Goal: Information Seeking & Learning: Learn about a topic

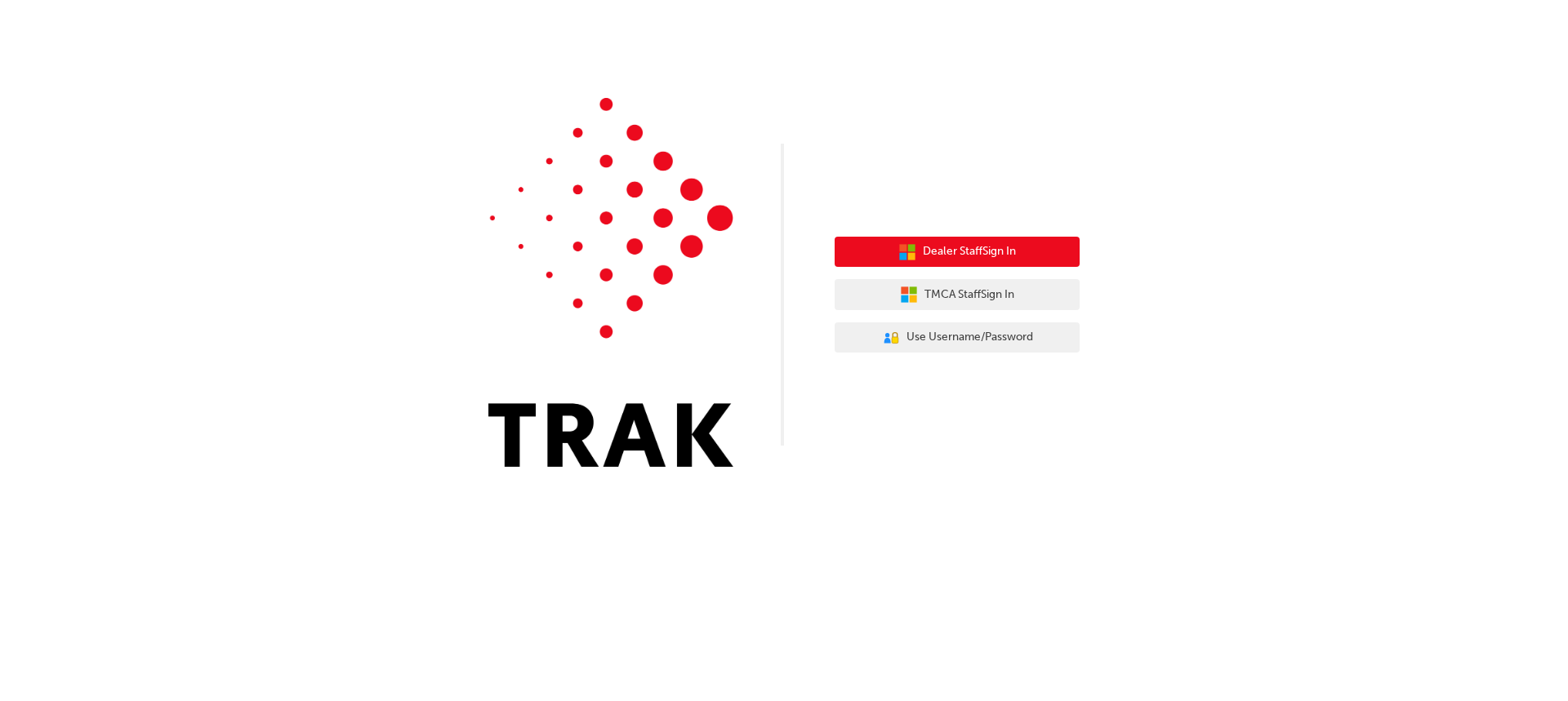
click at [1015, 253] on span "Dealer Staff Sign In" at bounding box center [969, 251] width 93 height 19
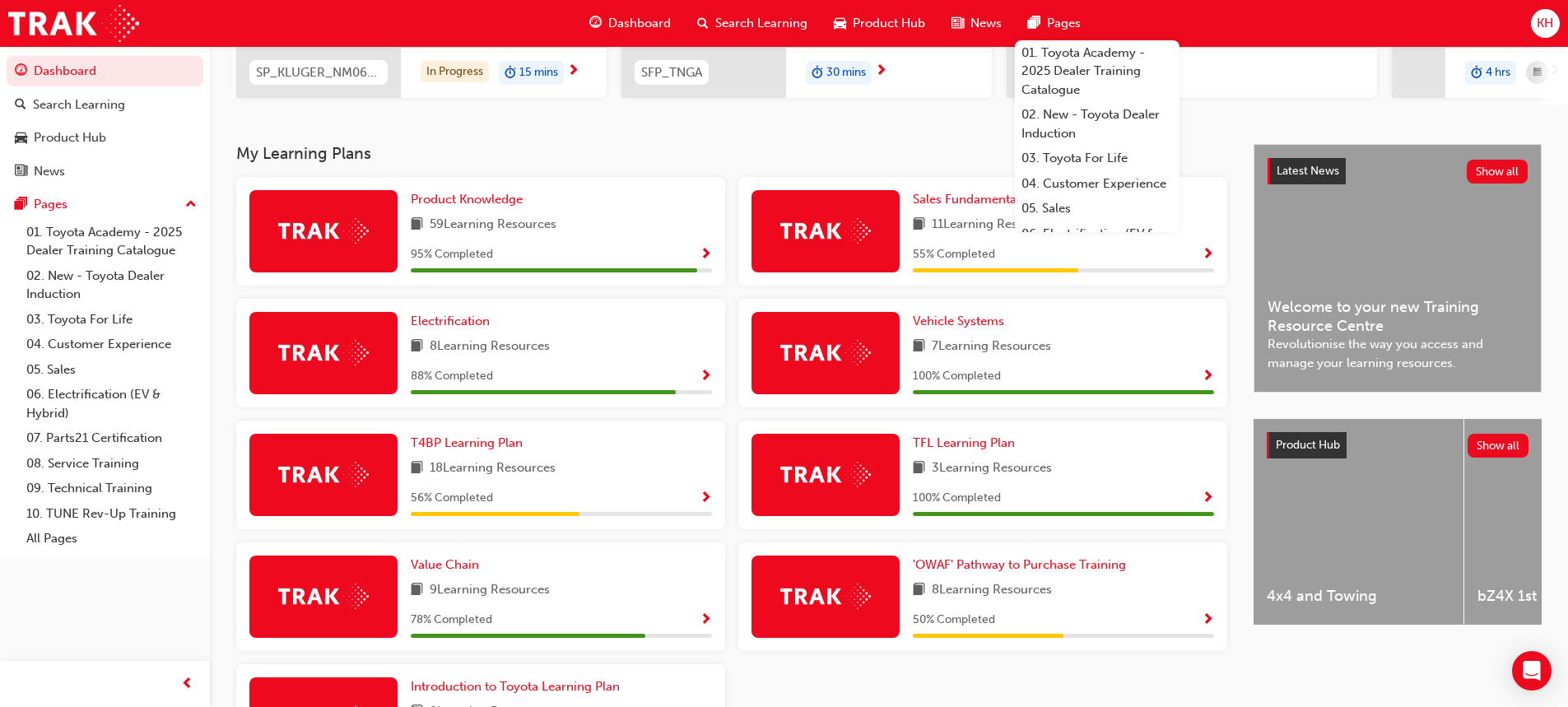
scroll to position [428, 0]
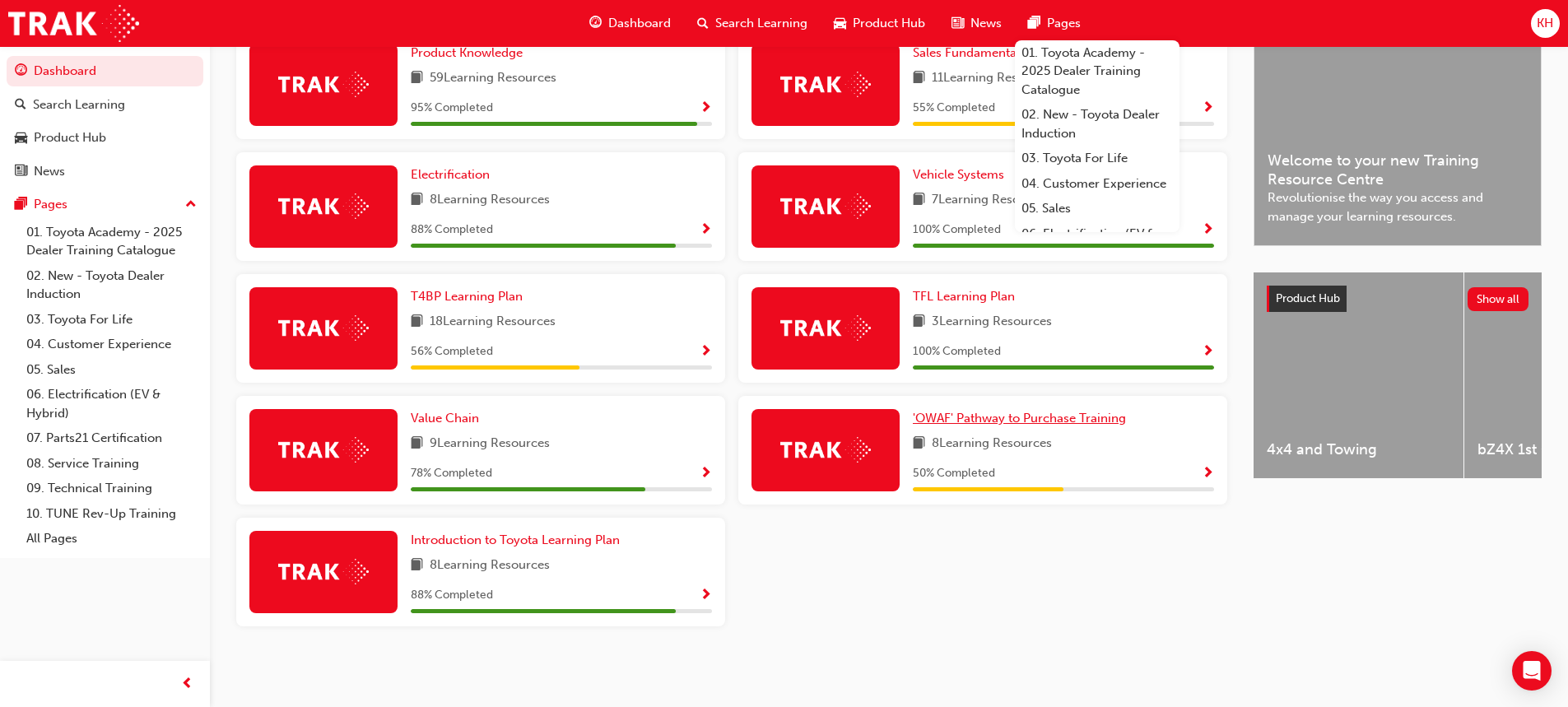
click at [1015, 419] on span "'OWAF' Pathway to Purchase Training" at bounding box center [1019, 417] width 214 height 15
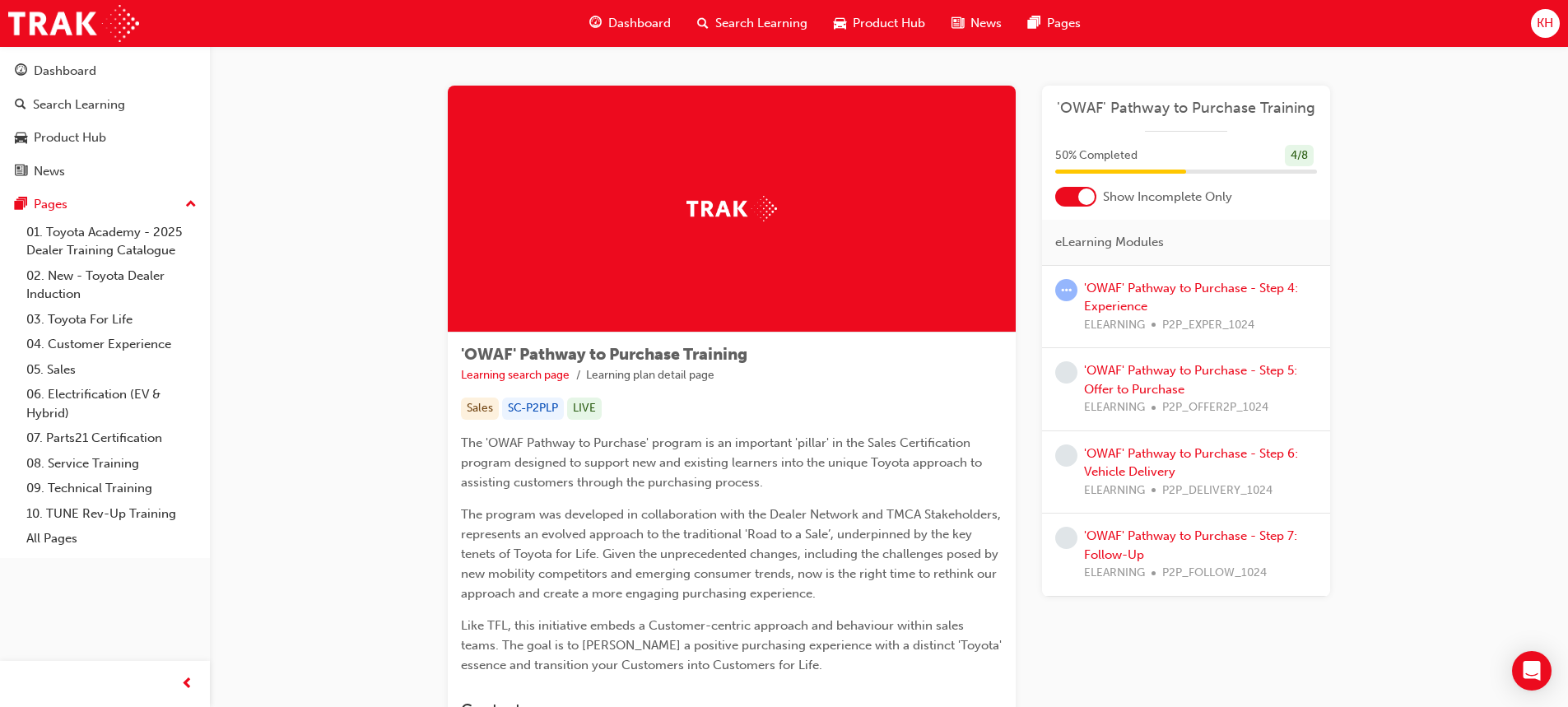
click at [1119, 298] on div "'OWAF' Pathway to Purchase - Step 4: Experience ELEARNING P2P_EXPER_1024" at bounding box center [1201, 307] width 233 height 56
click at [1143, 279] on div "'OWAF' Pathway to Purchase - Step 4: Experience ELEARNING P2P_EXPER_1024" at bounding box center [1201, 307] width 233 height 56
click at [1121, 284] on link "'OWAF' Pathway to Purchase - Step 4: Experience" at bounding box center [1191, 298] width 214 height 34
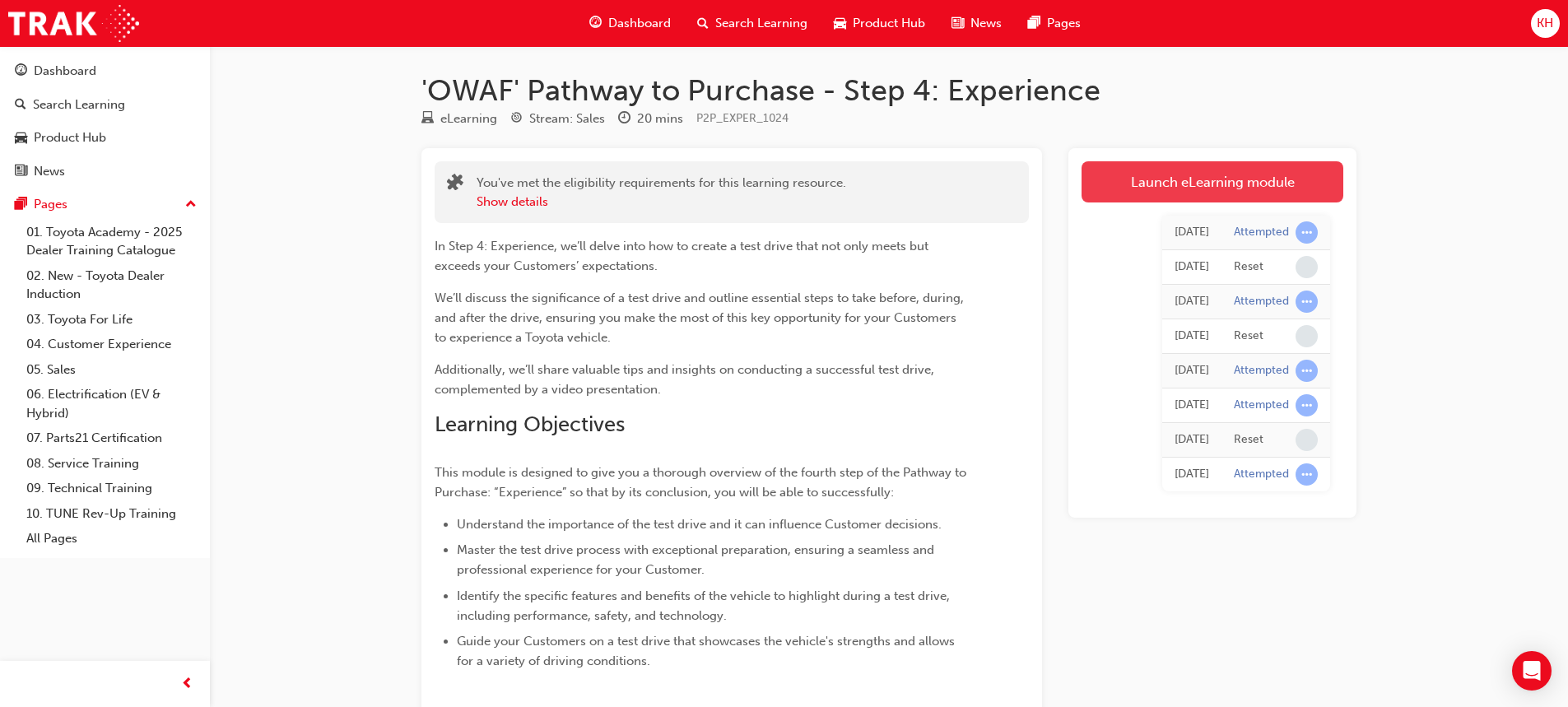
click at [1205, 194] on link "Launch eLearning module" at bounding box center [1212, 182] width 262 height 42
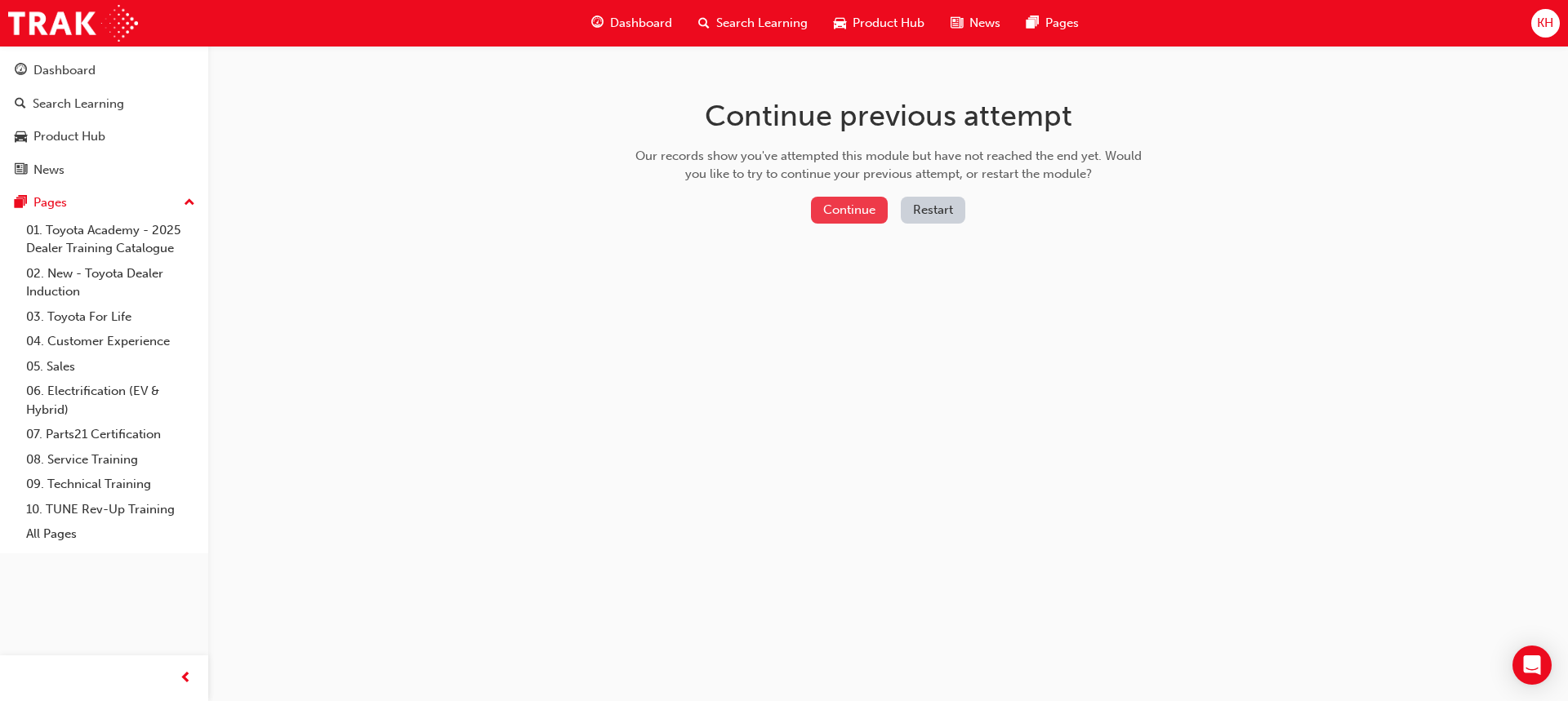
click at [848, 206] on button "Continue" at bounding box center [849, 210] width 76 height 26
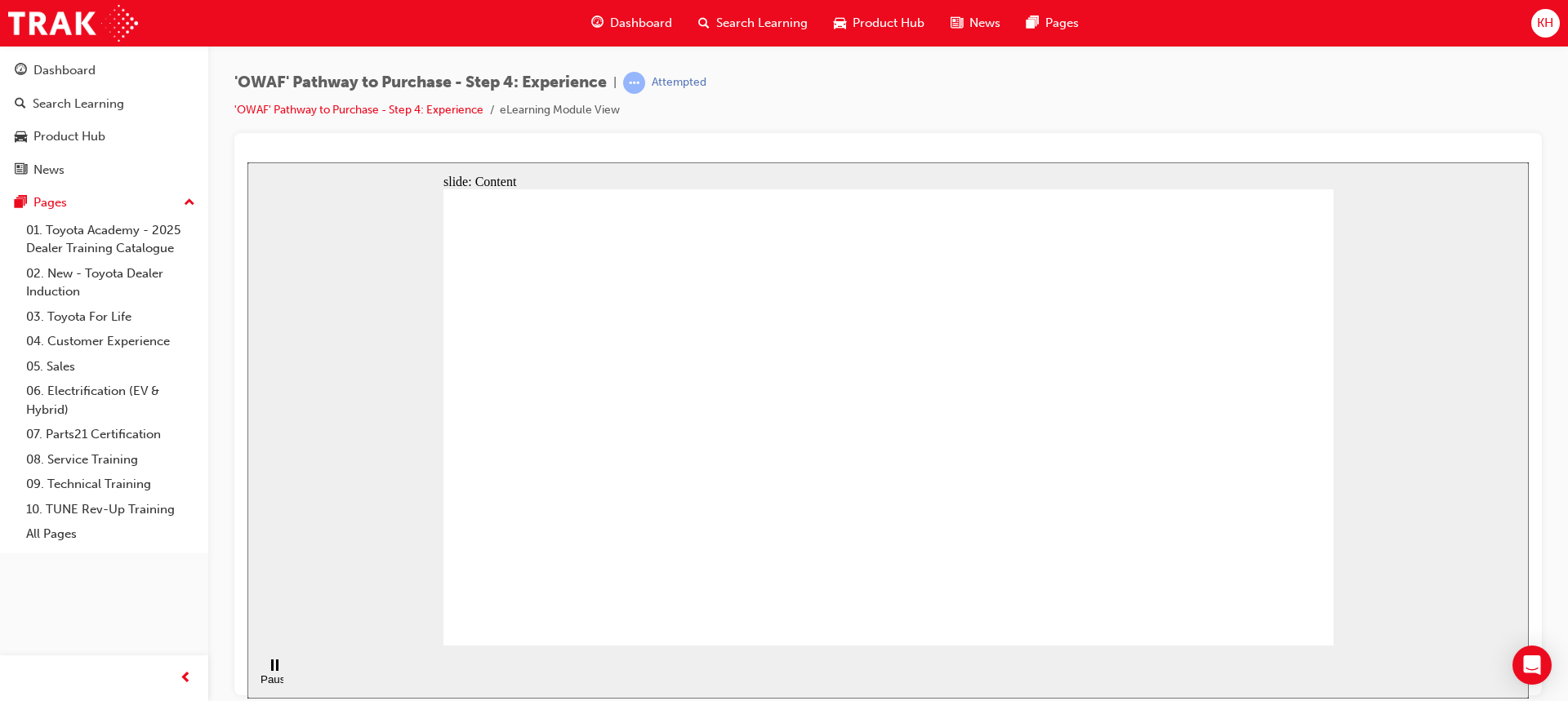
drag, startPoint x: 788, startPoint y: 331, endPoint x: 763, endPoint y: 336, distance: 25.5
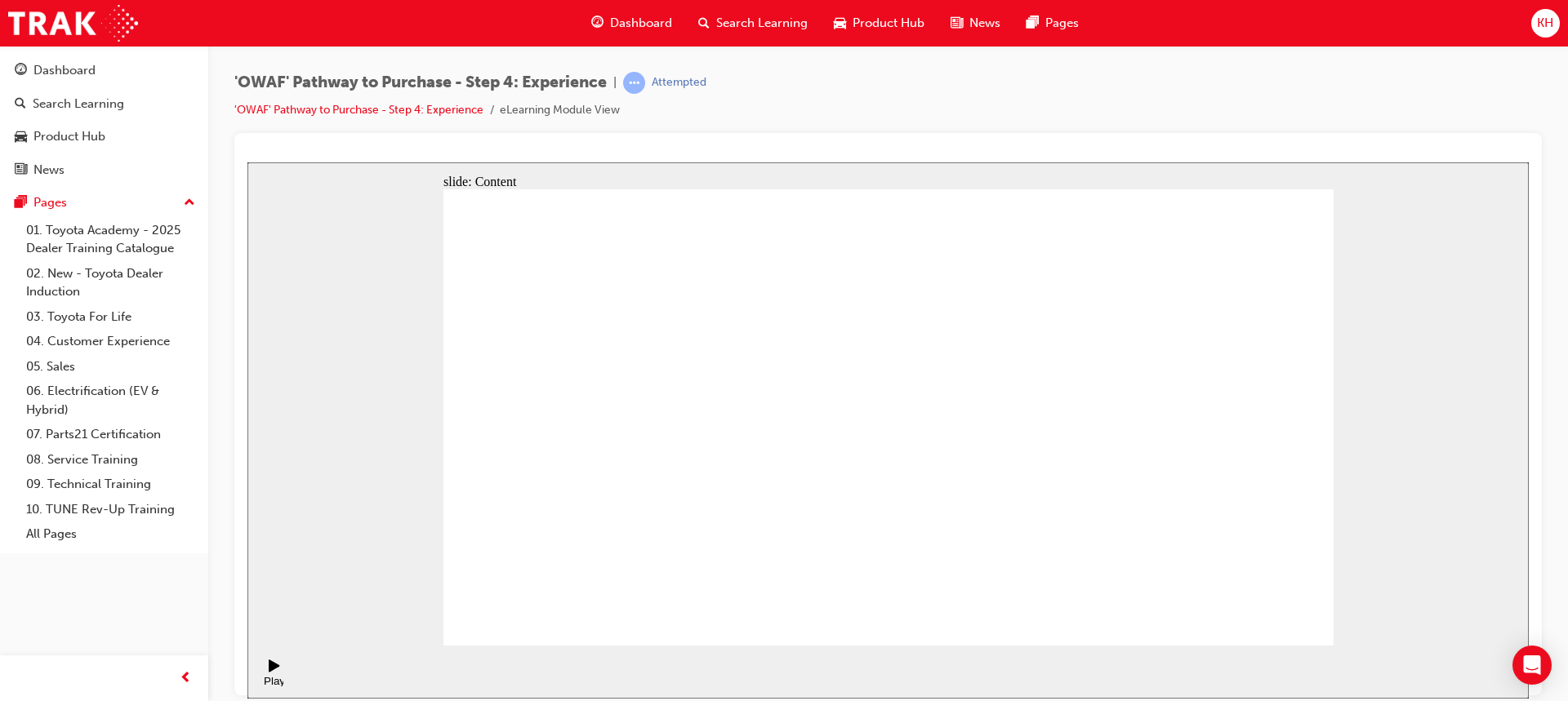
drag, startPoint x: 1234, startPoint y: 603, endPoint x: 1458, endPoint y: 587, distance: 224.6
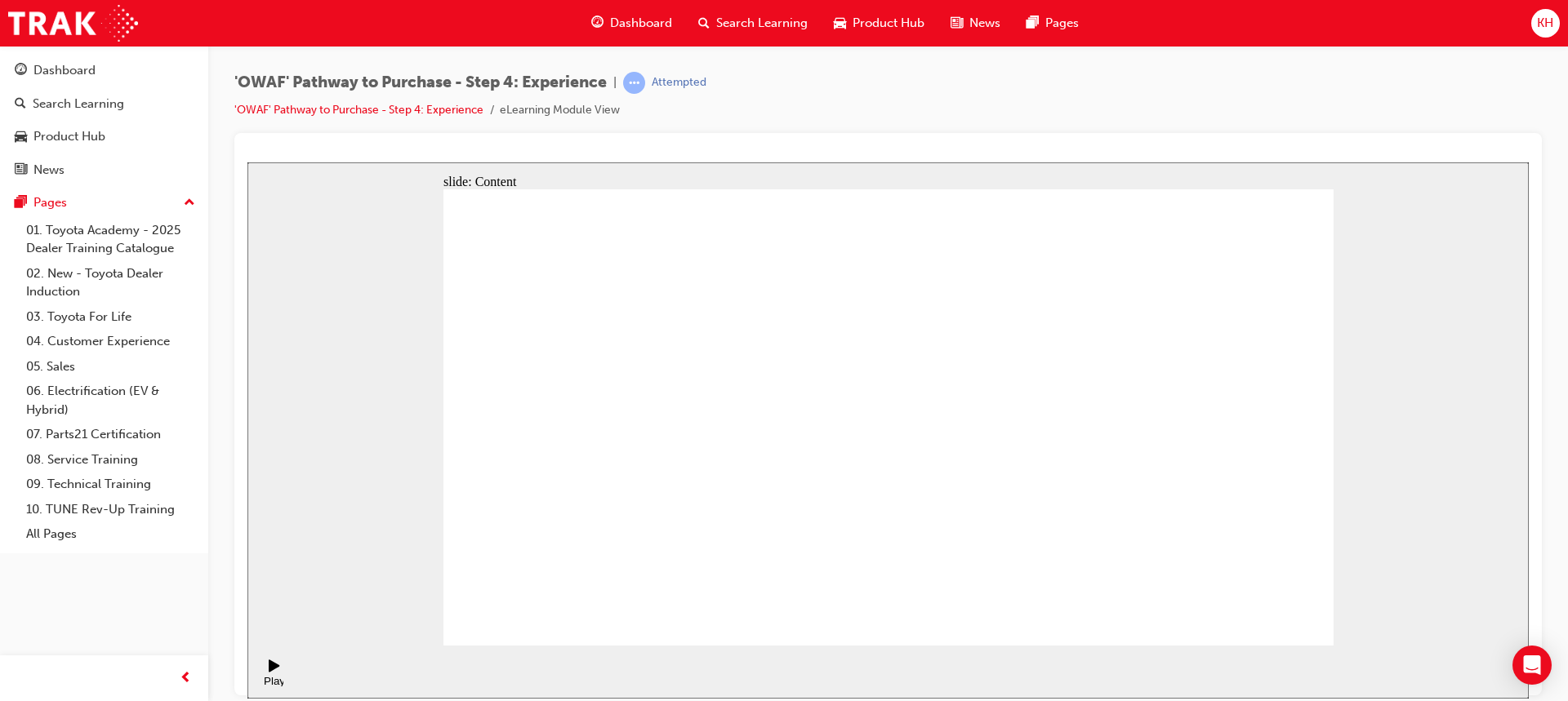
drag, startPoint x: 501, startPoint y: 315, endPoint x: 540, endPoint y: 310, distance: 39.3
drag, startPoint x: 827, startPoint y: 292, endPoint x: 895, endPoint y: 301, distance: 68.6
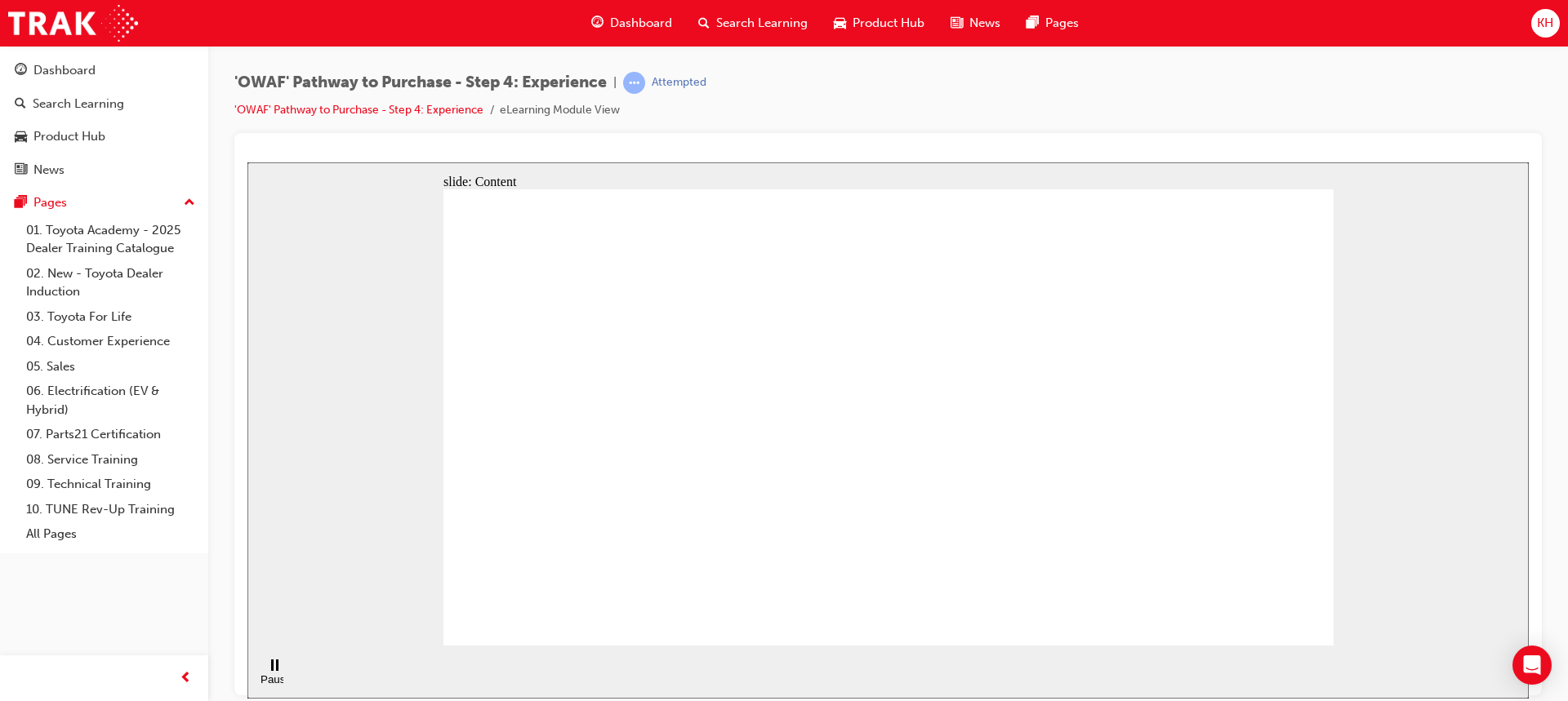
drag, startPoint x: 545, startPoint y: 265, endPoint x: 664, endPoint y: 263, distance: 119.0
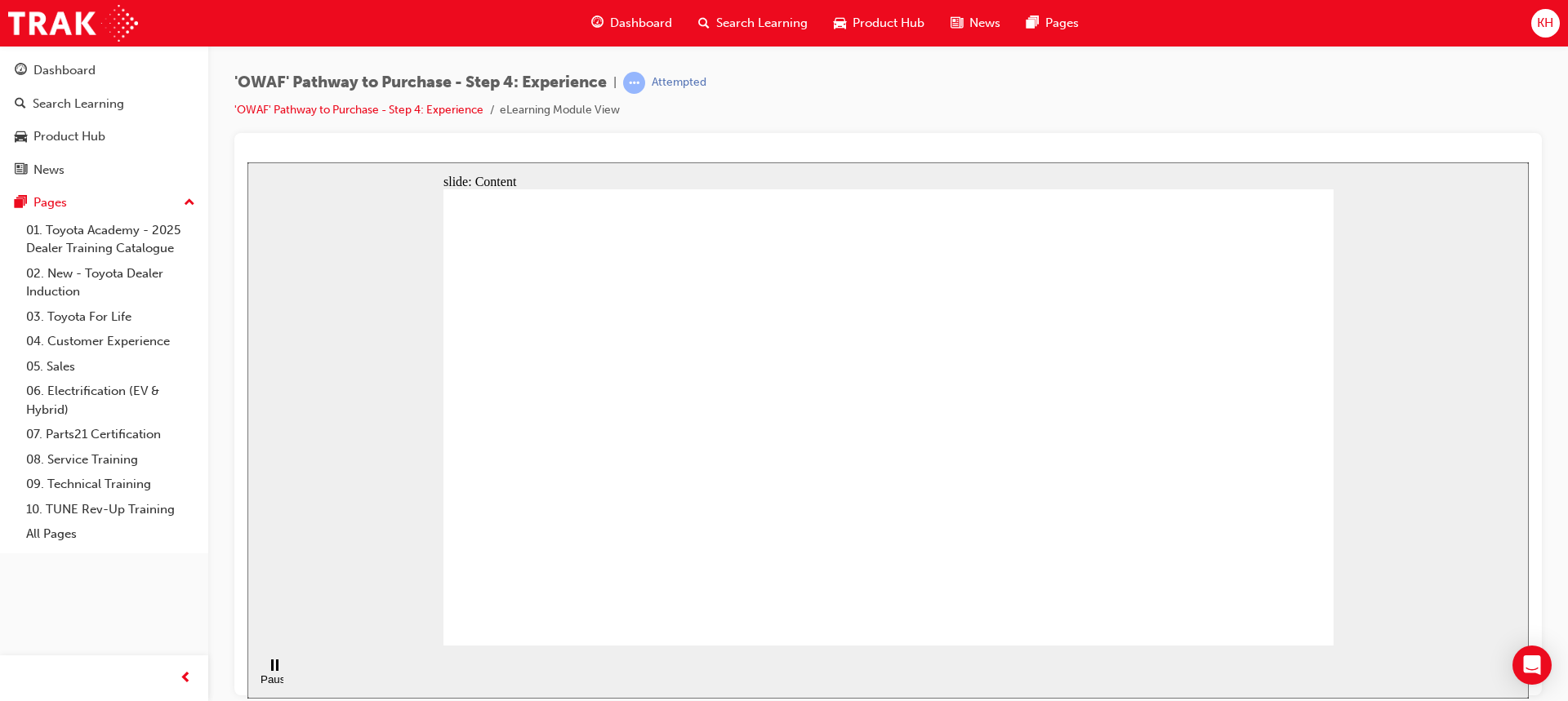
drag, startPoint x: 574, startPoint y: 267, endPoint x: 710, endPoint y: 261, distance: 136.1
drag, startPoint x: 733, startPoint y: 261, endPoint x: 749, endPoint y: 261, distance: 16.0
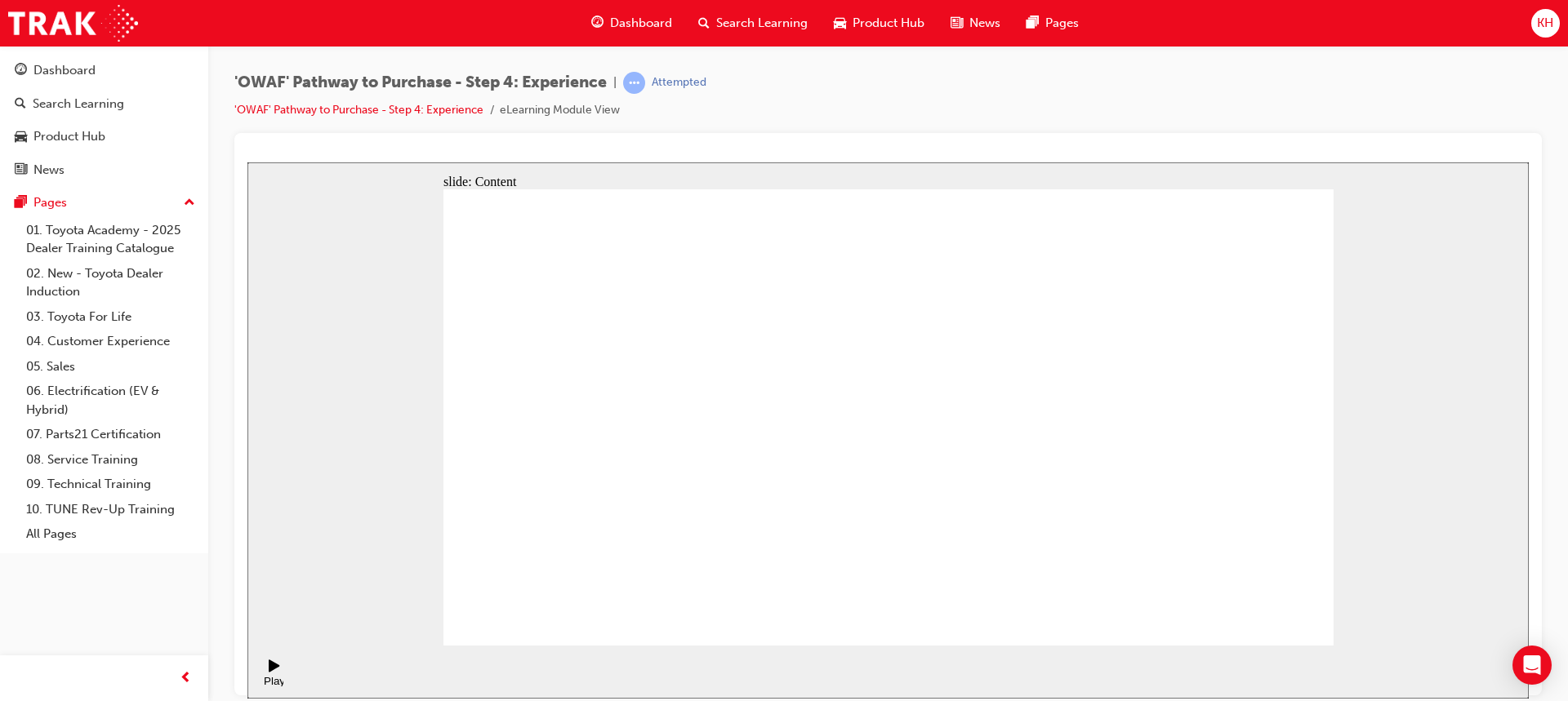
click at [780, 462] on button "OK" at bounding box center [765, 453] width 28 height 17
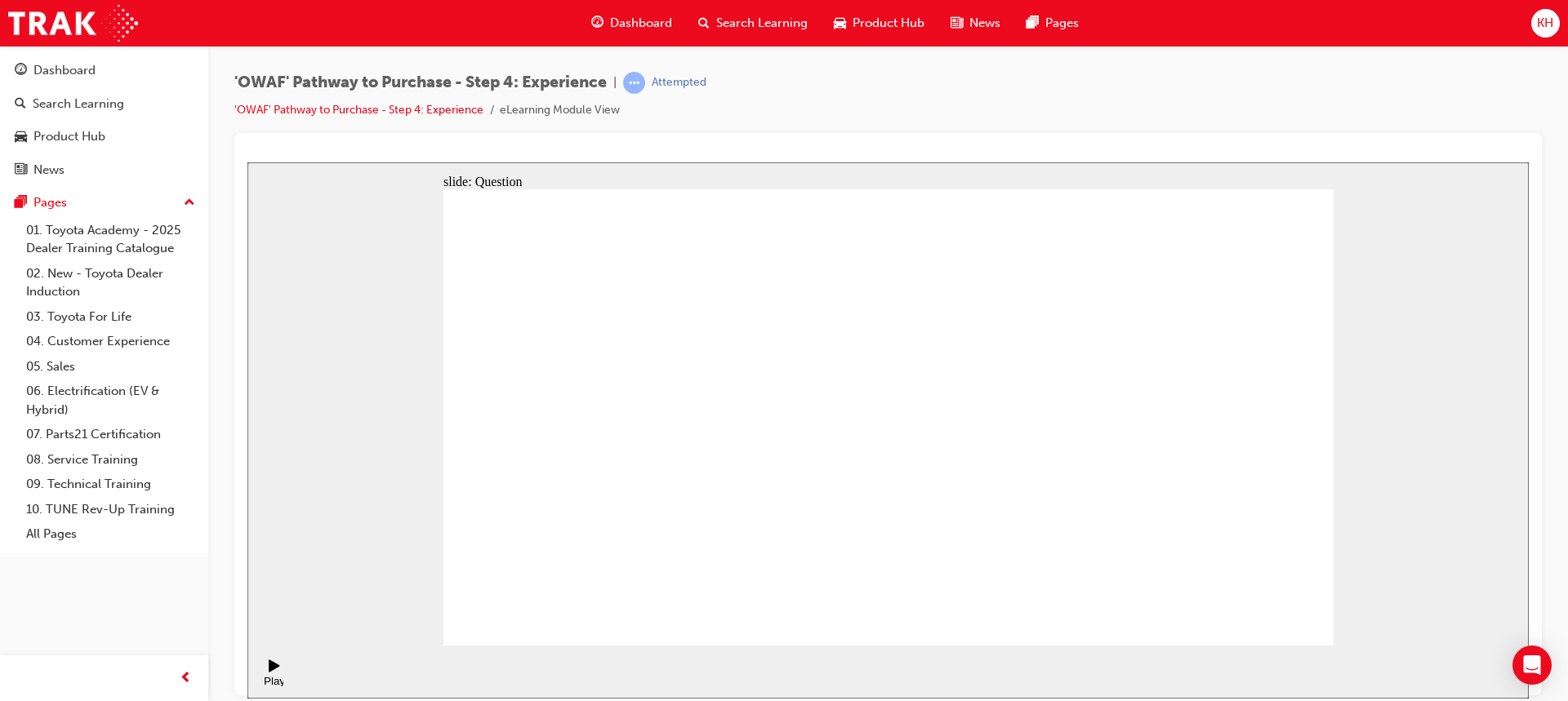
checkbox input "true"
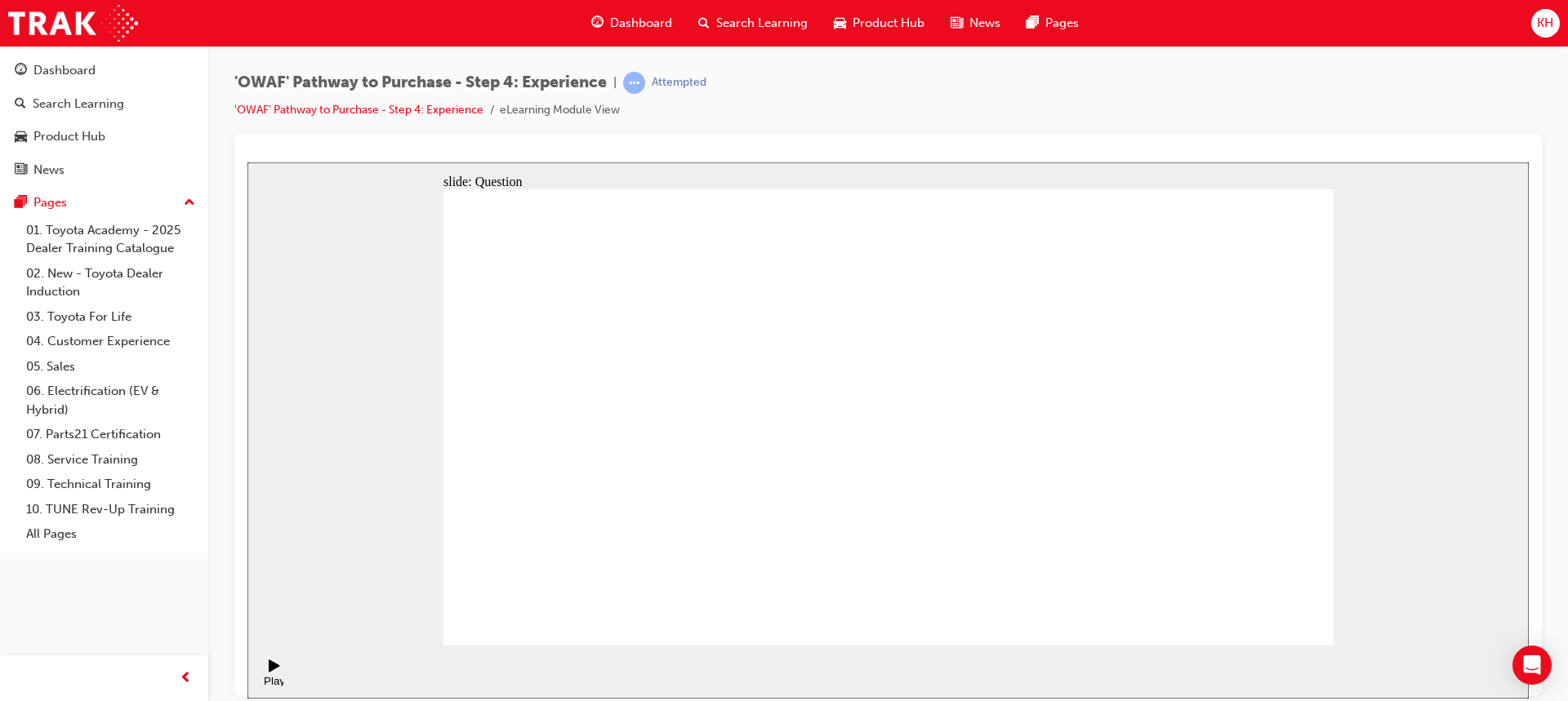
drag, startPoint x: 1205, startPoint y: 467, endPoint x: 671, endPoint y: 471, distance: 534.0
drag, startPoint x: 1212, startPoint y: 479, endPoint x: 638, endPoint y: 481, distance: 574.0
drag, startPoint x: 1209, startPoint y: 476, endPoint x: 908, endPoint y: 528, distance: 305.5
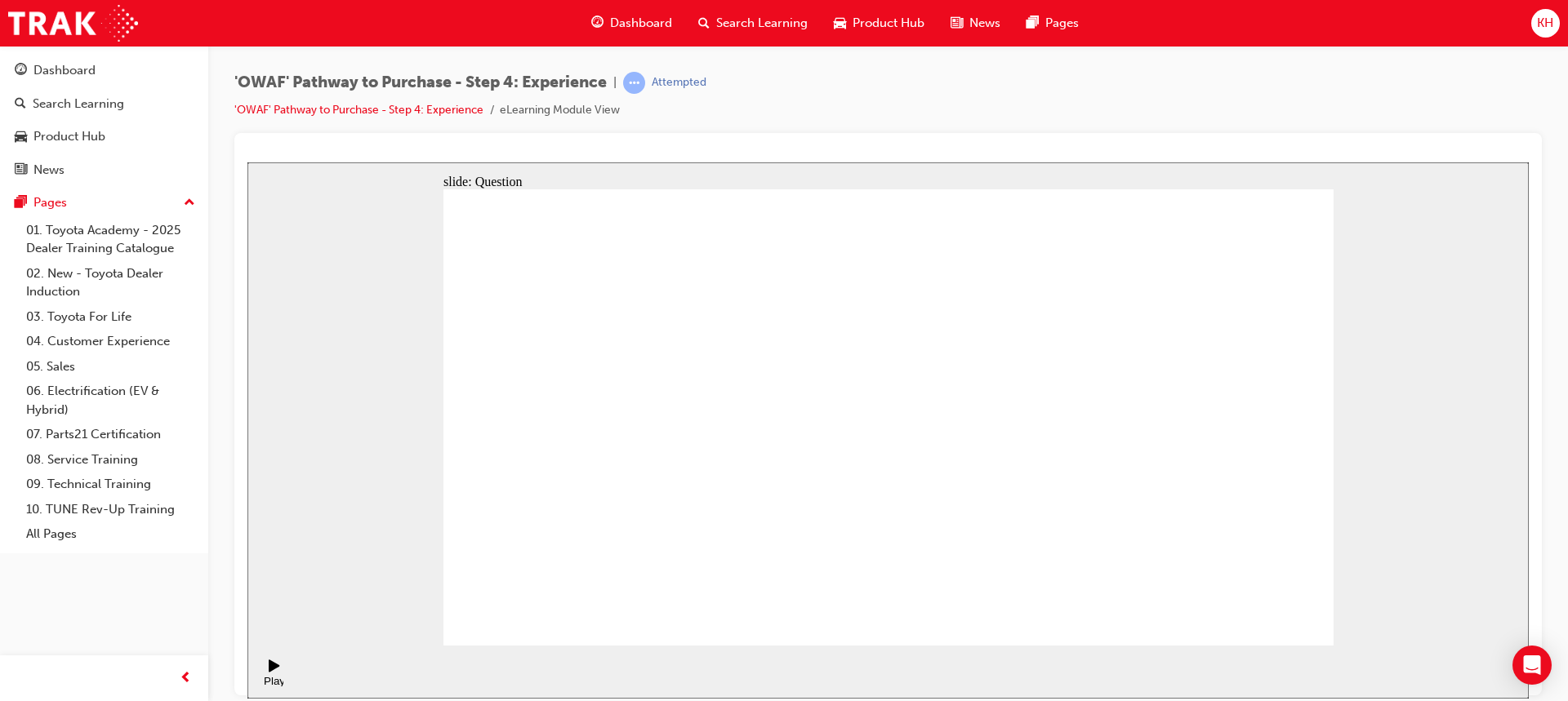
drag, startPoint x: 1221, startPoint y: 473, endPoint x: 733, endPoint y: 504, distance: 489.0
drag, startPoint x: 1206, startPoint y: 479, endPoint x: 906, endPoint y: 482, distance: 300.0
drag, startPoint x: 1198, startPoint y: 482, endPoint x: 902, endPoint y: 518, distance: 298.2
drag, startPoint x: 1194, startPoint y: 488, endPoint x: 968, endPoint y: 535, distance: 230.8
drag, startPoint x: 1199, startPoint y: 485, endPoint x: 635, endPoint y: 503, distance: 564.3
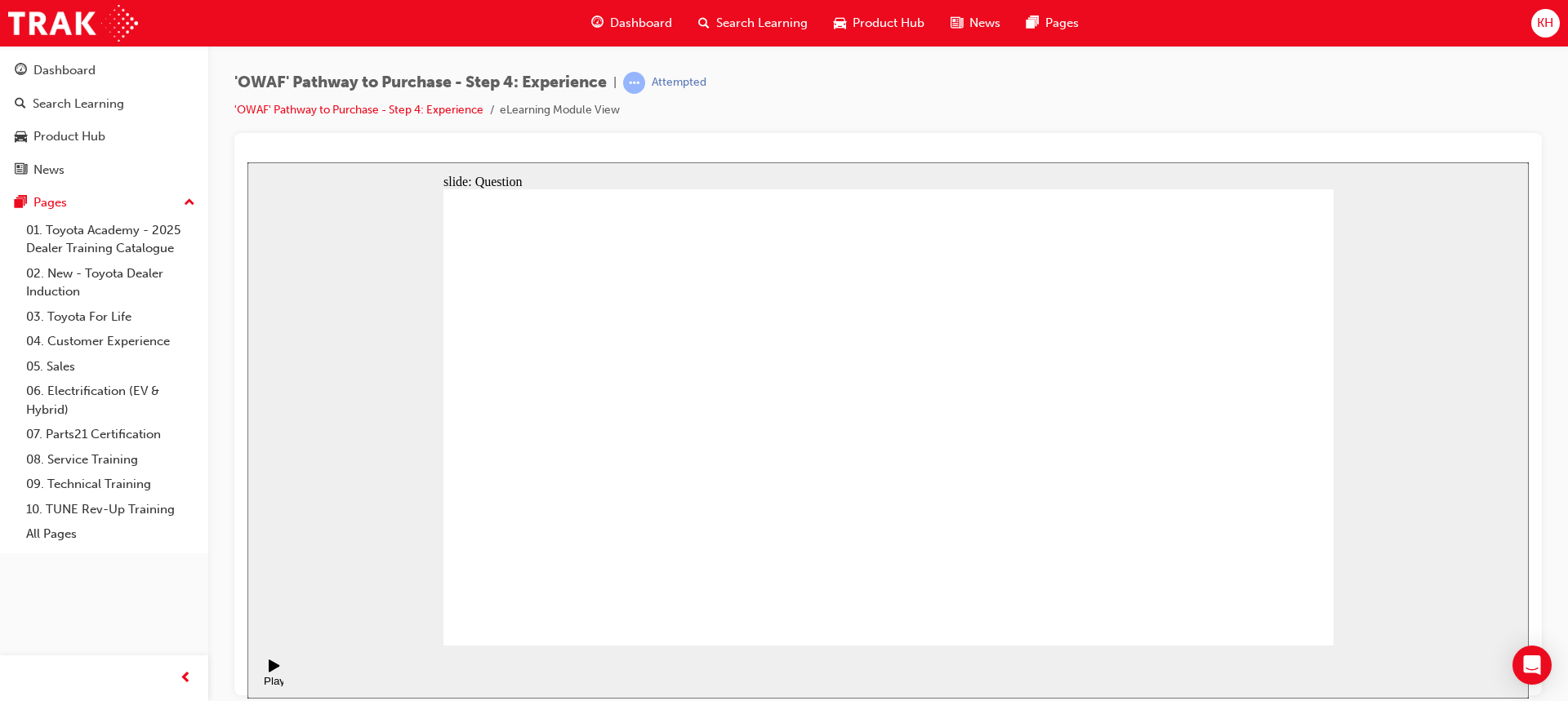
drag, startPoint x: 1183, startPoint y: 461, endPoint x: 659, endPoint y: 521, distance: 527.4
drag, startPoint x: 1205, startPoint y: 462, endPoint x: 685, endPoint y: 476, distance: 520.2
drag, startPoint x: 1143, startPoint y: 450, endPoint x: 668, endPoint y: 490, distance: 476.7
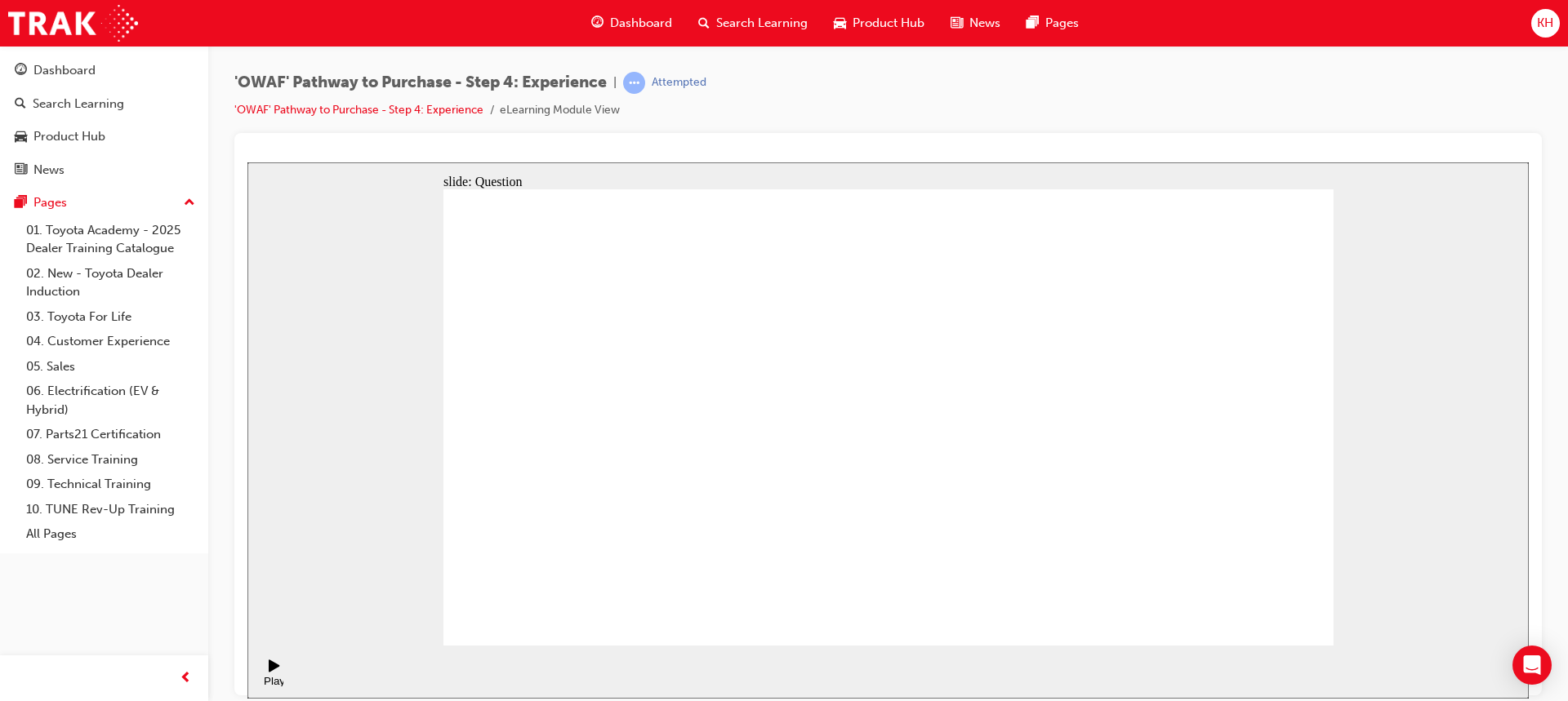
drag, startPoint x: 1226, startPoint y: 480, endPoint x: 635, endPoint y: 491, distance: 591.1
drag, startPoint x: 1193, startPoint y: 458, endPoint x: 936, endPoint y: 520, distance: 264.4
drag, startPoint x: 1198, startPoint y: 471, endPoint x: 932, endPoint y: 491, distance: 266.8
drag, startPoint x: 1181, startPoint y: 476, endPoint x: 573, endPoint y: 500, distance: 608.5
drag, startPoint x: 1207, startPoint y: 491, endPoint x: 622, endPoint y: 517, distance: 585.6
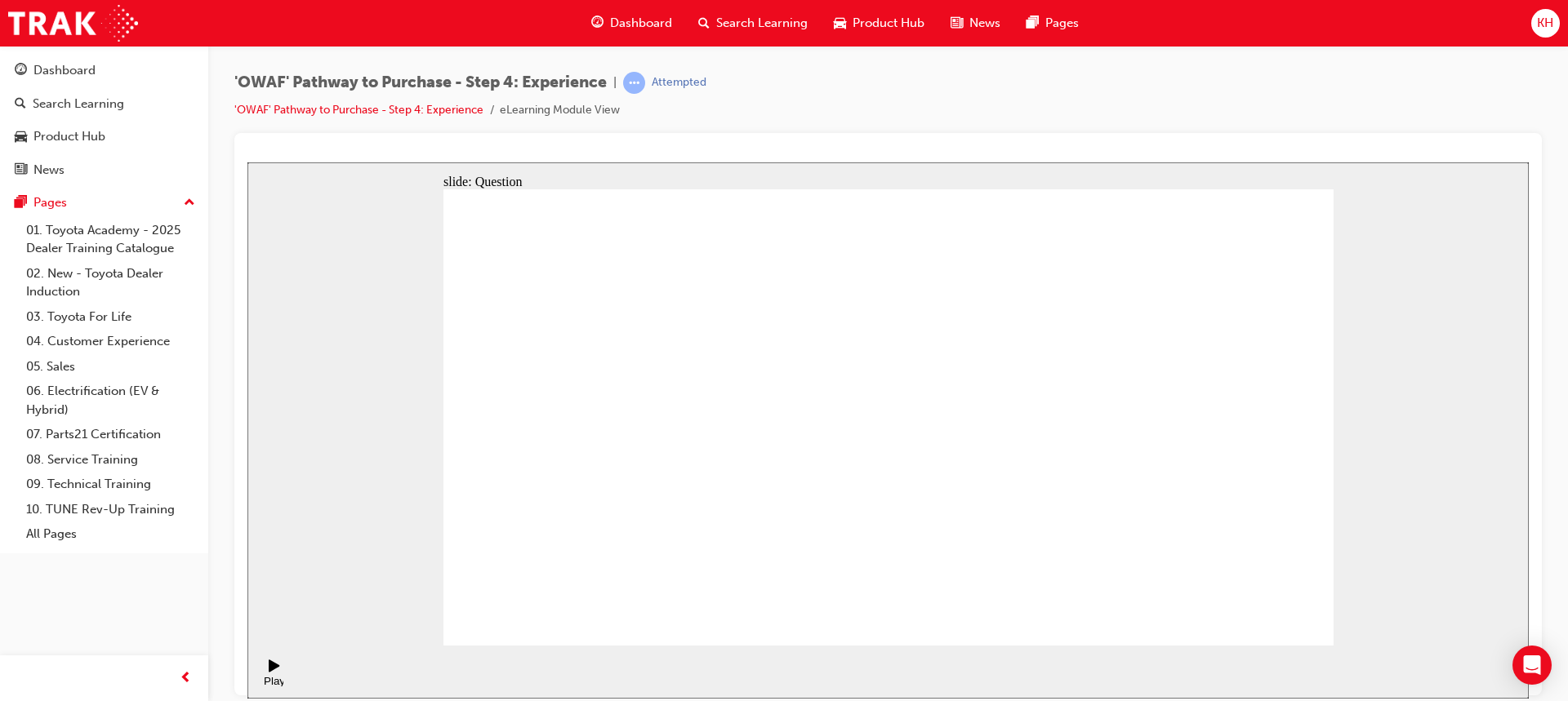
drag, startPoint x: 1265, startPoint y: 539, endPoint x: 1168, endPoint y: 401, distance: 168.7
drag, startPoint x: 974, startPoint y: 539, endPoint x: 1073, endPoint y: 422, distance: 153.3
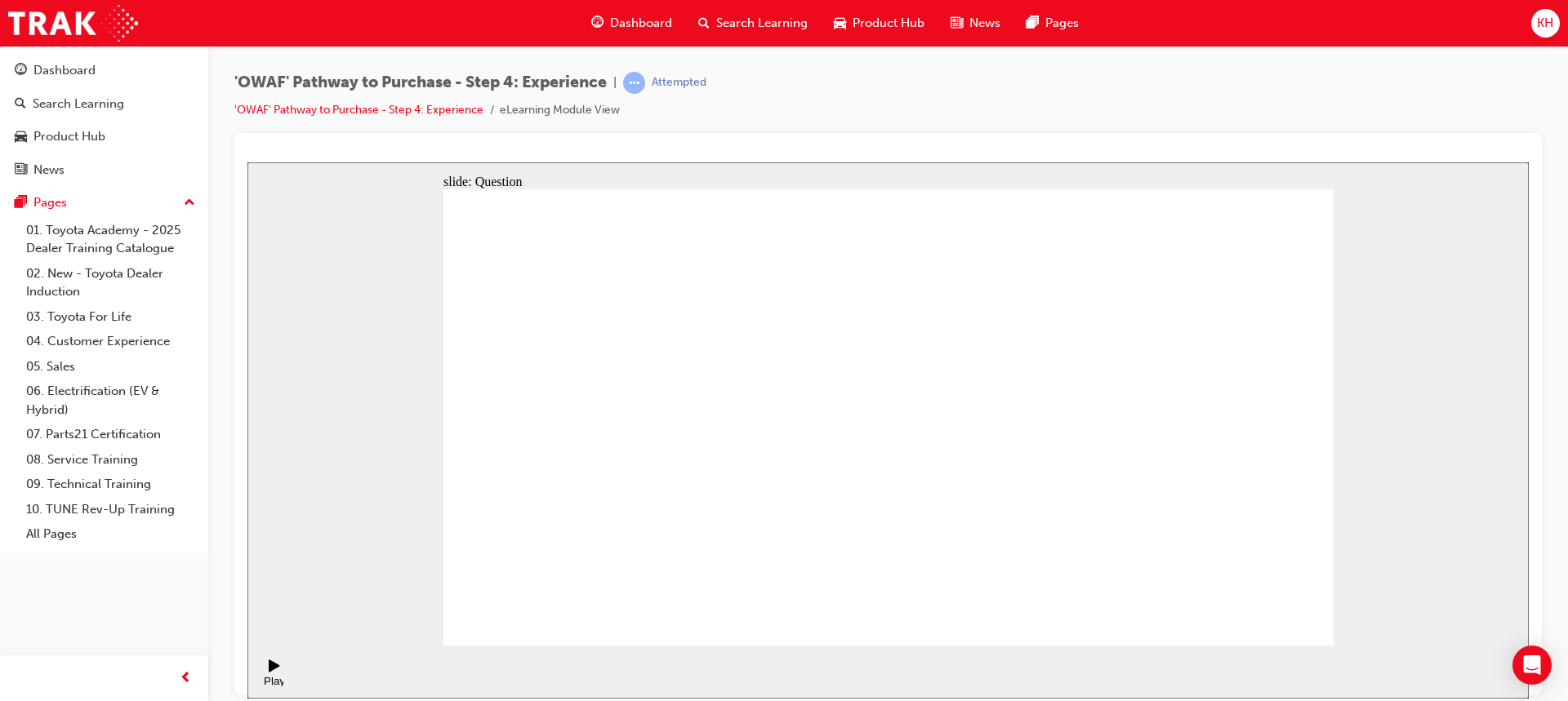
drag, startPoint x: 885, startPoint y: 521, endPoint x: 970, endPoint y: 405, distance: 143.8
drag, startPoint x: 1076, startPoint y: 515, endPoint x: 900, endPoint y: 381, distance: 221.2
drag, startPoint x: 1178, startPoint y: 500, endPoint x: 1271, endPoint y: 384, distance: 148.7
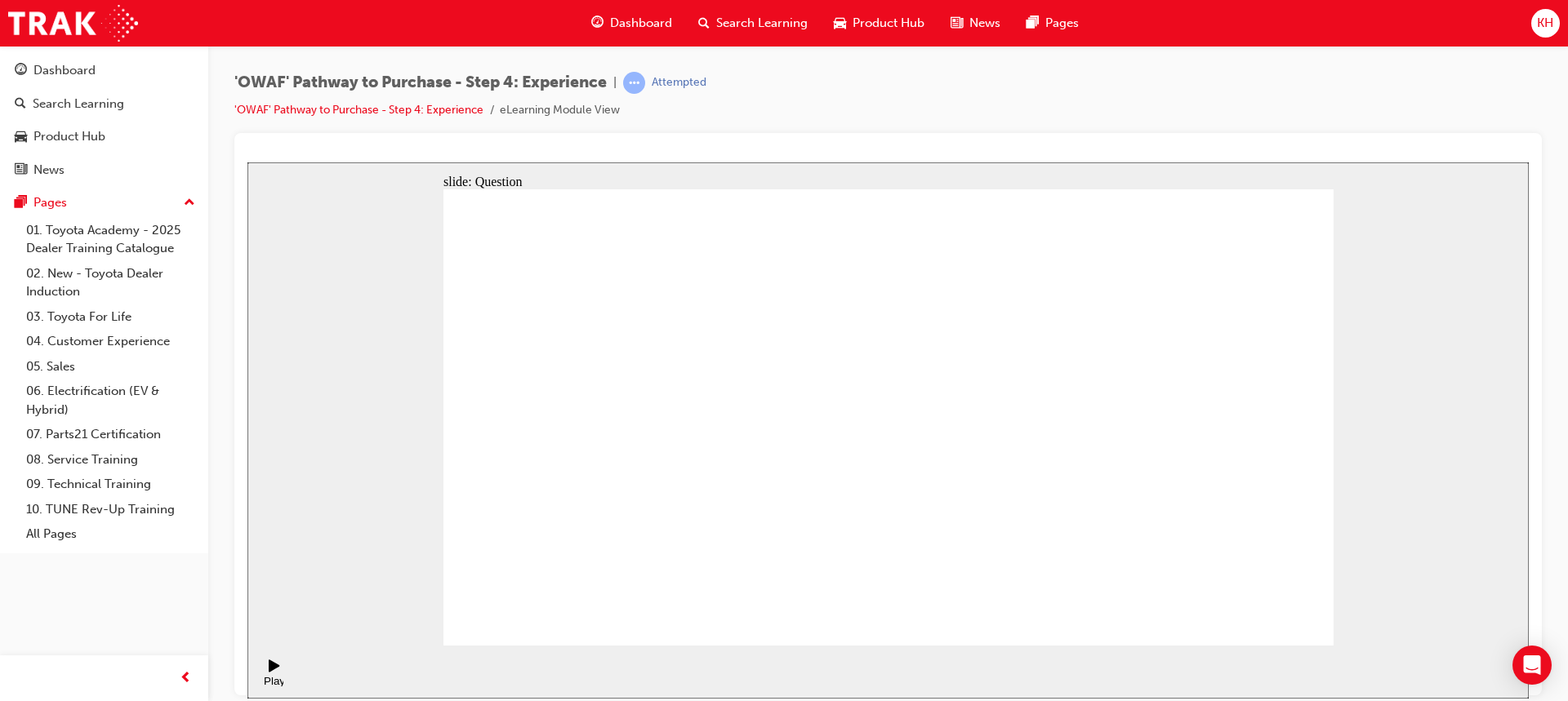
drag, startPoint x: 866, startPoint y: 415, endPoint x: 875, endPoint y: 582, distance: 167.2
drag, startPoint x: 966, startPoint y: 412, endPoint x: 865, endPoint y: 412, distance: 101.0
drag, startPoint x: 1076, startPoint y: 400, endPoint x: 963, endPoint y: 391, distance: 113.4
drag, startPoint x: 1072, startPoint y: 534, endPoint x: 1048, endPoint y: 421, distance: 115.5
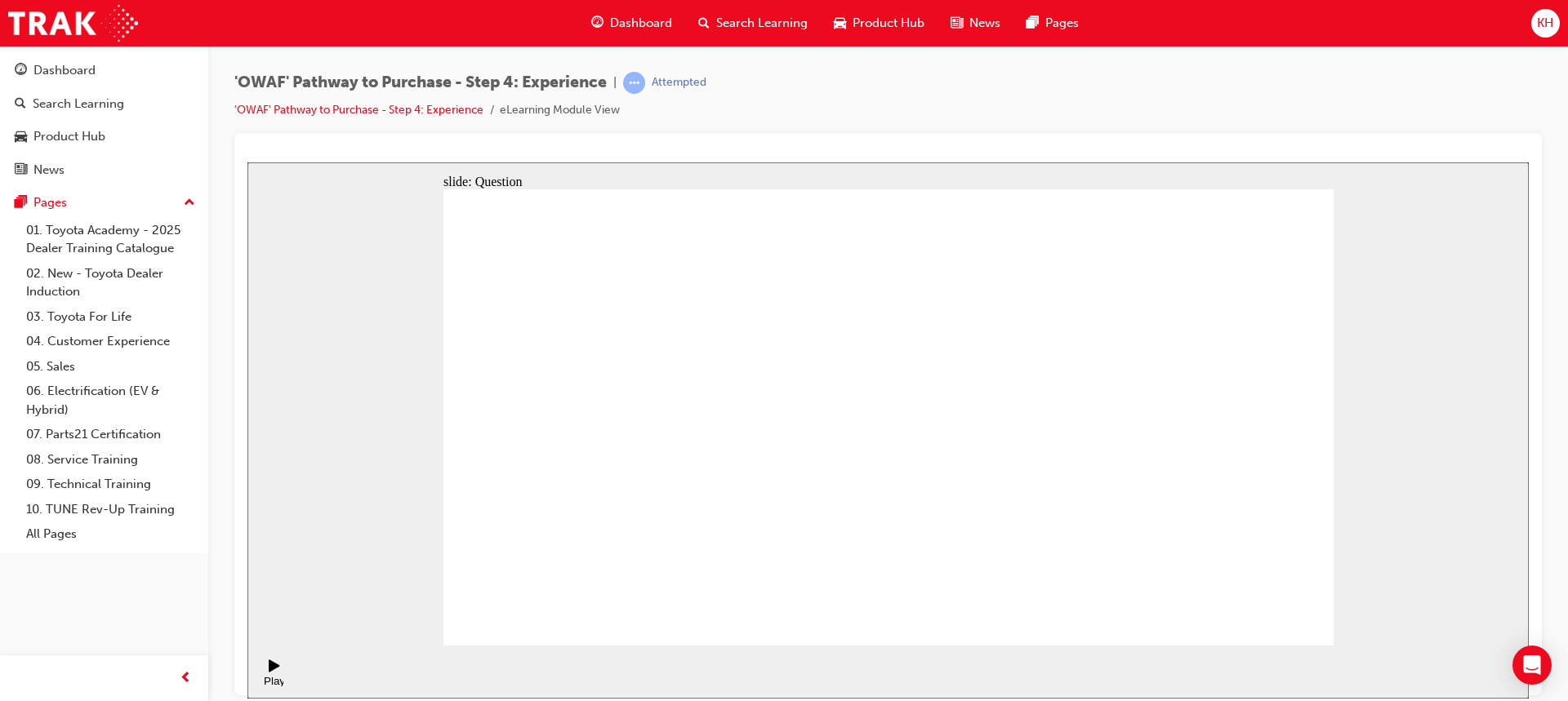
drag, startPoint x: 735, startPoint y: 558, endPoint x: 856, endPoint y: 361, distance: 231.2
drag, startPoint x: 858, startPoint y: 525, endPoint x: 1088, endPoint y: 383, distance: 270.3
drag, startPoint x: 1003, startPoint y: 562, endPoint x: 1061, endPoint y: 408, distance: 164.6
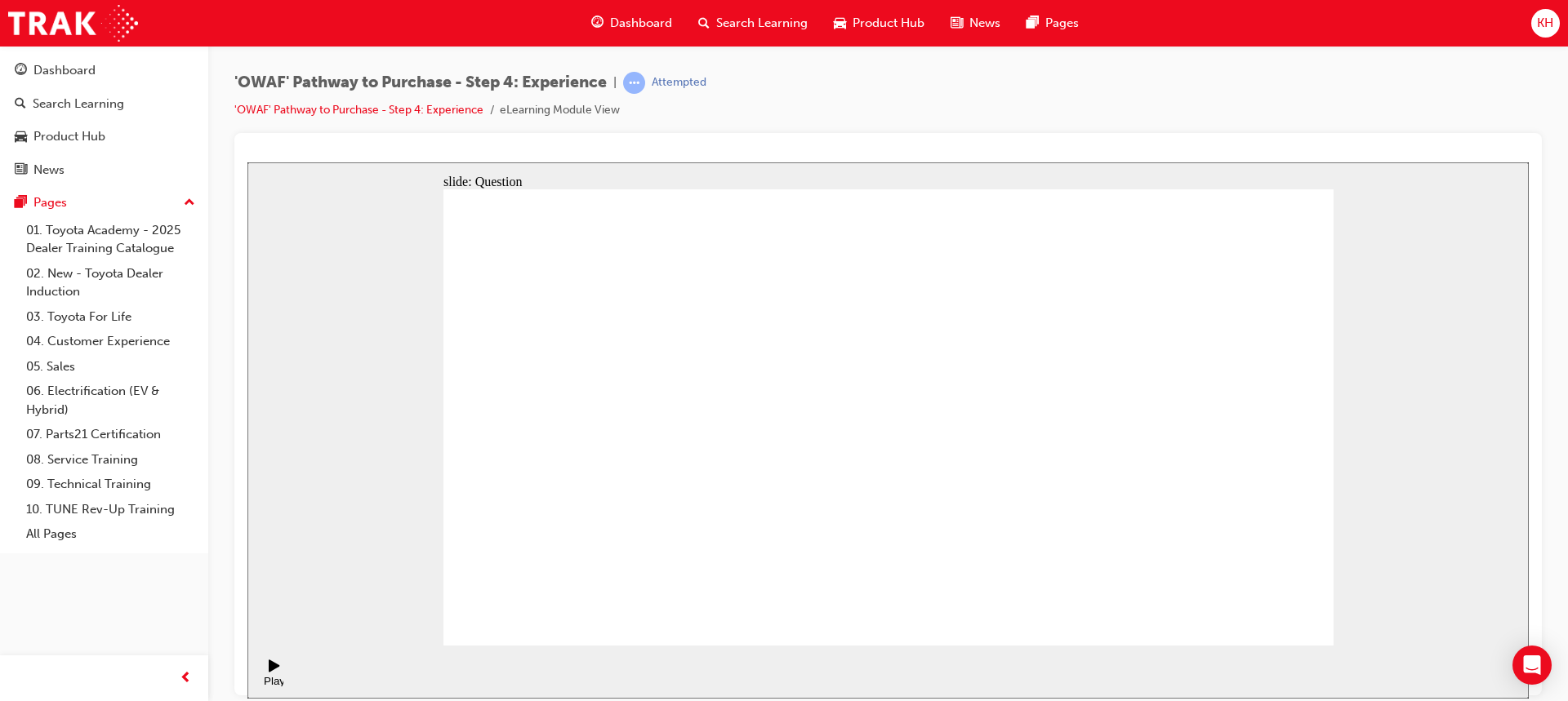
radio input "true"
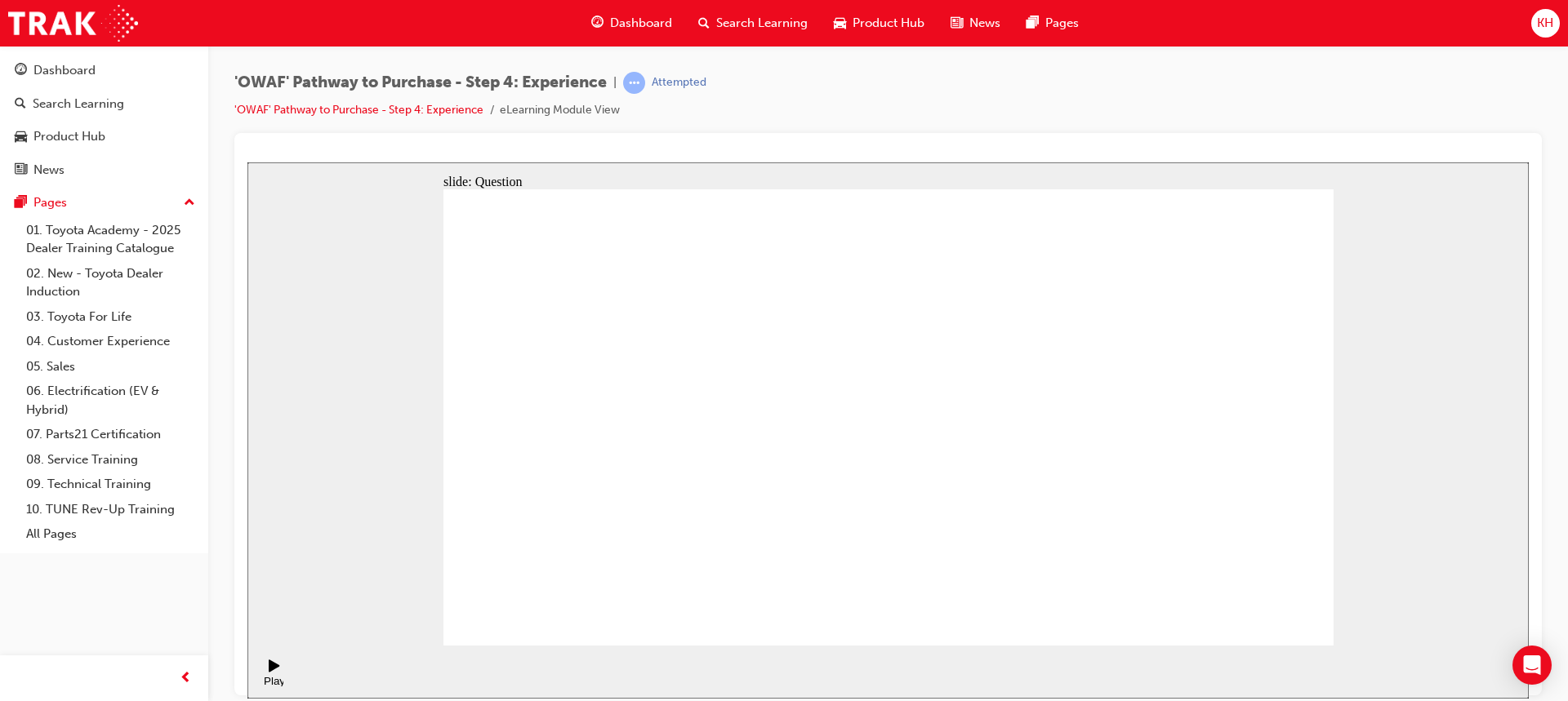
radio input "true"
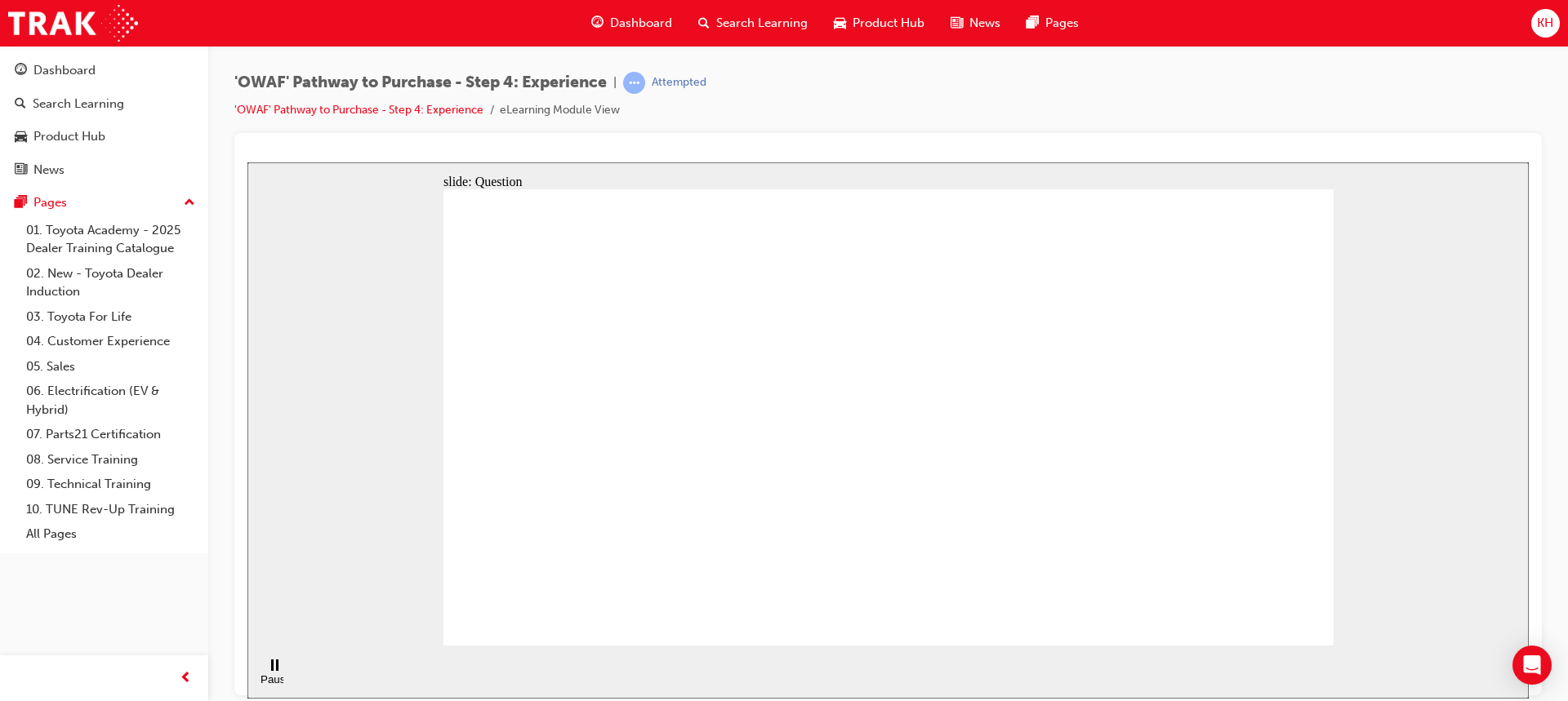
checkbox input "false"
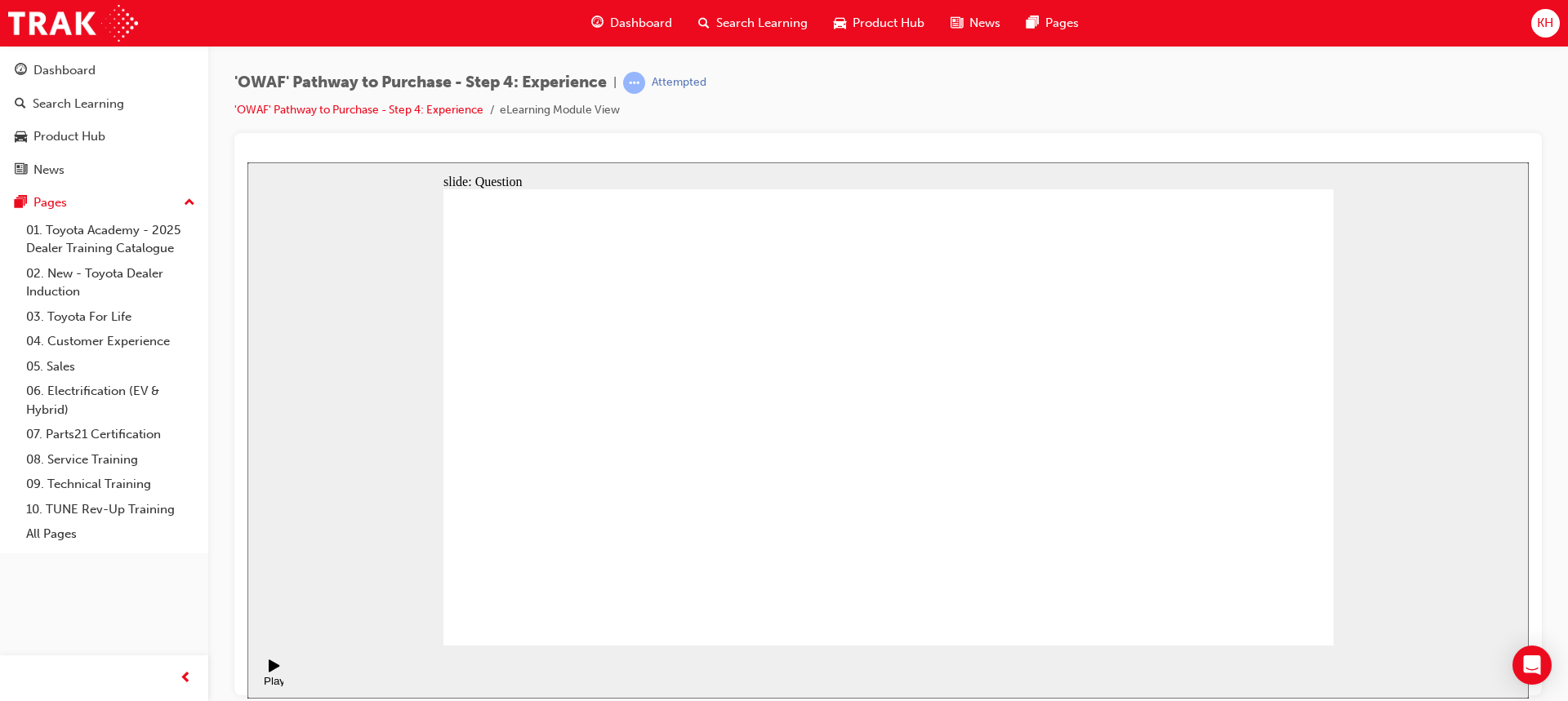
checkbox input "true"
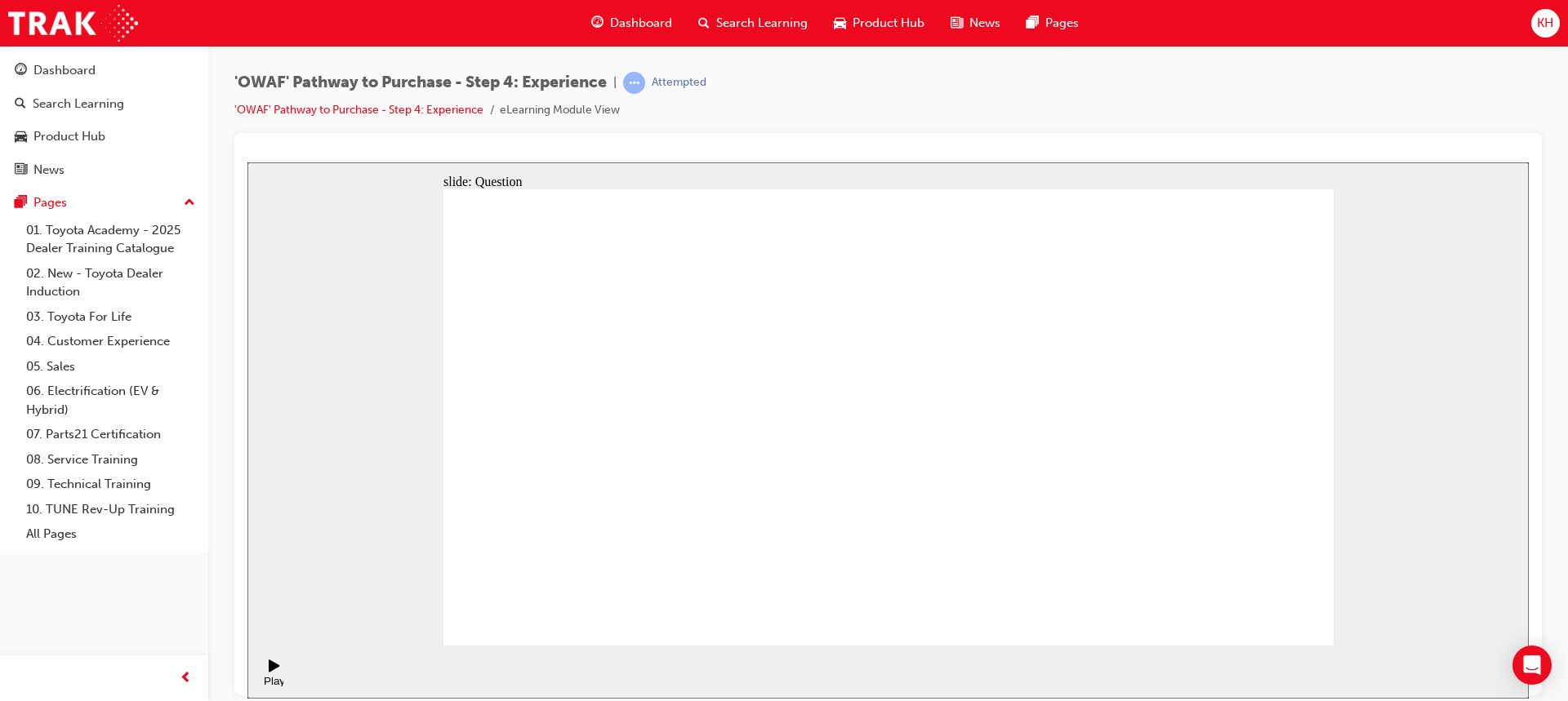
checkbox input "true"
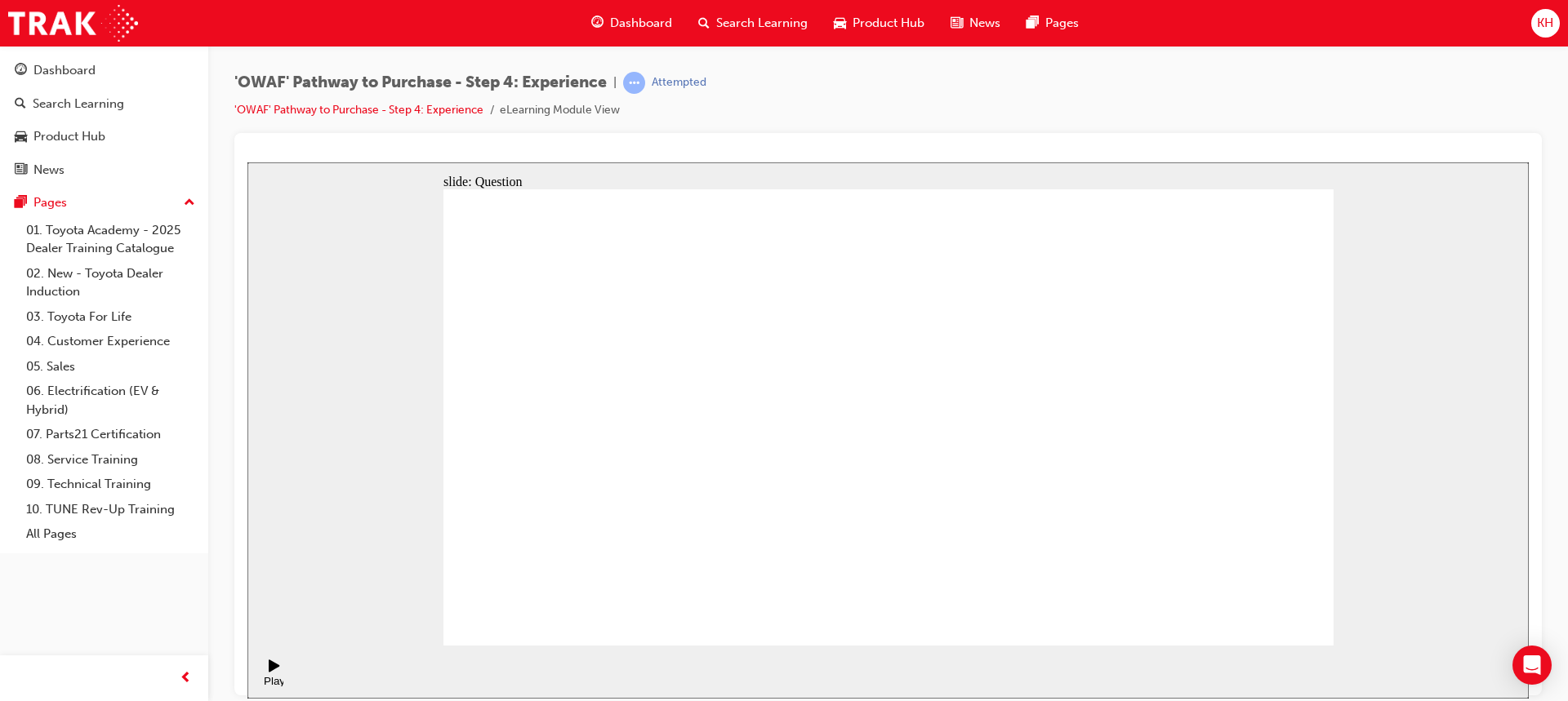
drag, startPoint x: 1189, startPoint y: 446, endPoint x: 644, endPoint y: 463, distance: 545.3
drag, startPoint x: 1202, startPoint y: 462, endPoint x: 720, endPoint y: 500, distance: 483.5
drag, startPoint x: 1223, startPoint y: 456, endPoint x: 936, endPoint y: 495, distance: 289.6
drag, startPoint x: 1084, startPoint y: 451, endPoint x: 608, endPoint y: 496, distance: 478.1
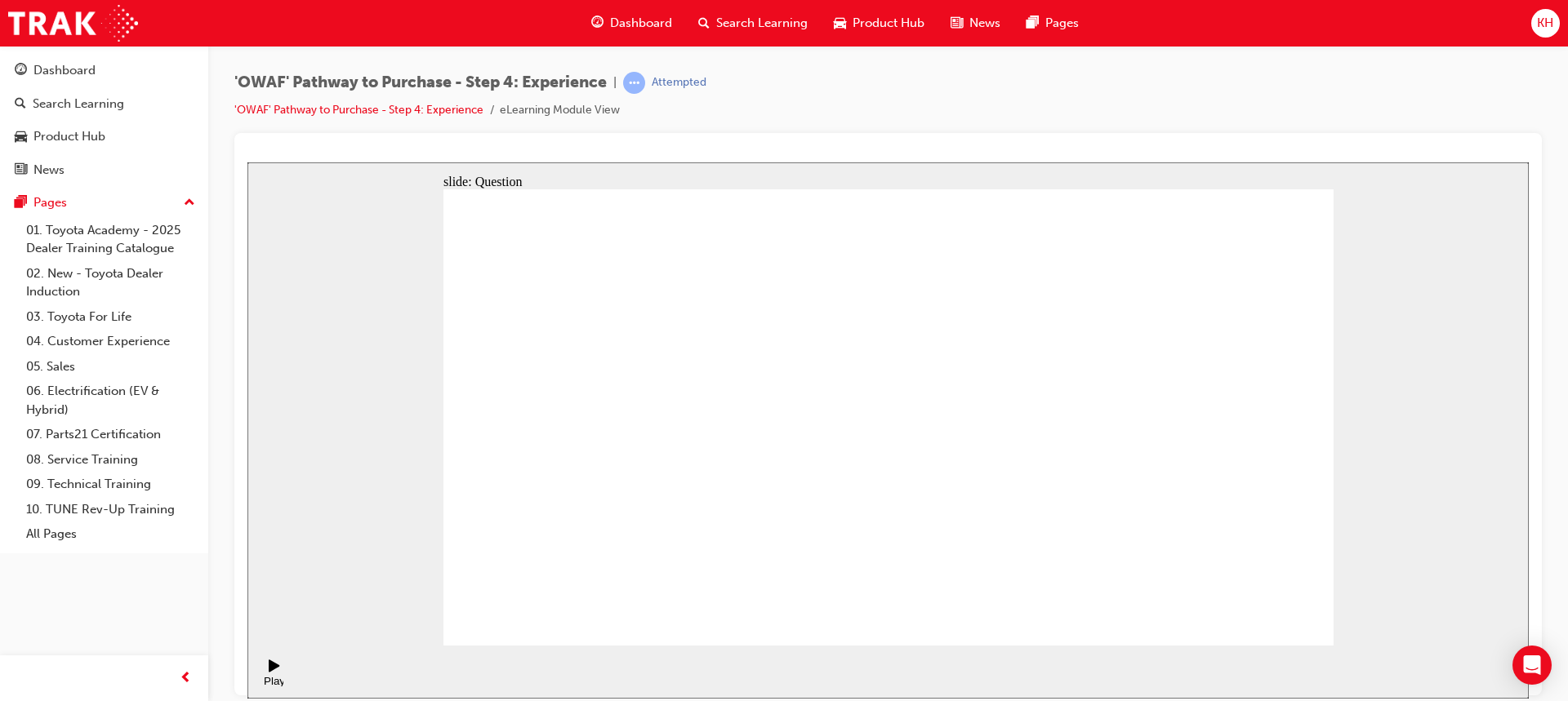
drag, startPoint x: 1169, startPoint y: 451, endPoint x: 1030, endPoint y: 500, distance: 147.4
drag, startPoint x: 1213, startPoint y: 461, endPoint x: 968, endPoint y: 489, distance: 246.6
drag, startPoint x: 1202, startPoint y: 461, endPoint x: 656, endPoint y: 485, distance: 546.5
drag, startPoint x: 1219, startPoint y: 470, endPoint x: 914, endPoint y: 490, distance: 305.7
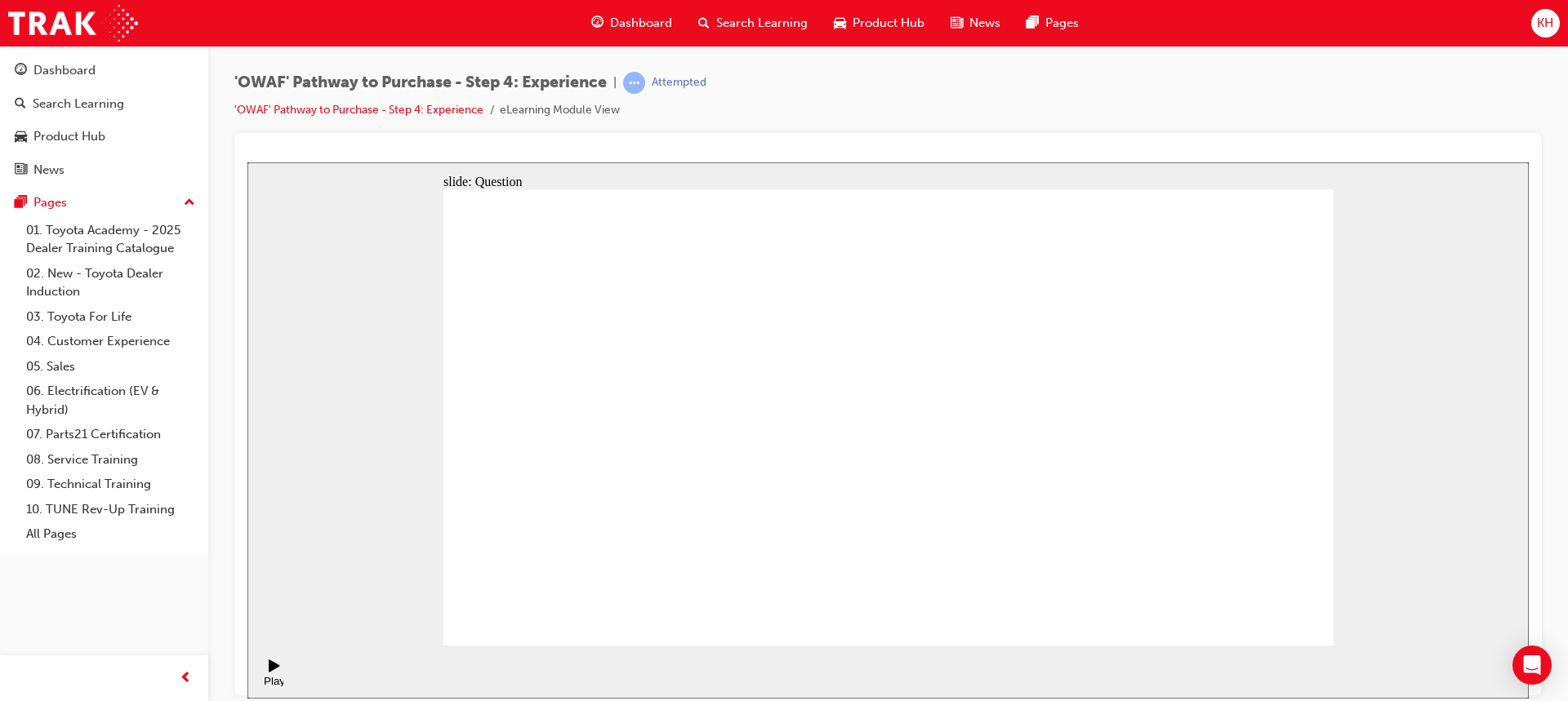
drag, startPoint x: 980, startPoint y: 528, endPoint x: 884, endPoint y: 396, distance: 163.2
drag, startPoint x: 1251, startPoint y: 529, endPoint x: 1153, endPoint y: 392, distance: 168.4
drag, startPoint x: 1170, startPoint y: 524, endPoint x: 963, endPoint y: 386, distance: 248.8
drag, startPoint x: 856, startPoint y: 547, endPoint x: 1075, endPoint y: 426, distance: 250.2
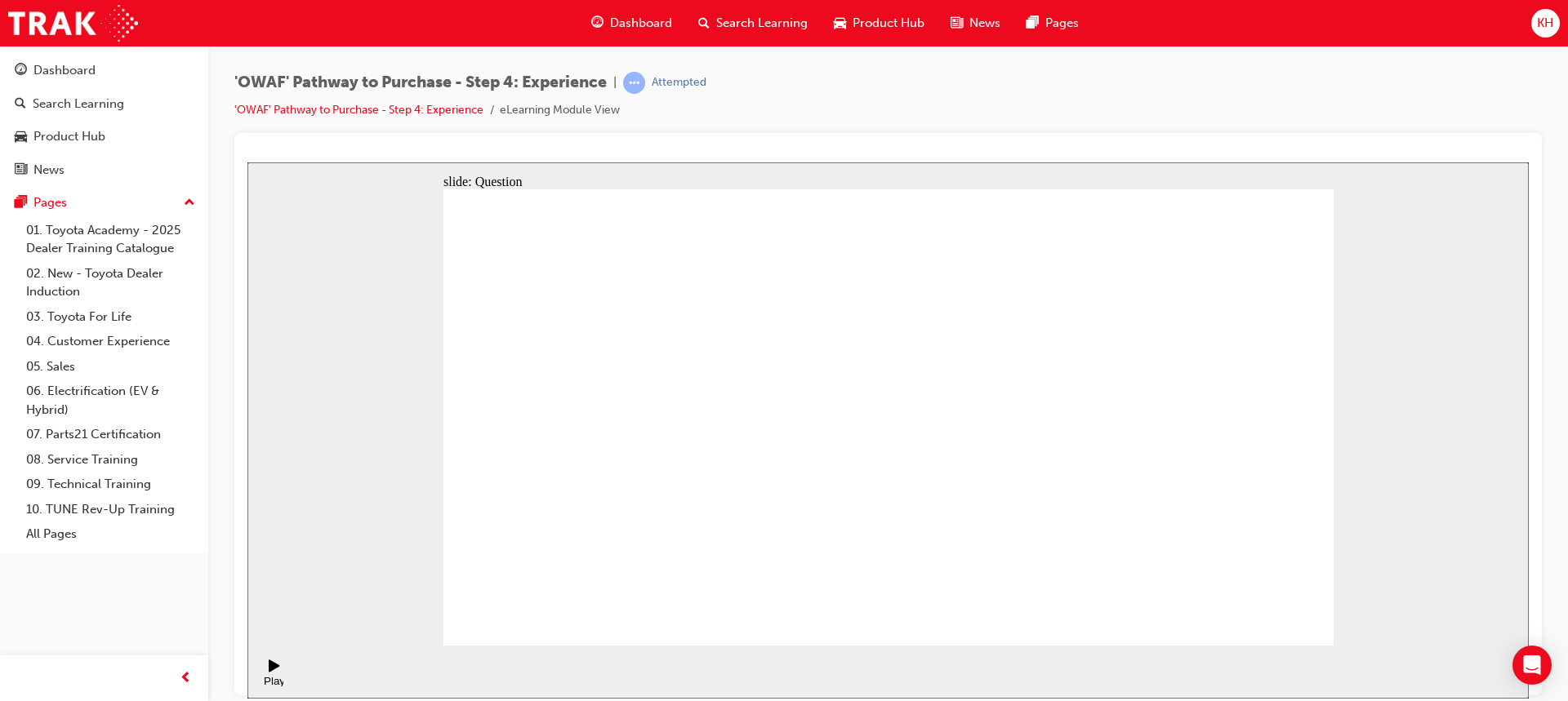
drag, startPoint x: 1077, startPoint y: 534, endPoint x: 1260, endPoint y: 407, distance: 222.8
drag, startPoint x: 716, startPoint y: 562, endPoint x: 827, endPoint y: 370, distance: 221.8
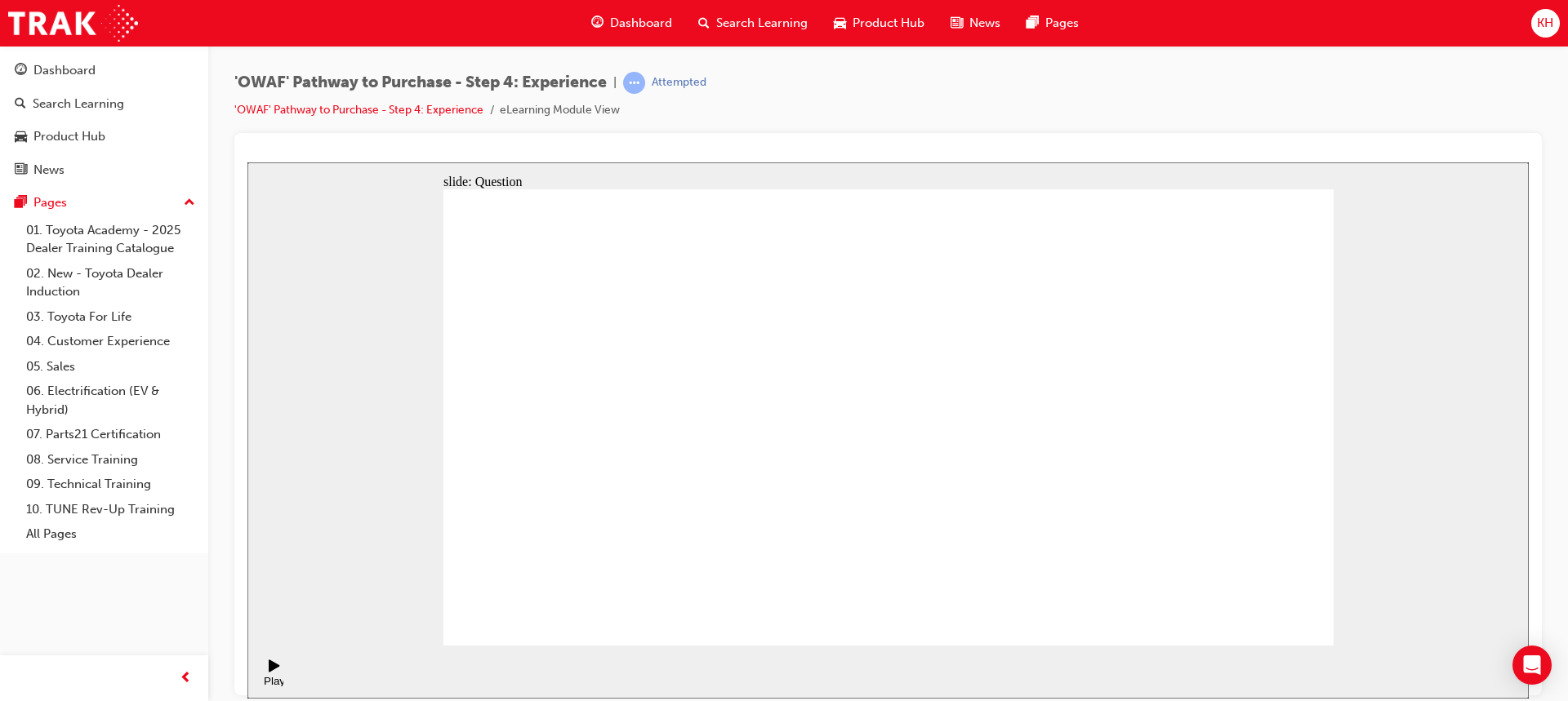
drag, startPoint x: 925, startPoint y: 513, endPoint x: 1156, endPoint y: 354, distance: 280.4
drag, startPoint x: 1073, startPoint y: 562, endPoint x: 1109, endPoint y: 411, distance: 155.2
radio input "true"
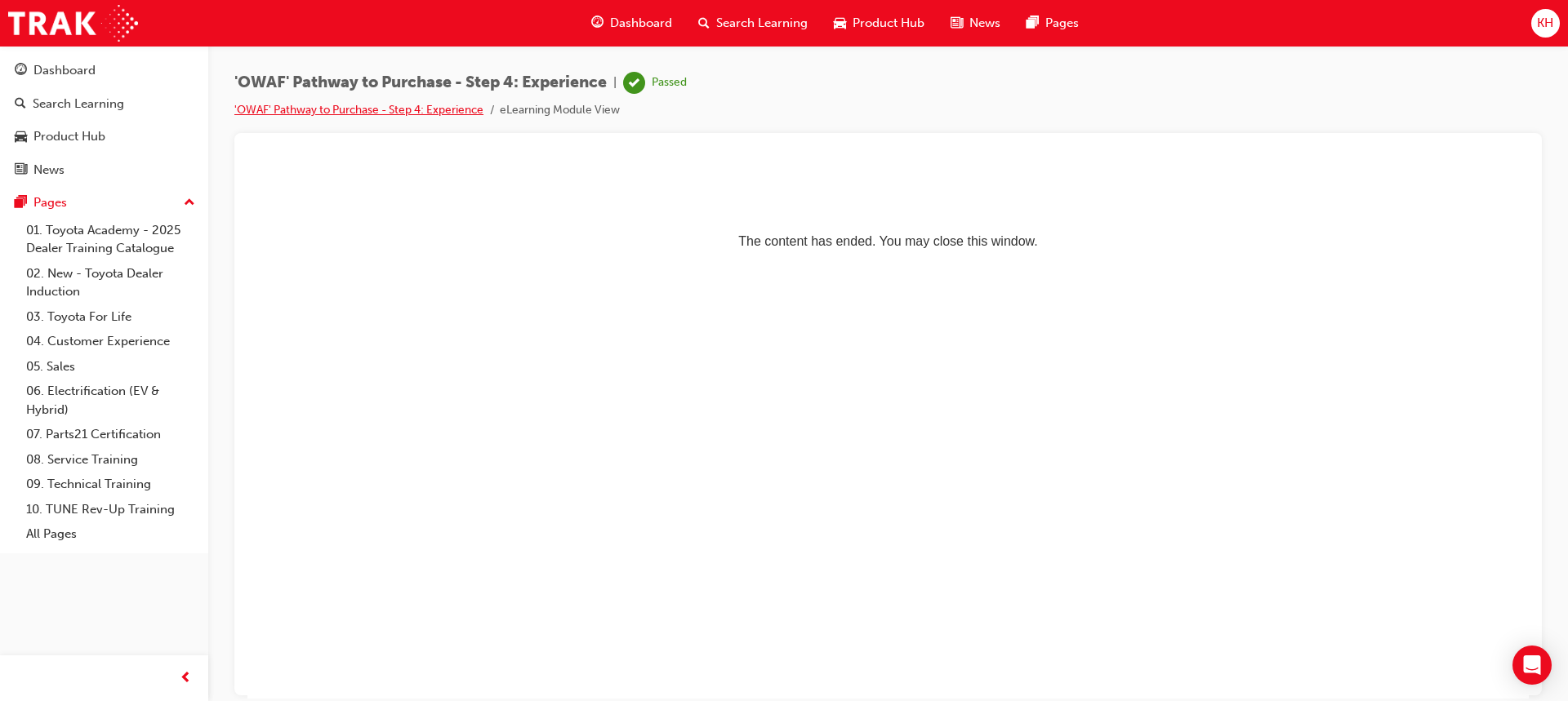
click at [376, 110] on link "'OWAF' Pathway to Purchase - Step 4: Experience" at bounding box center [359, 110] width 249 height 14
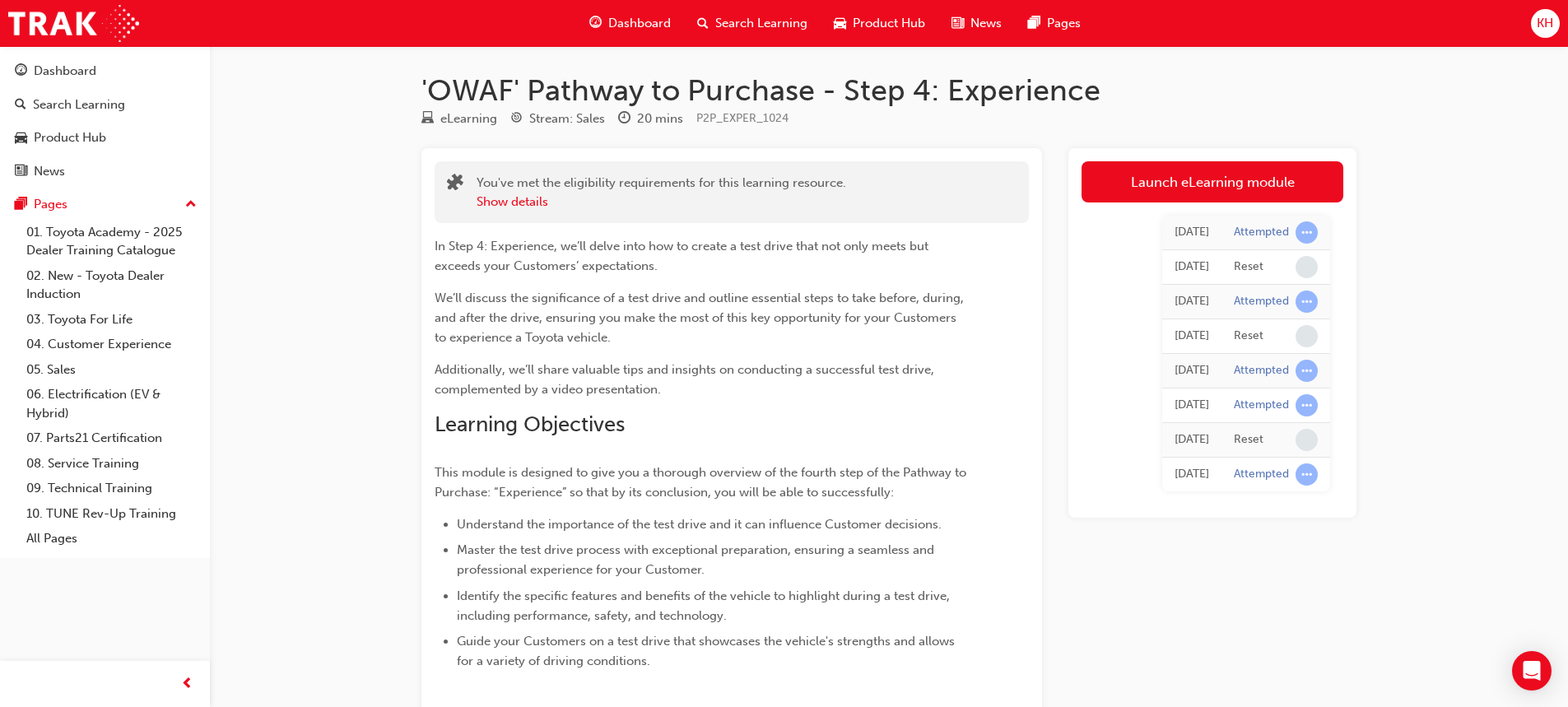
click at [614, 31] on span "Dashboard" at bounding box center [639, 23] width 62 height 19
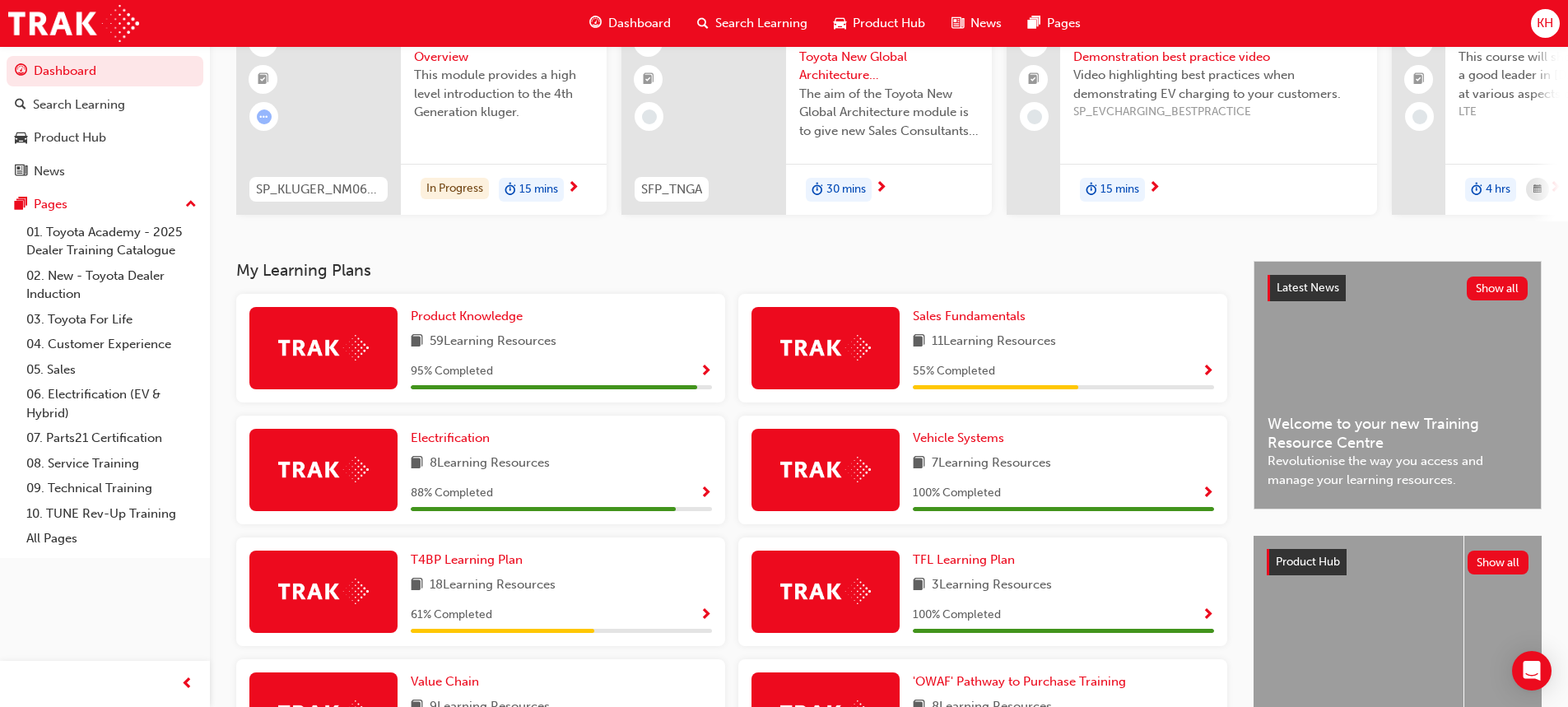
scroll to position [428, 0]
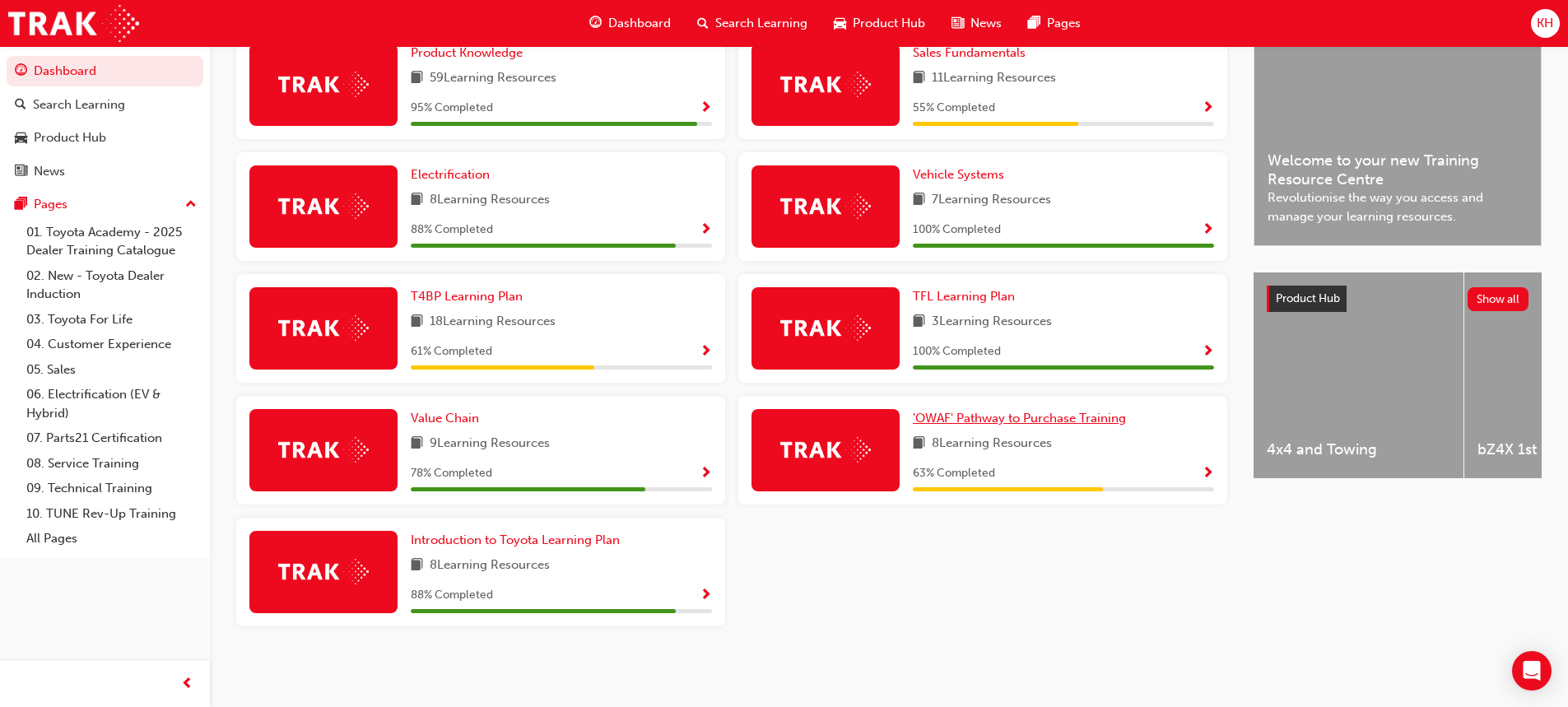
click at [976, 415] on span "'OWAF' Pathway to Purchase Training" at bounding box center [1019, 417] width 214 height 15
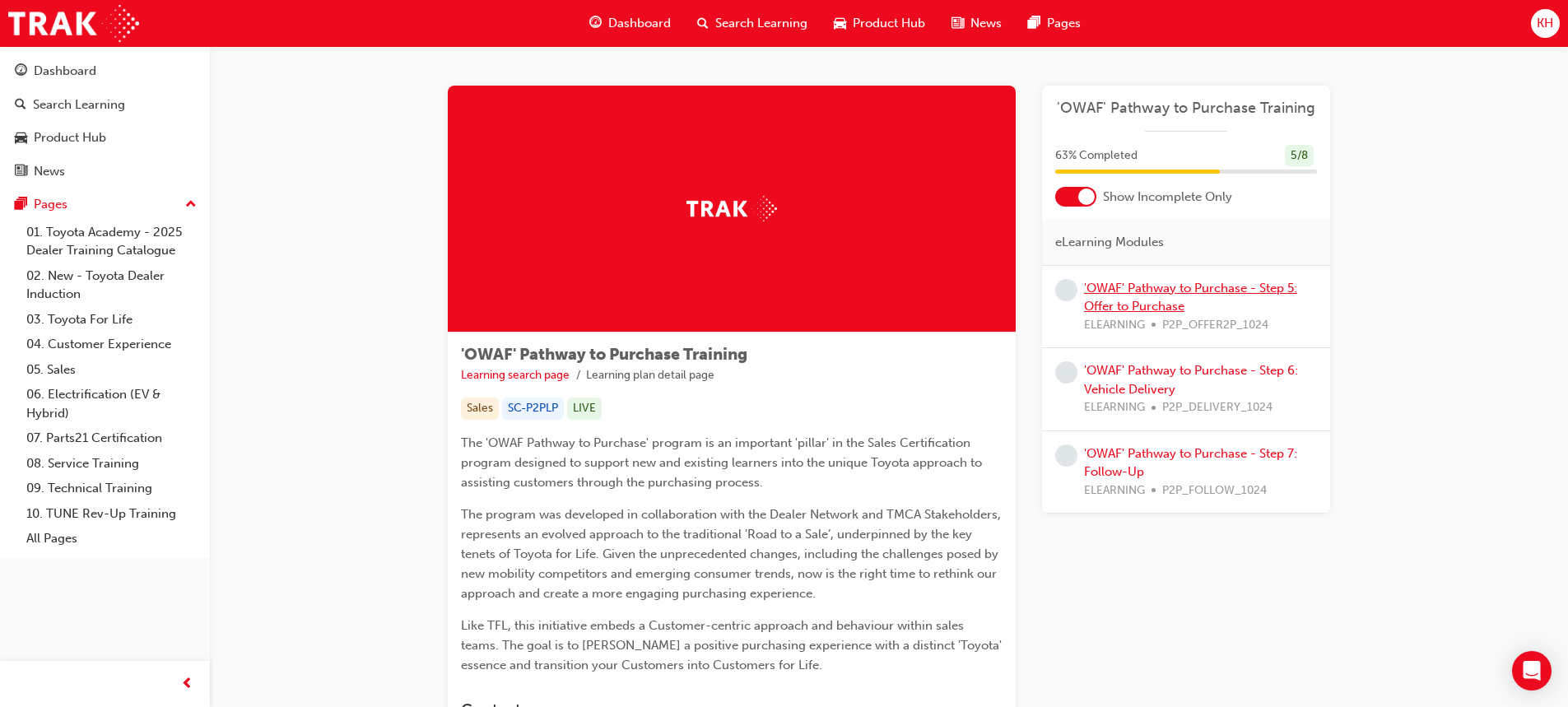
click at [1125, 303] on link "'OWAF' Pathway to Purchase - Step 5: Offer to Purchase" at bounding box center [1191, 298] width 214 height 34
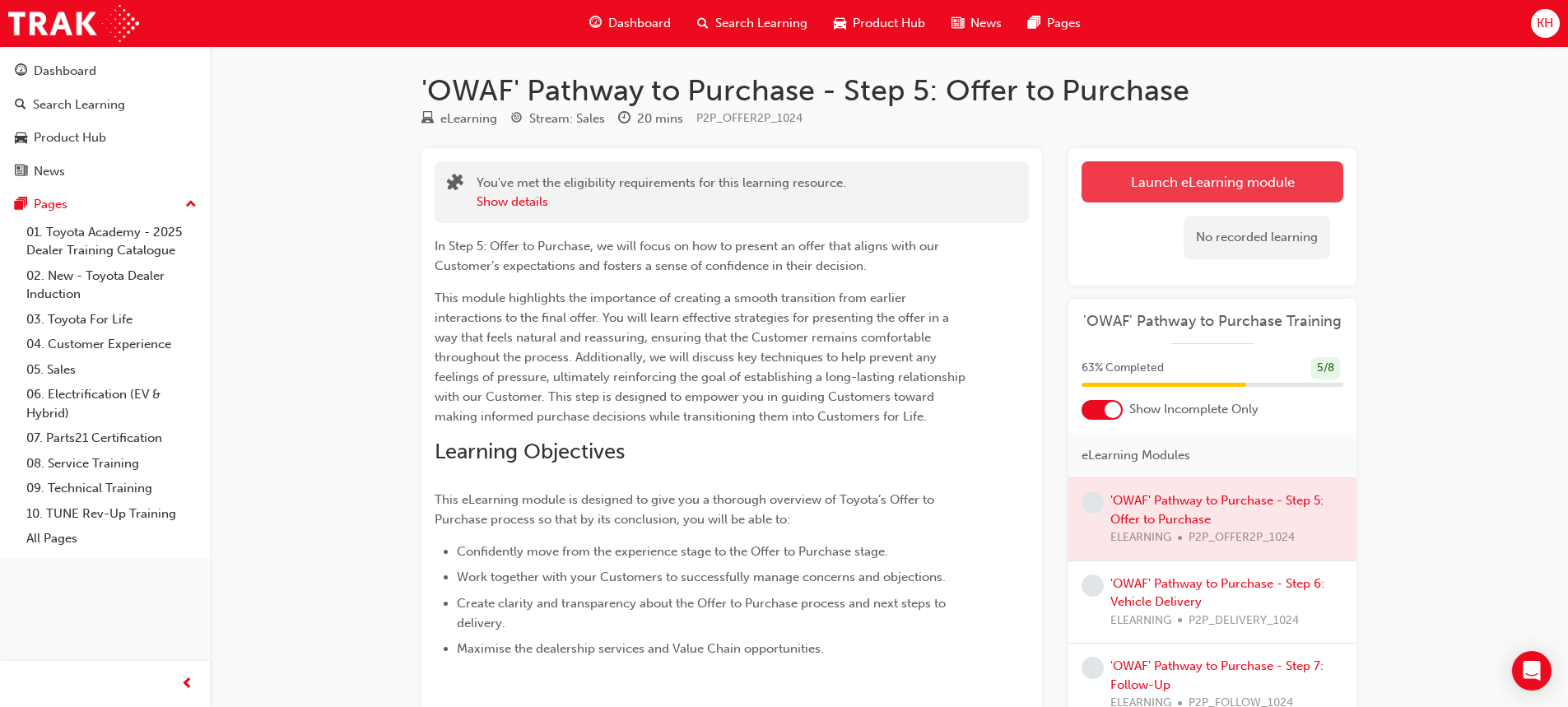
click at [1220, 180] on link "Launch eLearning module" at bounding box center [1212, 182] width 262 height 42
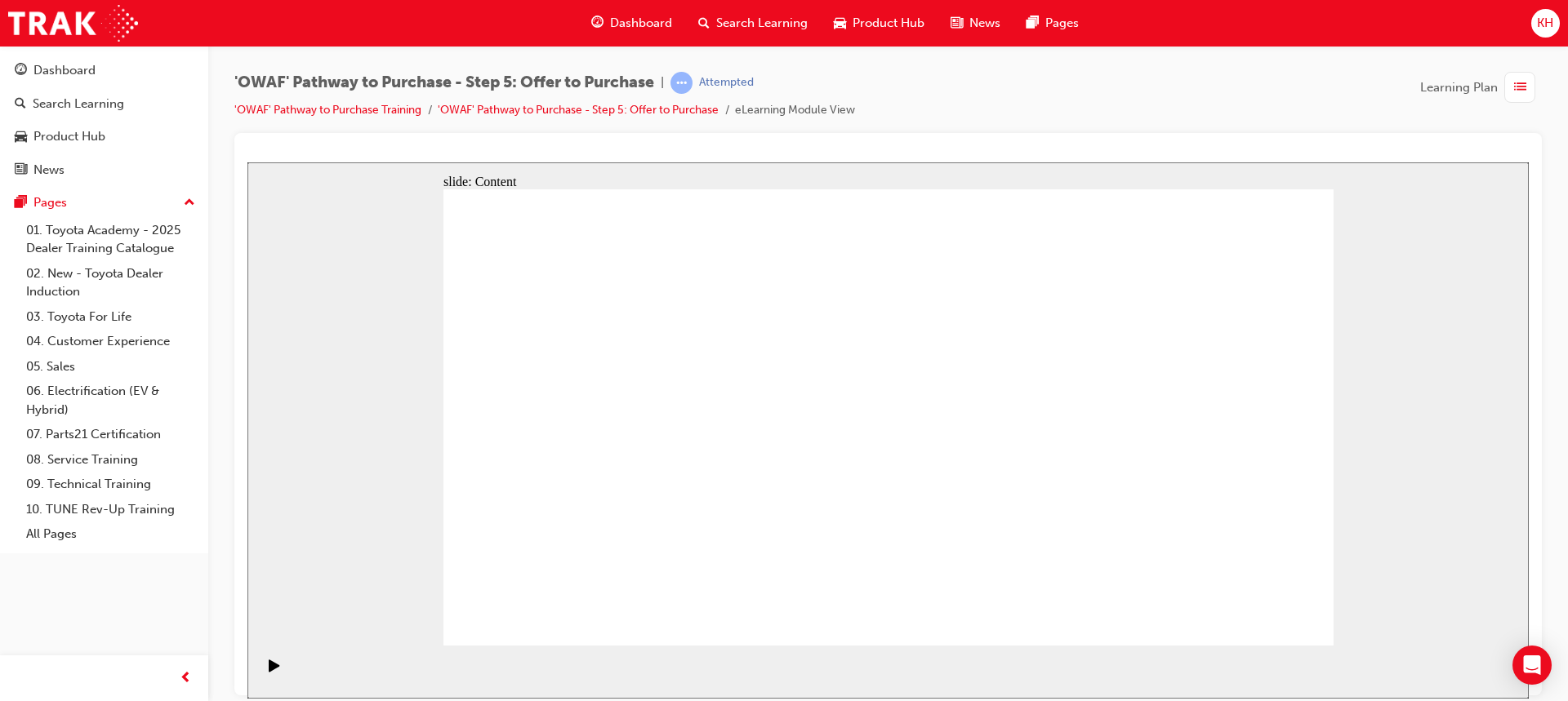
click at [1277, 646] on section "Playback Speed 2 1.75 1.5 1.25" at bounding box center [887, 672] width 1281 height 53
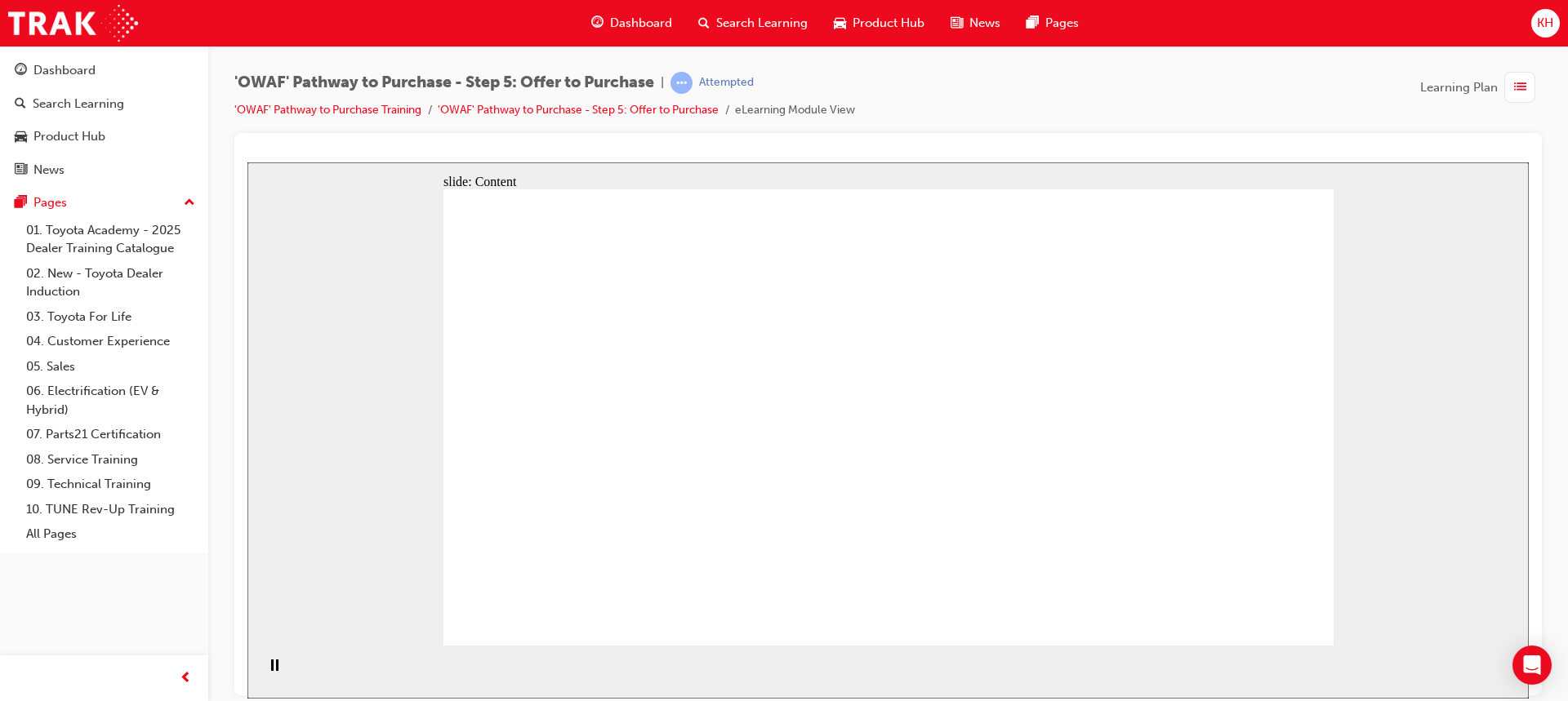
drag, startPoint x: 938, startPoint y: 285, endPoint x: 946, endPoint y: 297, distance: 14.4
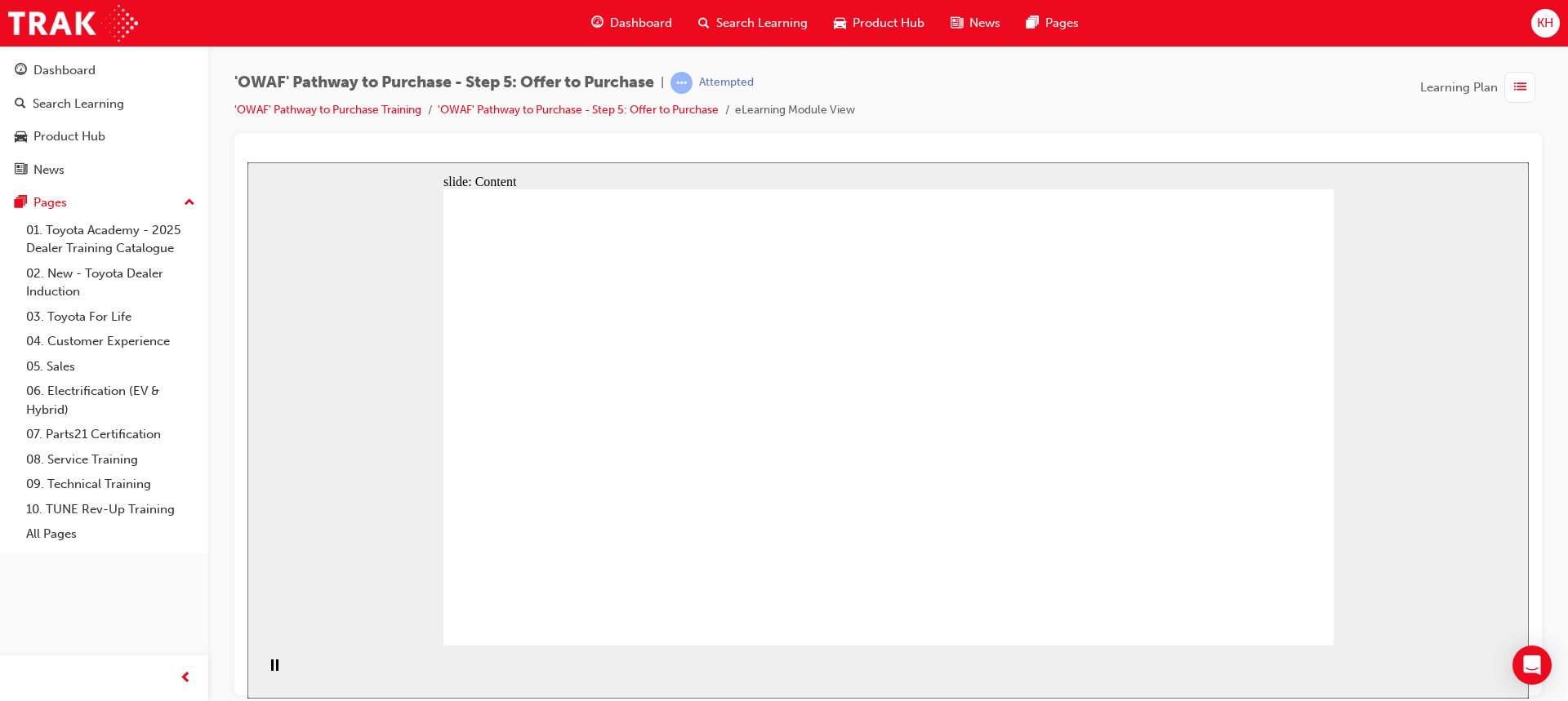
drag, startPoint x: 827, startPoint y: 378, endPoint x: 829, endPoint y: 354, distance: 24.1
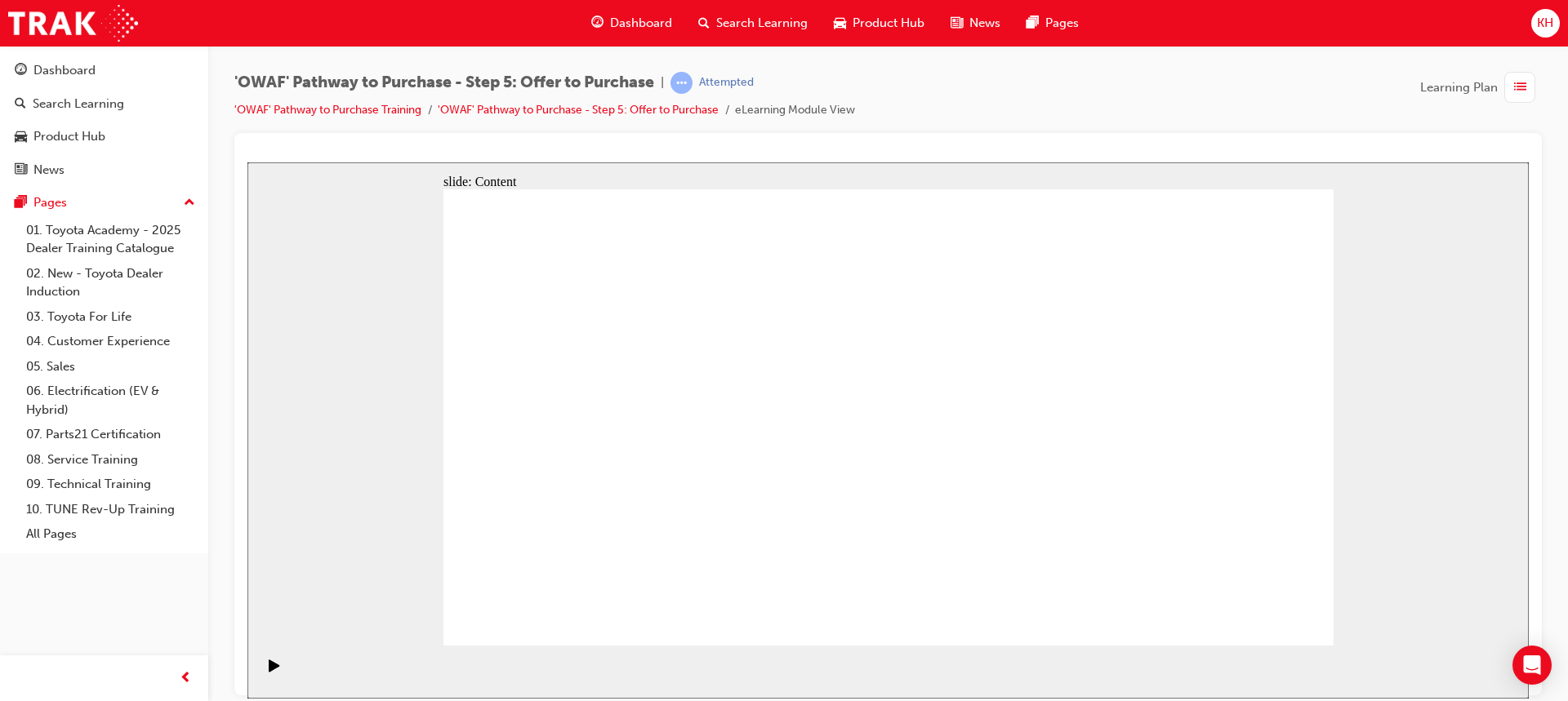
click at [1291, 645] on section "Playback Speed 2 1.75 1.5 1.25" at bounding box center [887, 672] width 1281 height 53
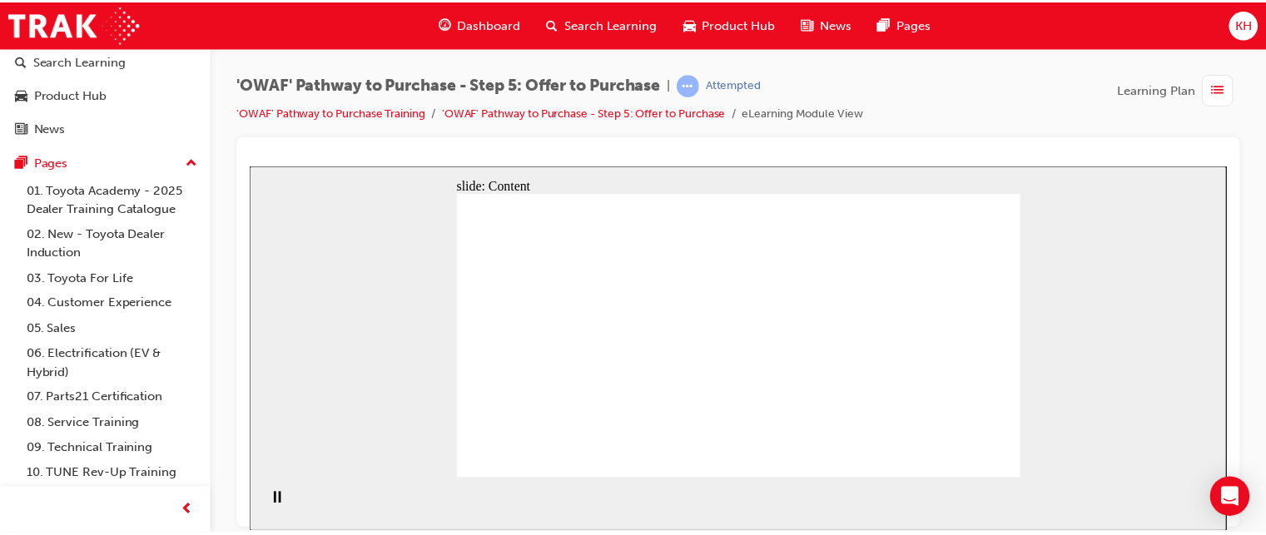
scroll to position [70, 0]
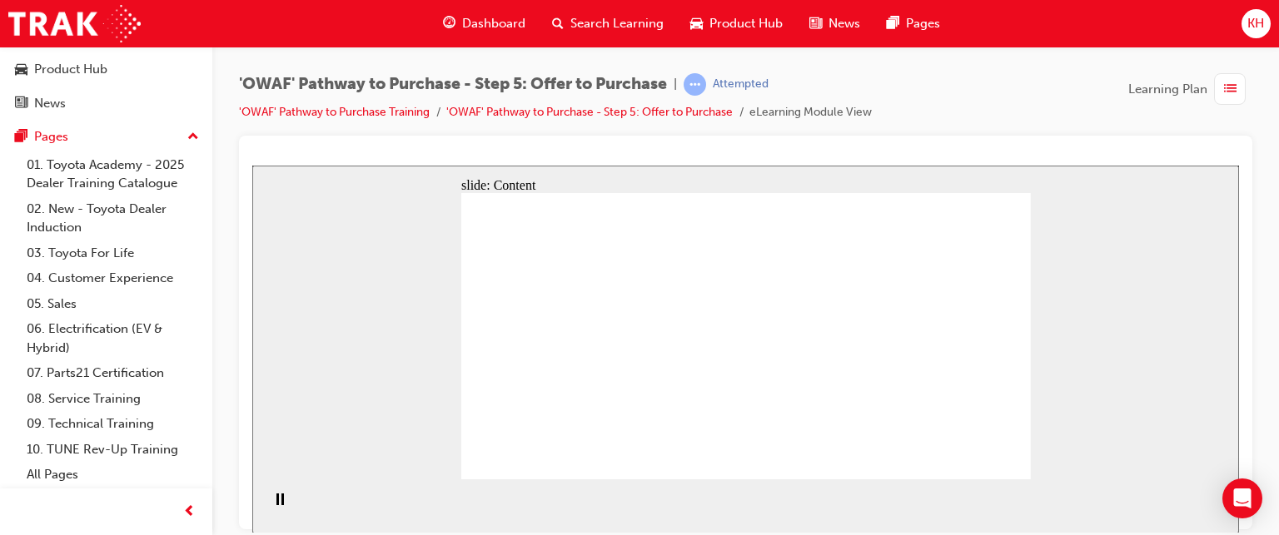
drag, startPoint x: 747, startPoint y: 272, endPoint x: 844, endPoint y: 285, distance: 98.2
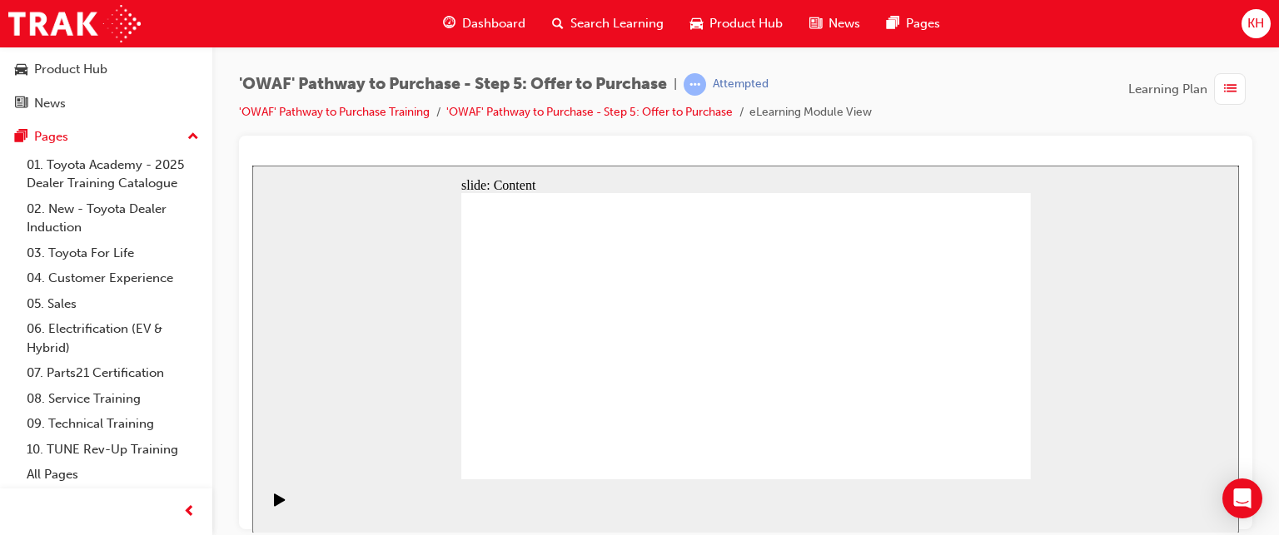
drag, startPoint x: 606, startPoint y: 294, endPoint x: 550, endPoint y: 278, distance: 58.8
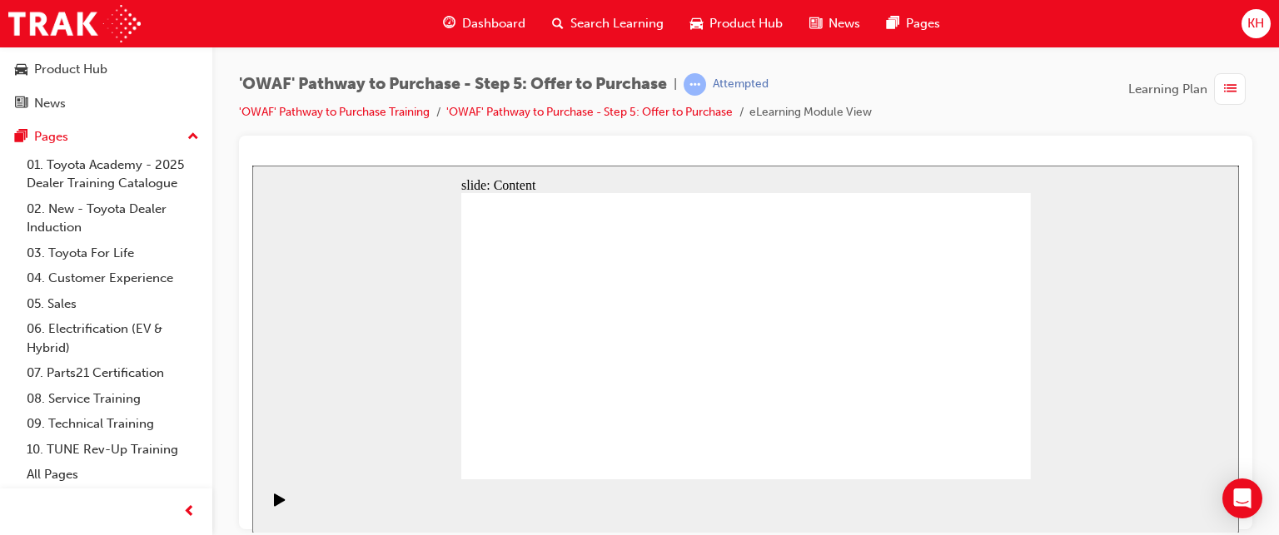
click at [1054, 461] on div "slide: Content Terms and conditions Some Customers need time to process informa…" at bounding box center [745, 349] width 987 height 368
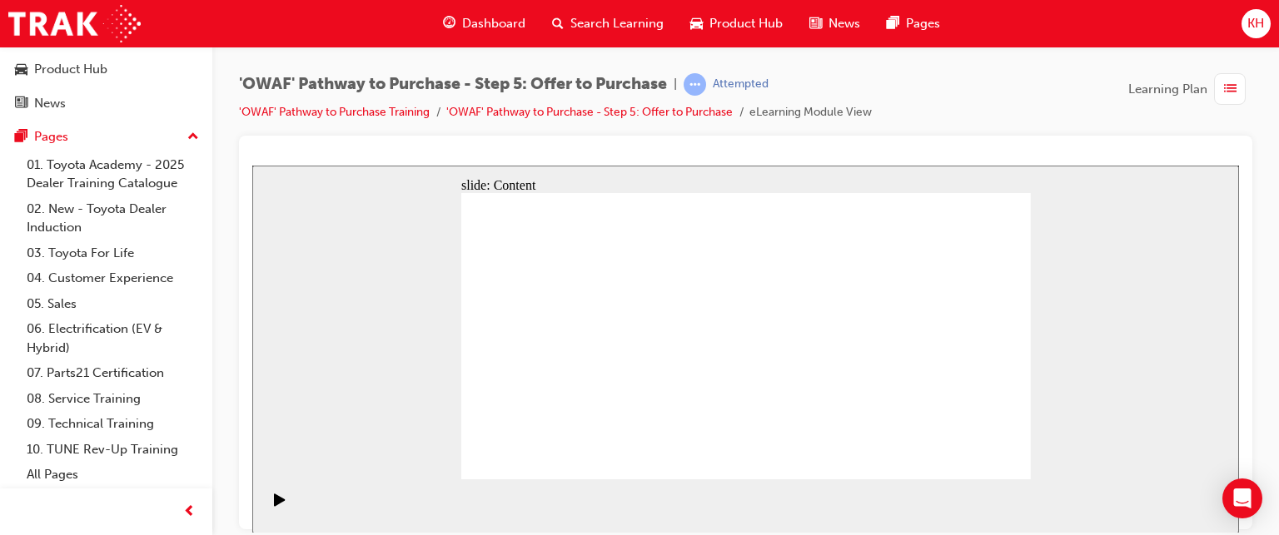
drag, startPoint x: 872, startPoint y: 289, endPoint x: 918, endPoint y: 287, distance: 46.7
drag, startPoint x: 590, startPoint y: 304, endPoint x: 631, endPoint y: 306, distance: 40.9
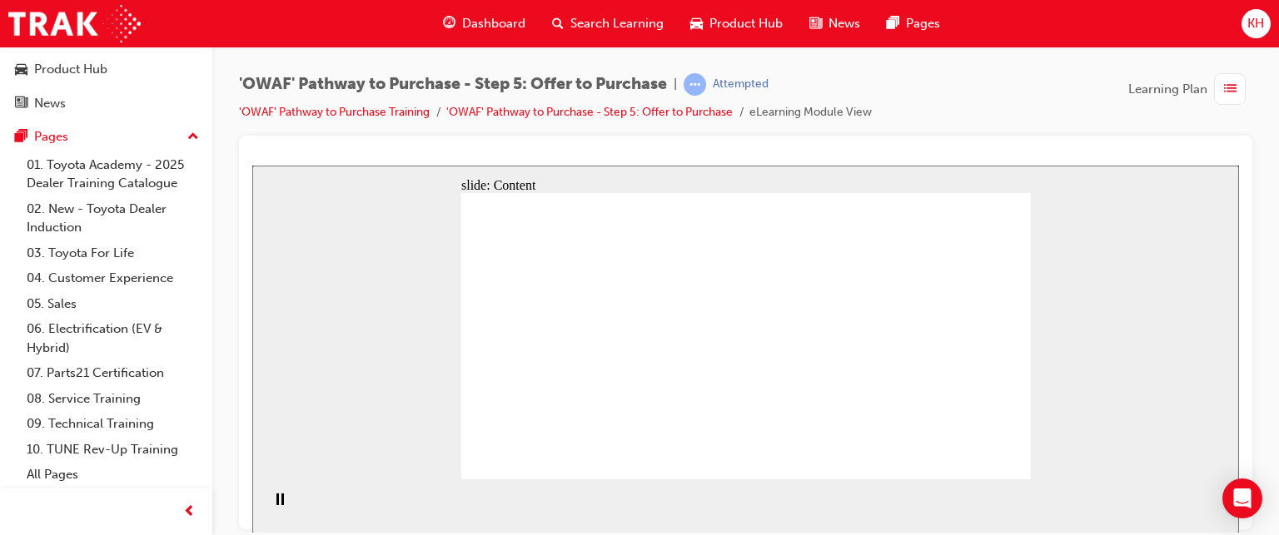
drag, startPoint x: 619, startPoint y: 444, endPoint x: 626, endPoint y: 434, distance: 12.5
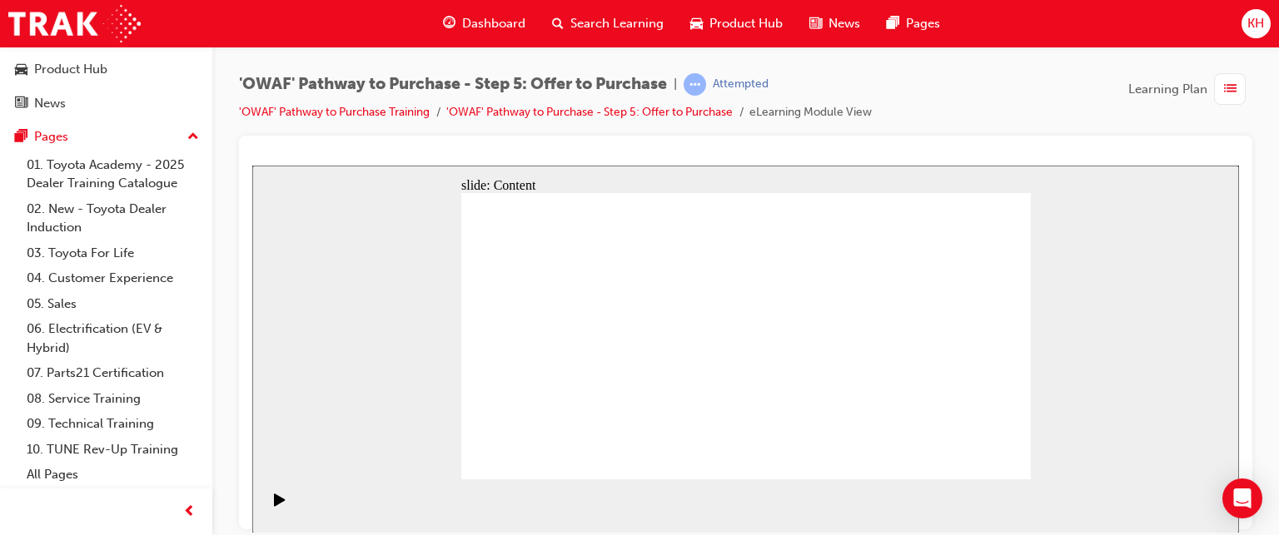
drag, startPoint x: 701, startPoint y: 275, endPoint x: 726, endPoint y: 306, distance: 40.3
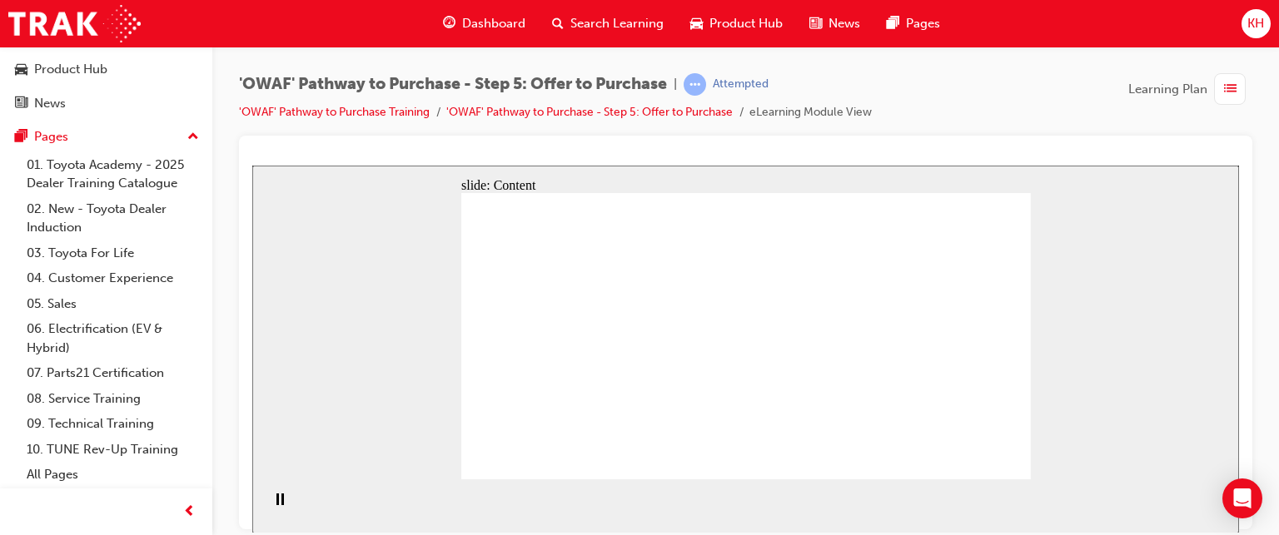
drag, startPoint x: 923, startPoint y: 371, endPoint x: 931, endPoint y: 316, distance: 55.5
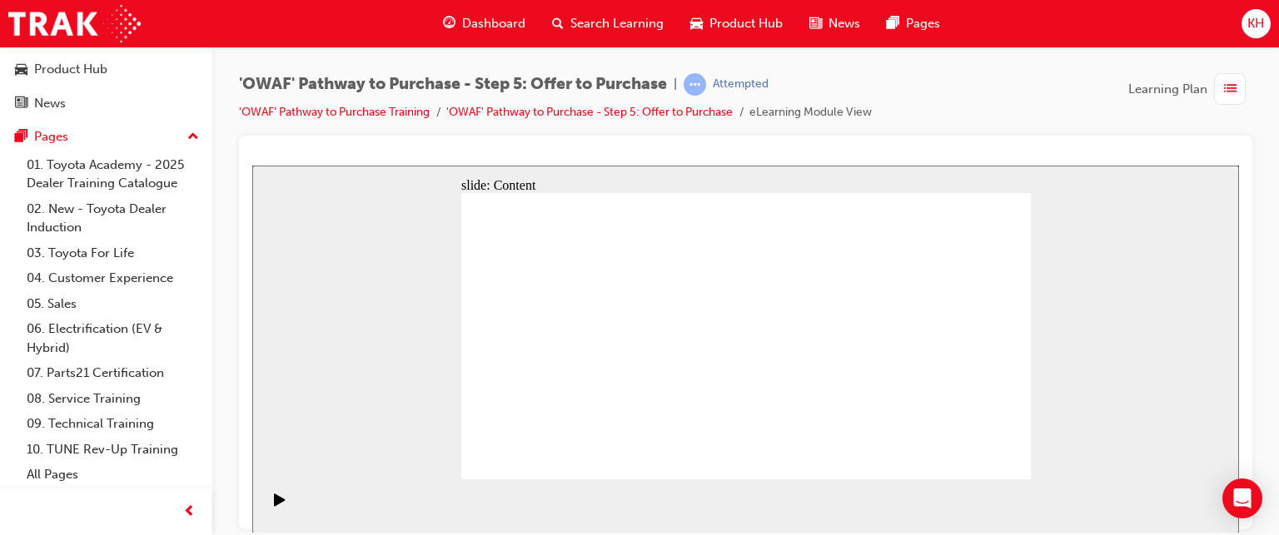
drag, startPoint x: 686, startPoint y: 333, endPoint x: 718, endPoint y: 344, distance: 33.4
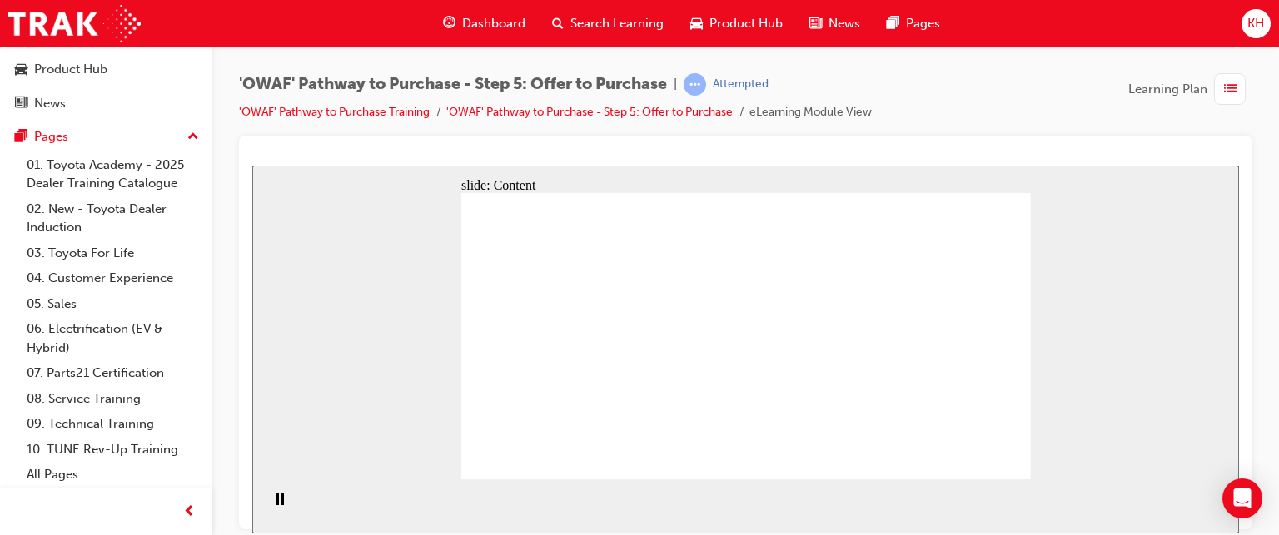
drag, startPoint x: 885, startPoint y: 301, endPoint x: 885, endPoint y: 286, distance: 15.0
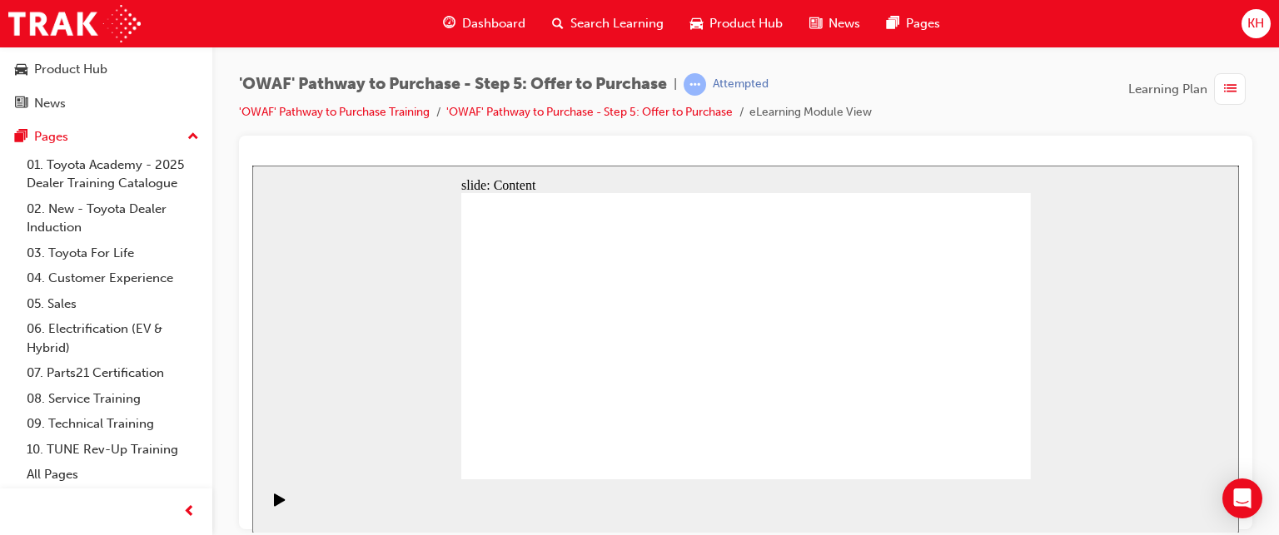
drag, startPoint x: 1019, startPoint y: 278, endPoint x: 1006, endPoint y: 278, distance: 13.3
drag, startPoint x: 987, startPoint y: 467, endPoint x: 969, endPoint y: 460, distance: 18.7
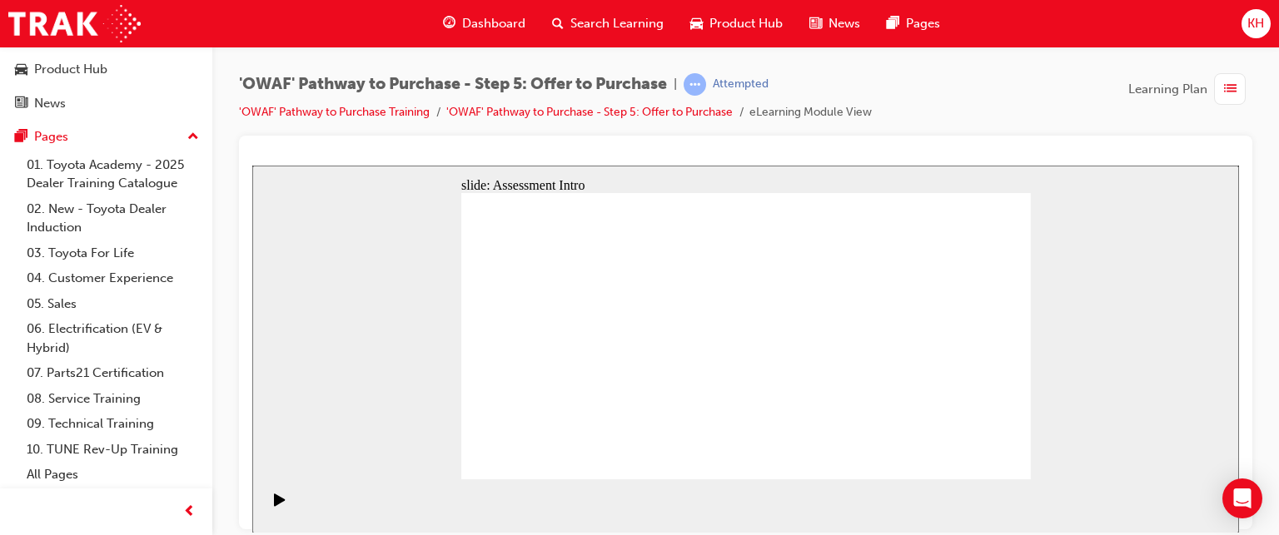
click at [271, 524] on div "playback controls" at bounding box center [275, 506] width 28 height 54
click at [275, 506] on icon "Play (Ctrl+Alt+P)" at bounding box center [280, 499] width 12 height 13
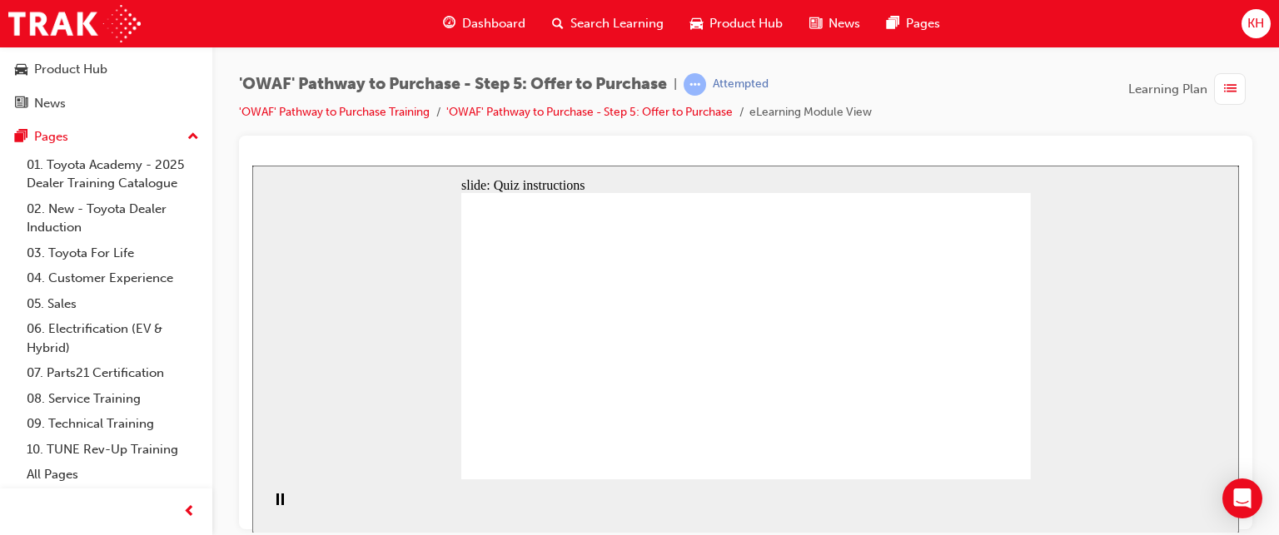
radio input "true"
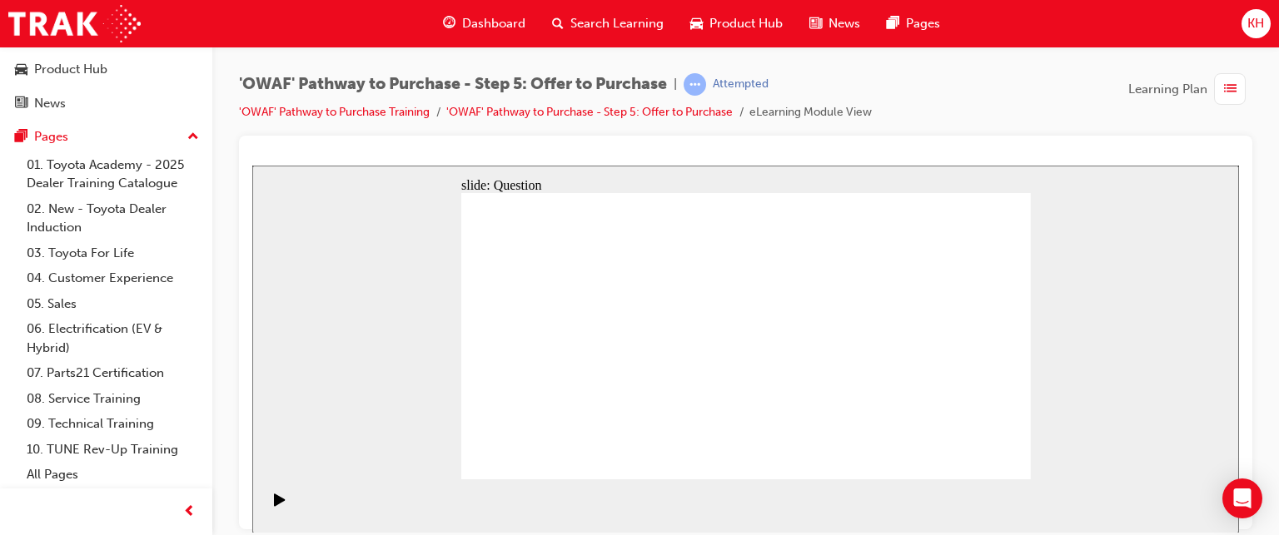
radio input "true"
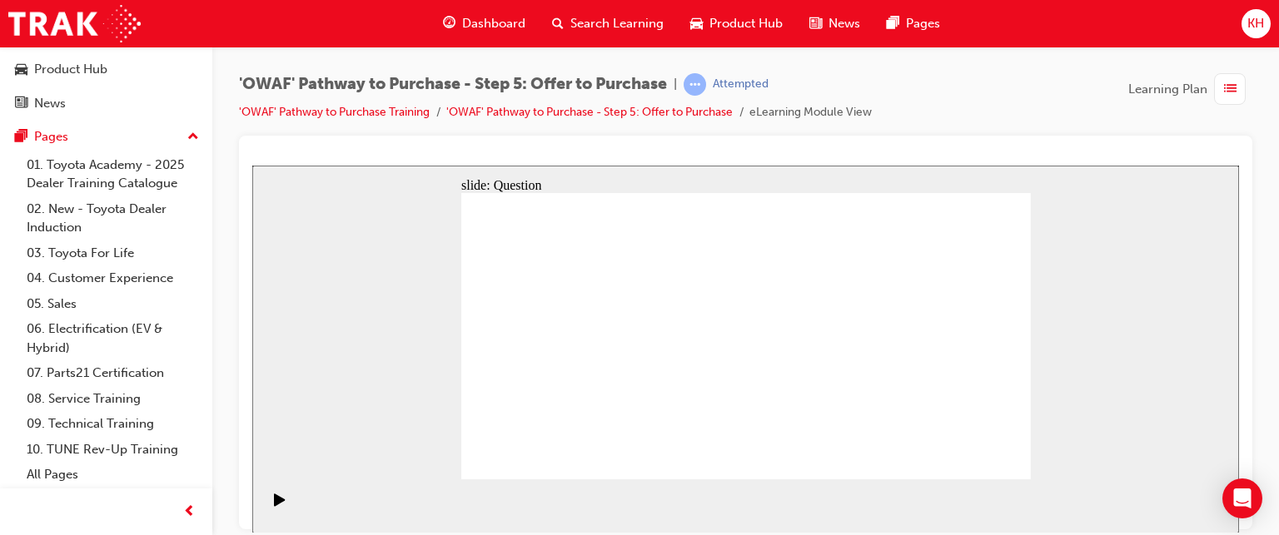
drag, startPoint x: 956, startPoint y: 324, endPoint x: 557, endPoint y: 390, distance: 404.3
drag, startPoint x: 849, startPoint y: 311, endPoint x: 674, endPoint y: 379, distance: 188.5
drag, startPoint x: 694, startPoint y: 311, endPoint x: 813, endPoint y: 397, distance: 147.4
drag, startPoint x: 544, startPoint y: 315, endPoint x: 938, endPoint y: 395, distance: 402.7
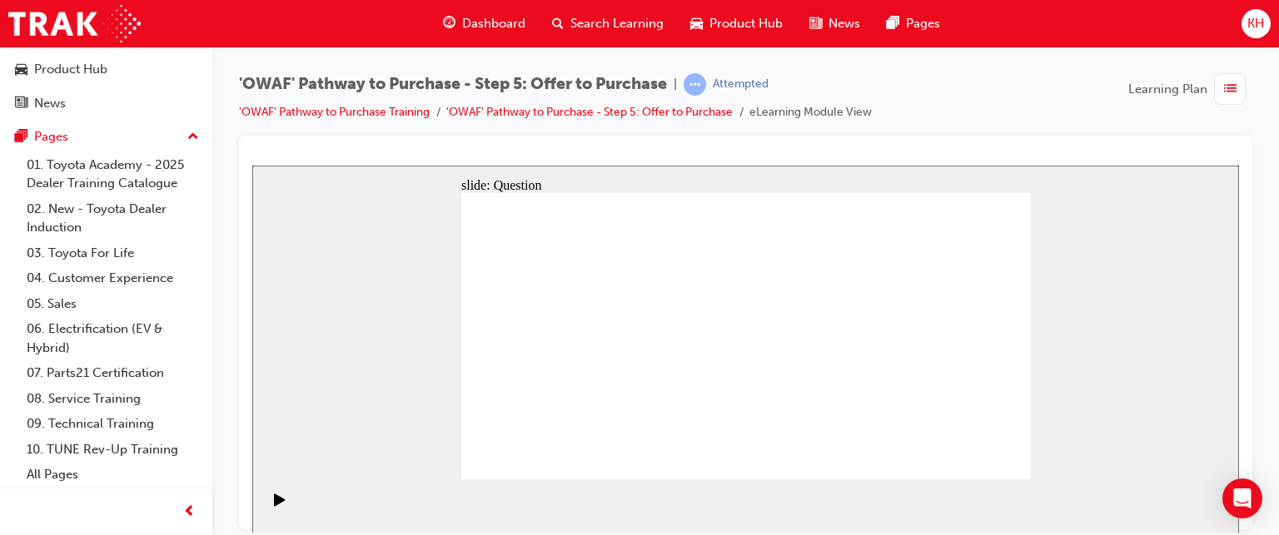
drag, startPoint x: 639, startPoint y: 321, endPoint x: 823, endPoint y: 394, distance: 198.8
drag, startPoint x: 546, startPoint y: 312, endPoint x: 570, endPoint y: 324, distance: 26.1
drag, startPoint x: 797, startPoint y: 321, endPoint x: 946, endPoint y: 391, distance: 165.0
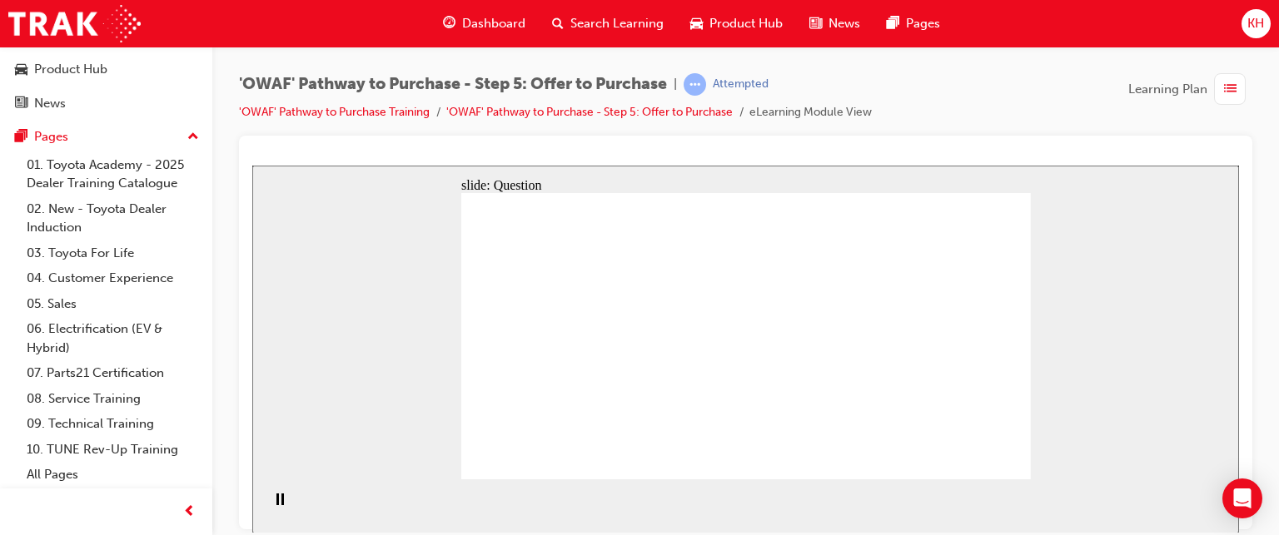
drag, startPoint x: 861, startPoint y: 321, endPoint x: 727, endPoint y: 336, distance: 134.9
drag, startPoint x: 857, startPoint y: 367, endPoint x: 570, endPoint y: 334, distance: 288.4
drag, startPoint x: 857, startPoint y: 400, endPoint x: 729, endPoint y: 377, distance: 130.3
drag, startPoint x: 965, startPoint y: 320, endPoint x: 724, endPoint y: 410, distance: 258.0
drag, startPoint x: 975, startPoint y: 355, endPoint x: 587, endPoint y: 361, distance: 388.0
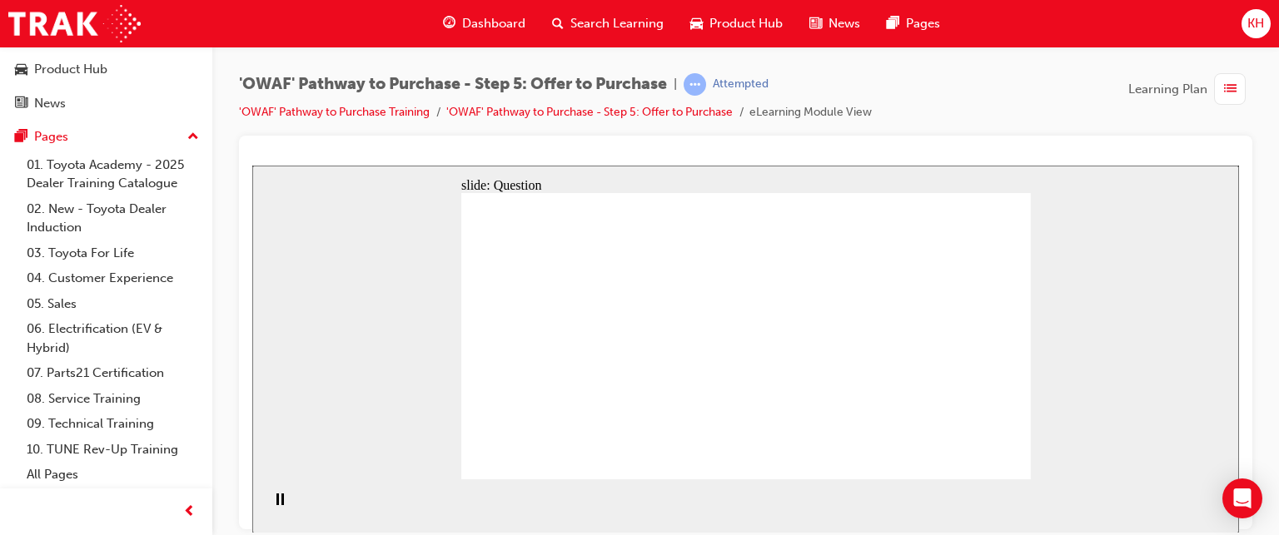
drag, startPoint x: 972, startPoint y: 410, endPoint x: 625, endPoint y: 410, distance: 346.4
checkbox input "true"
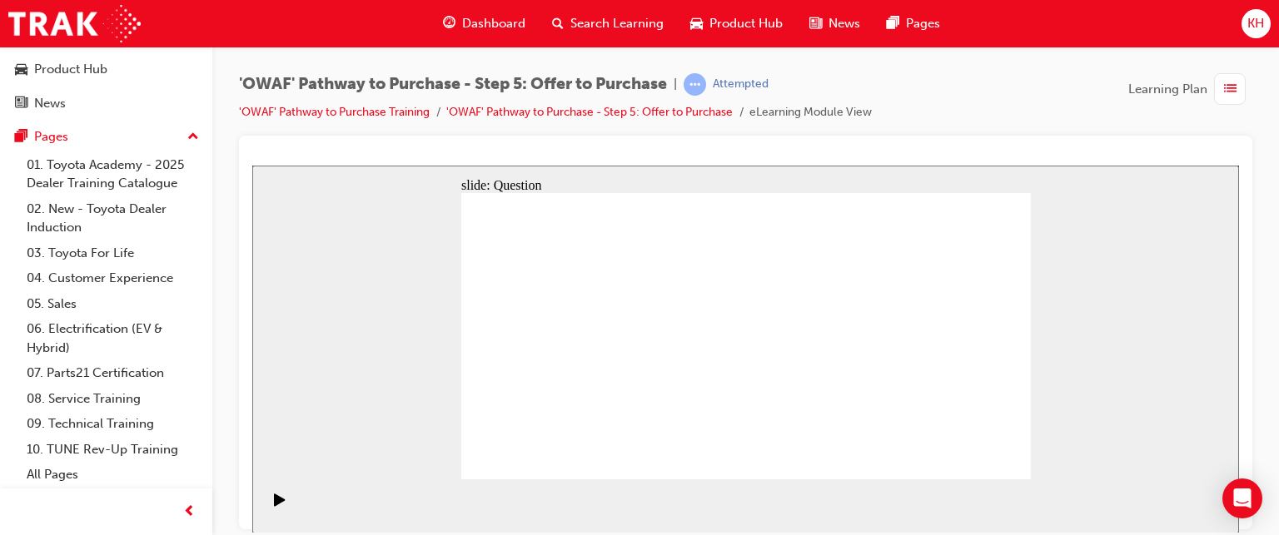
checkbox input "true"
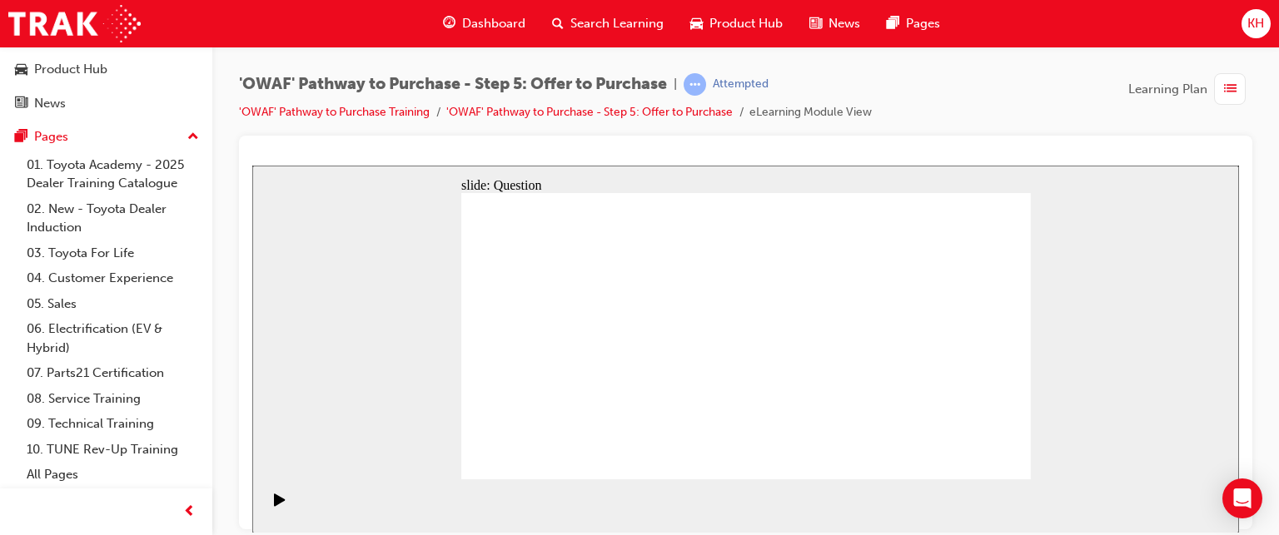
checkbox input "false"
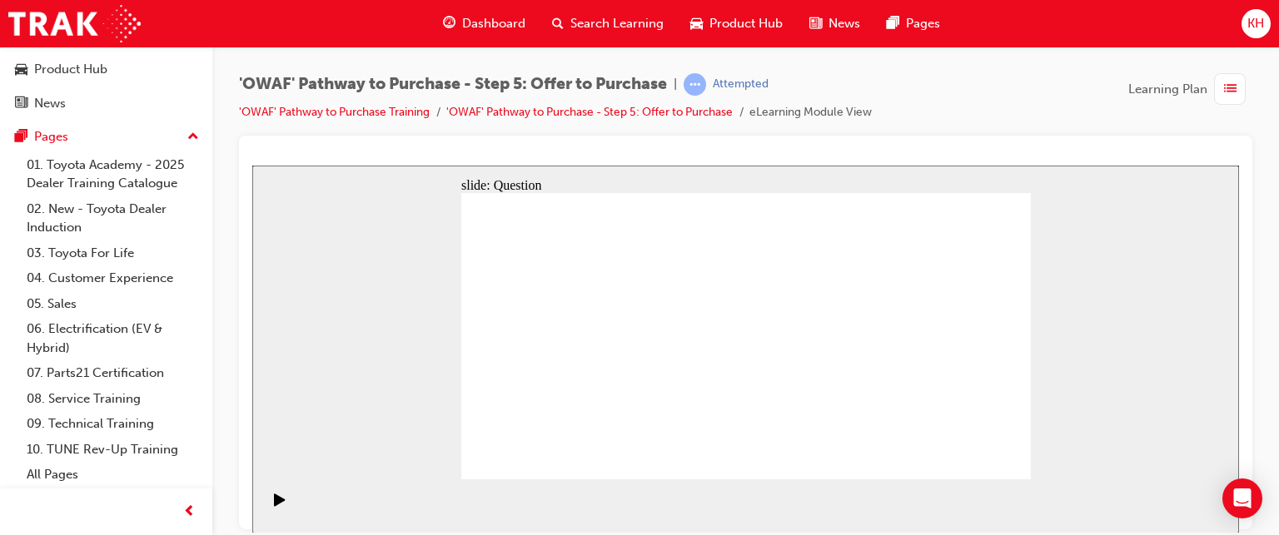
radio input "false"
radio input "true"
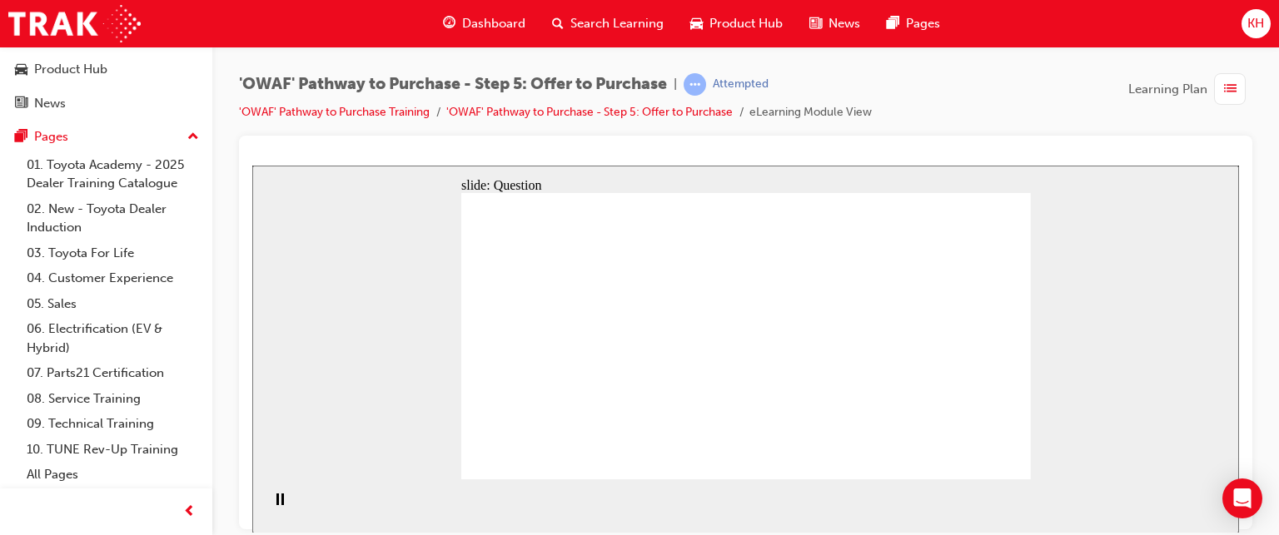
radio input "false"
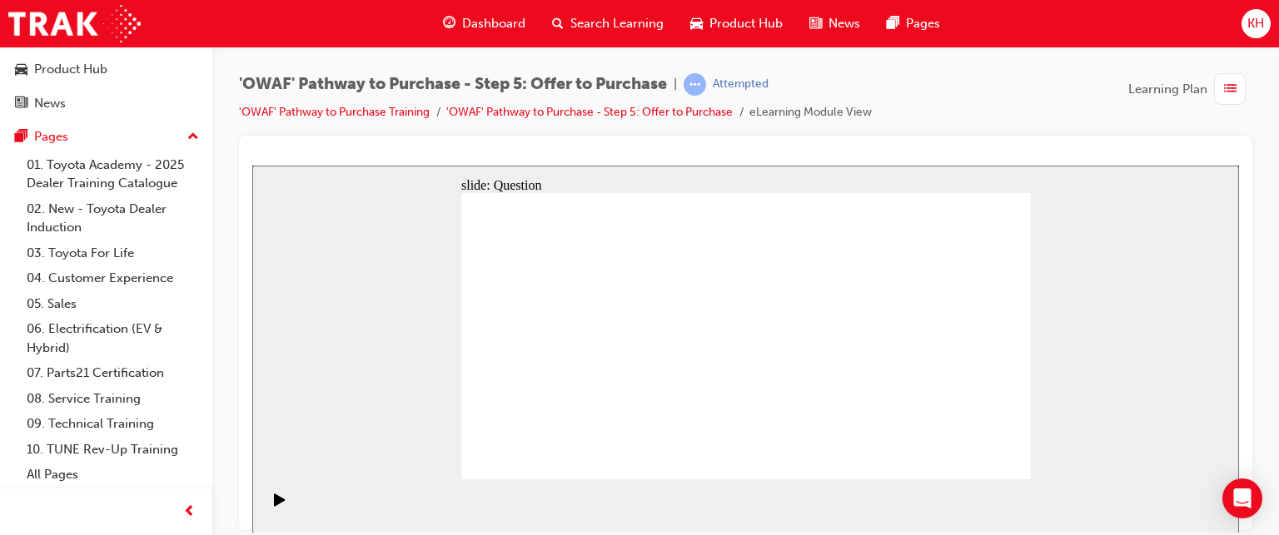
radio input "false"
radio input "true"
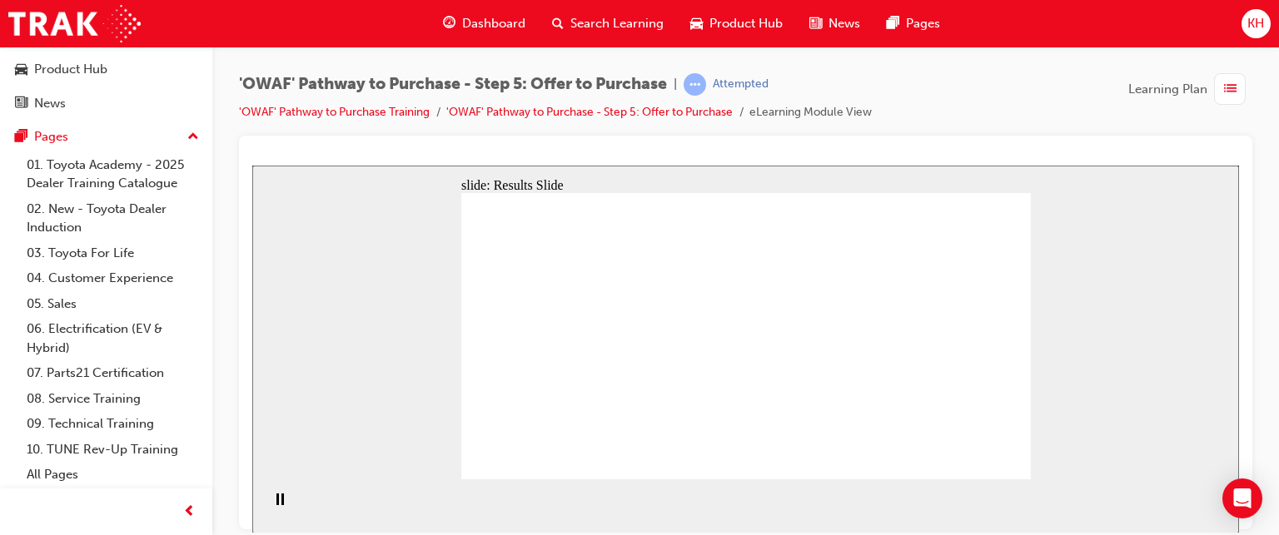
radio input "true"
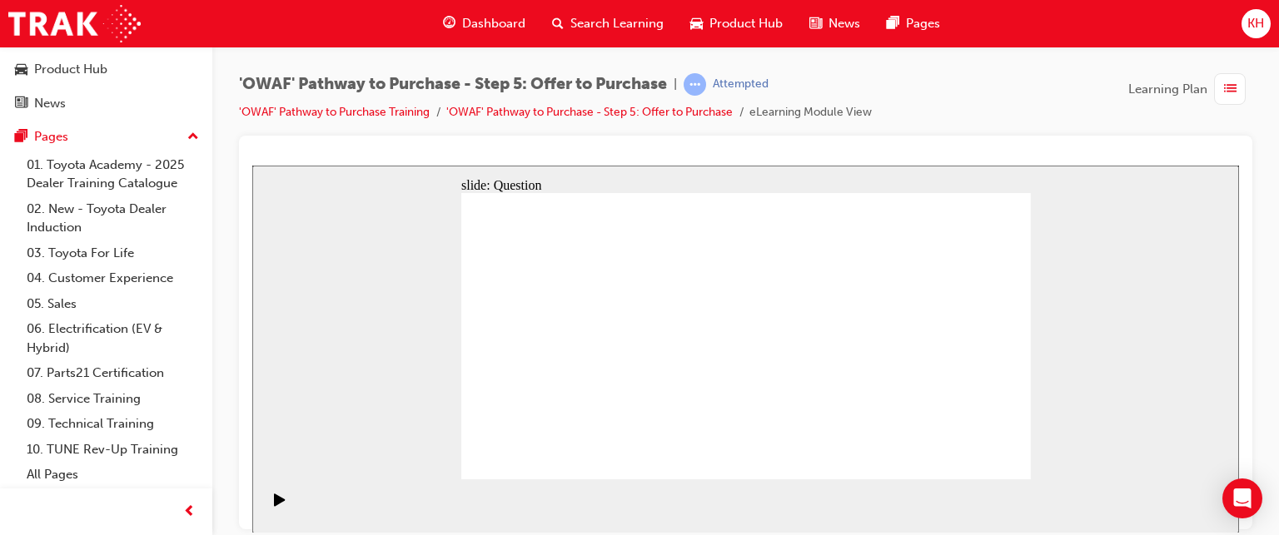
drag, startPoint x: 633, startPoint y: 327, endPoint x: 826, endPoint y: 409, distance: 209.7
drag, startPoint x: 955, startPoint y: 317, endPoint x: 589, endPoint y: 379, distance: 370.7
drag, startPoint x: 853, startPoint y: 305, endPoint x: 685, endPoint y: 400, distance: 193.1
drag, startPoint x: 535, startPoint y: 321, endPoint x: 916, endPoint y: 393, distance: 387.3
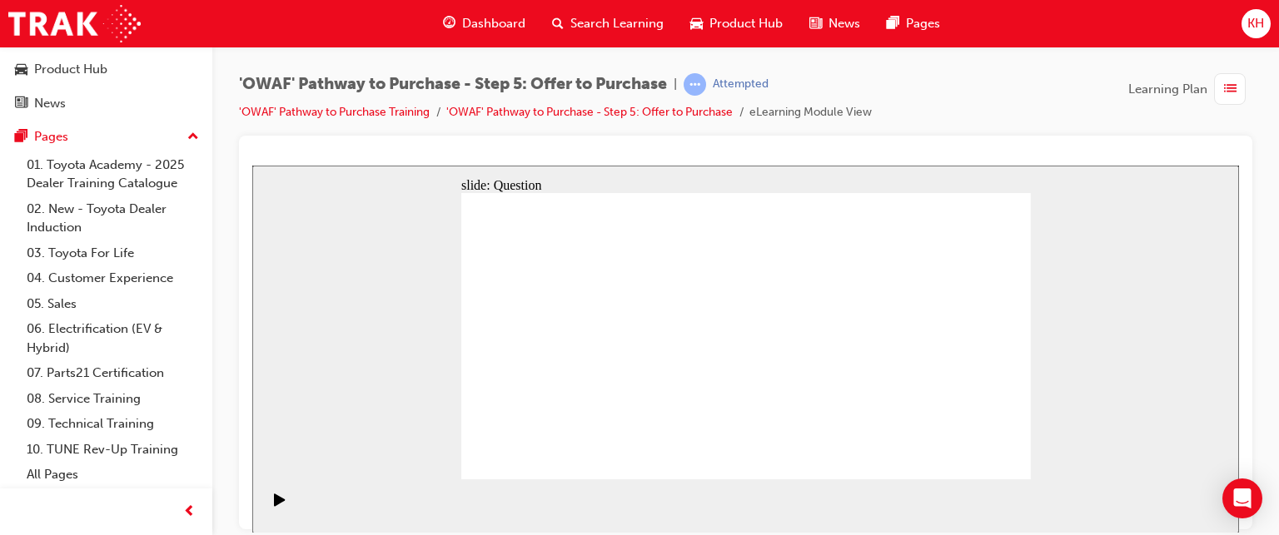
drag, startPoint x: 720, startPoint y: 320, endPoint x: 822, endPoint y: 402, distance: 130.8
drag, startPoint x: 814, startPoint y: 388, endPoint x: 923, endPoint y: 390, distance: 109.1
drag, startPoint x: 546, startPoint y: 319, endPoint x: 804, endPoint y: 390, distance: 267.9
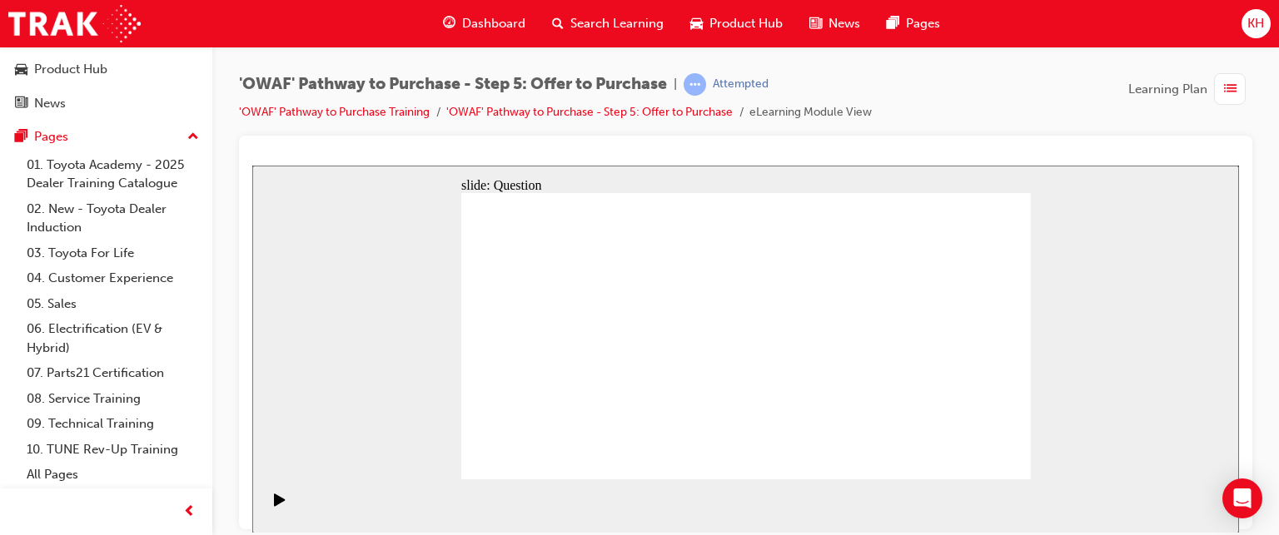
drag, startPoint x: 866, startPoint y: 320, endPoint x: 560, endPoint y: 354, distance: 308.3
drag, startPoint x: 869, startPoint y: 359, endPoint x: 574, endPoint y: 400, distance: 298.5
drag, startPoint x: 875, startPoint y: 410, endPoint x: 757, endPoint y: 340, distance: 137.4
drag, startPoint x: 966, startPoint y: 316, endPoint x: 734, endPoint y: 410, distance: 250.2
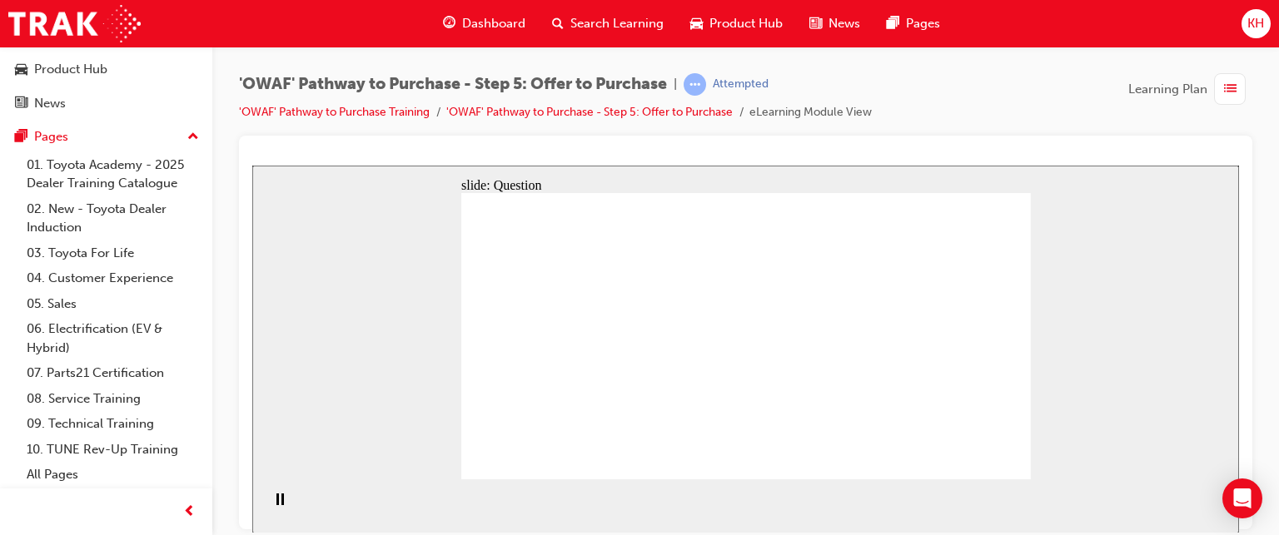
drag, startPoint x: 961, startPoint y: 350, endPoint x: 716, endPoint y: 364, distance: 245.2
drag, startPoint x: 943, startPoint y: 402, endPoint x: 542, endPoint y: 321, distance: 408.7
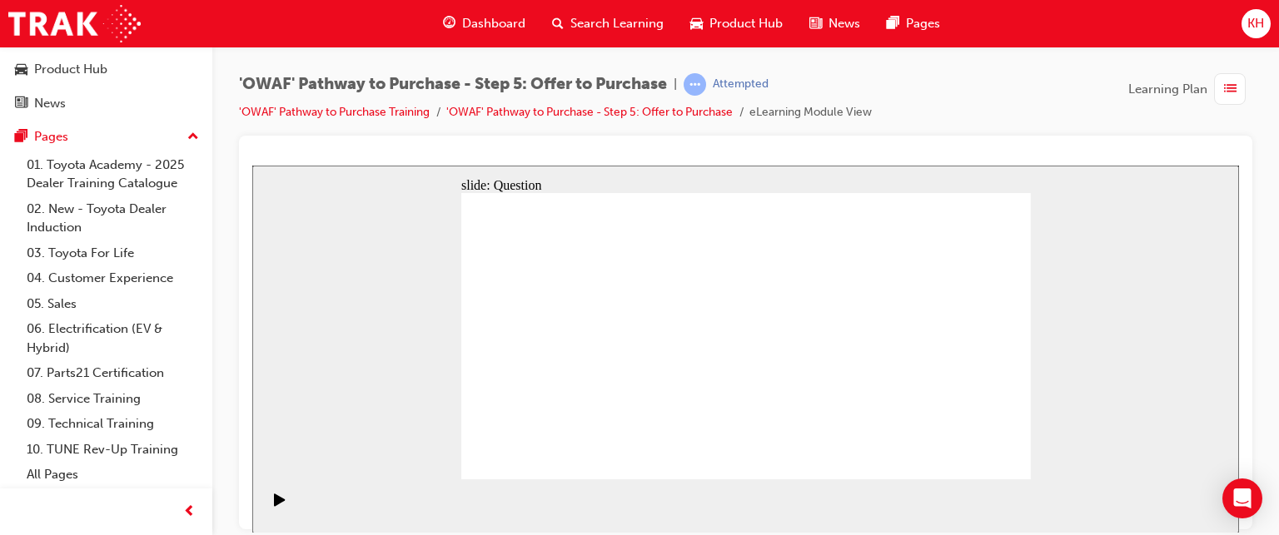
checkbox input "true"
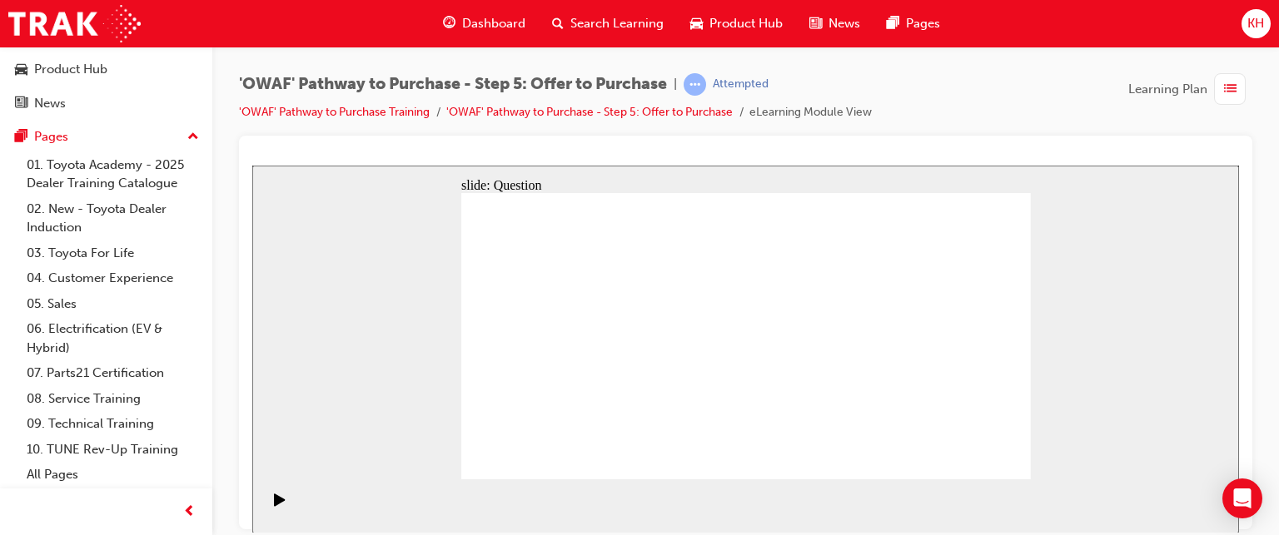
checkbox input "true"
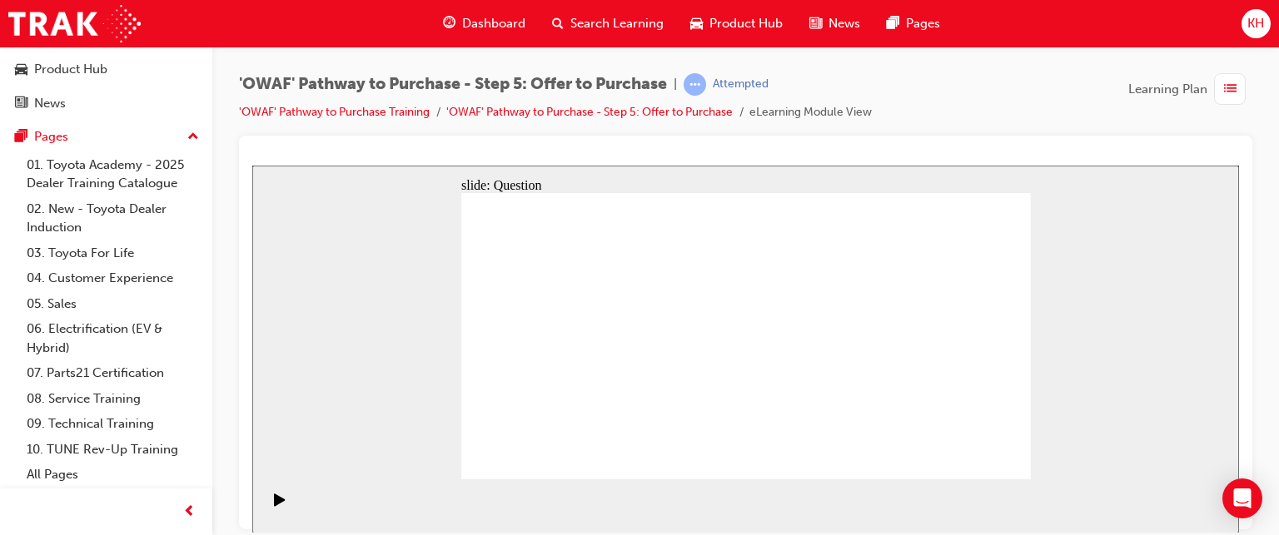
checkbox input "false"
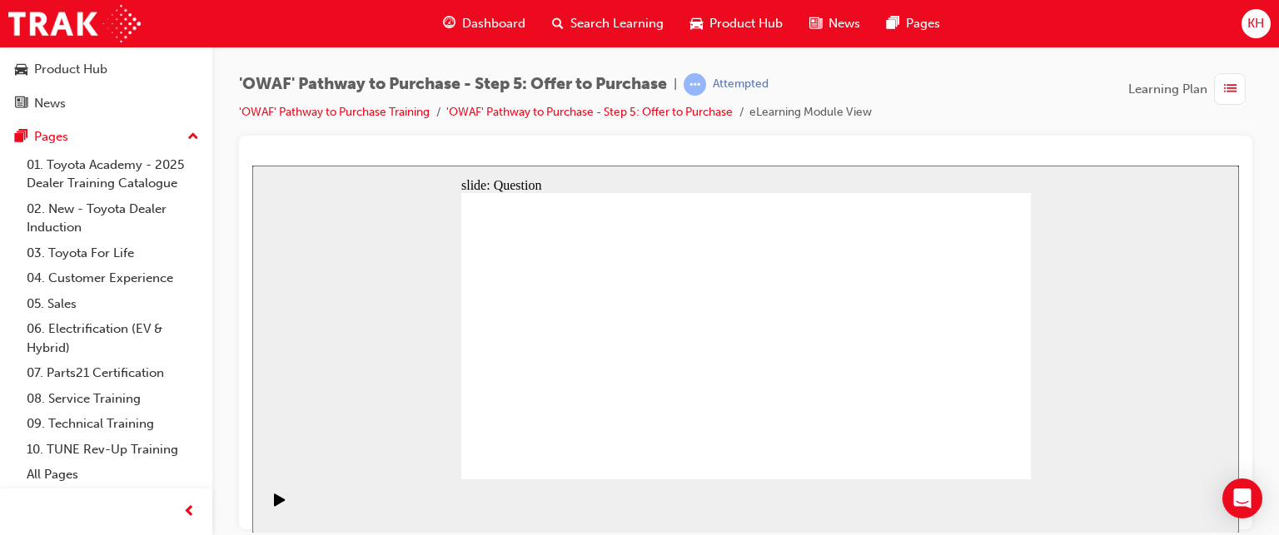
checkbox input "false"
checkbox input "true"
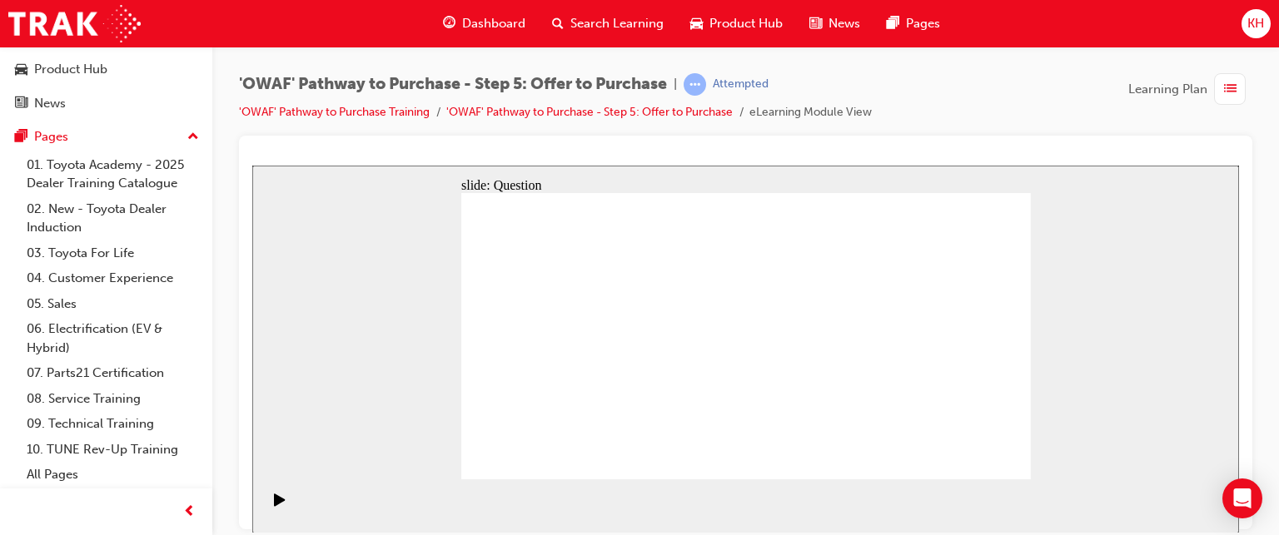
radio input "true"
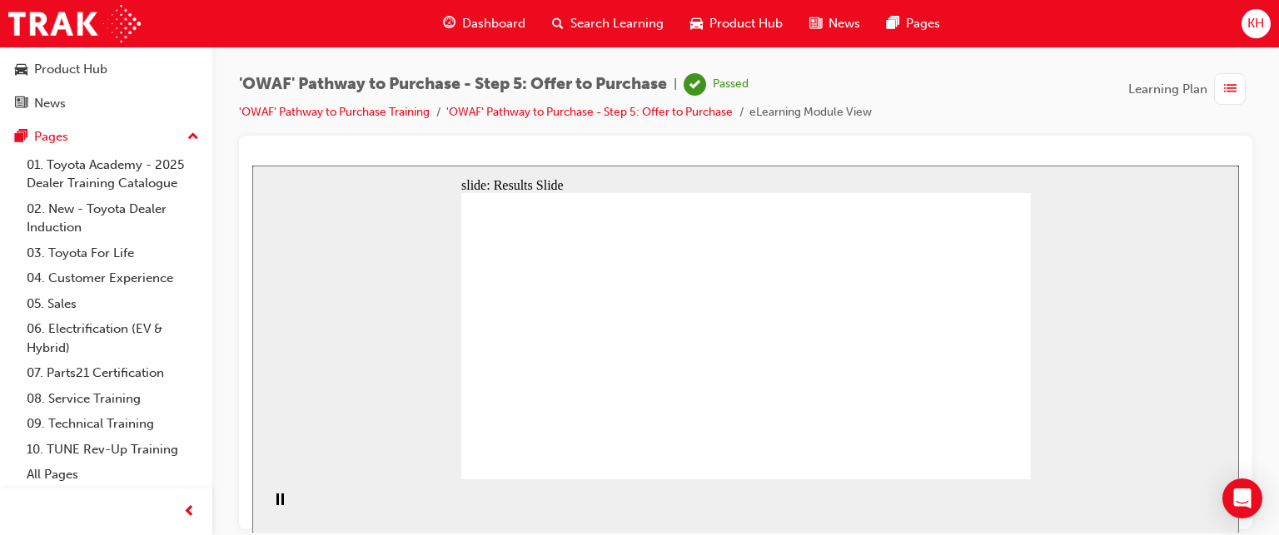
click at [361, 106] on link "'OWAF' Pathway to Purchase Training" at bounding box center [334, 112] width 191 height 14
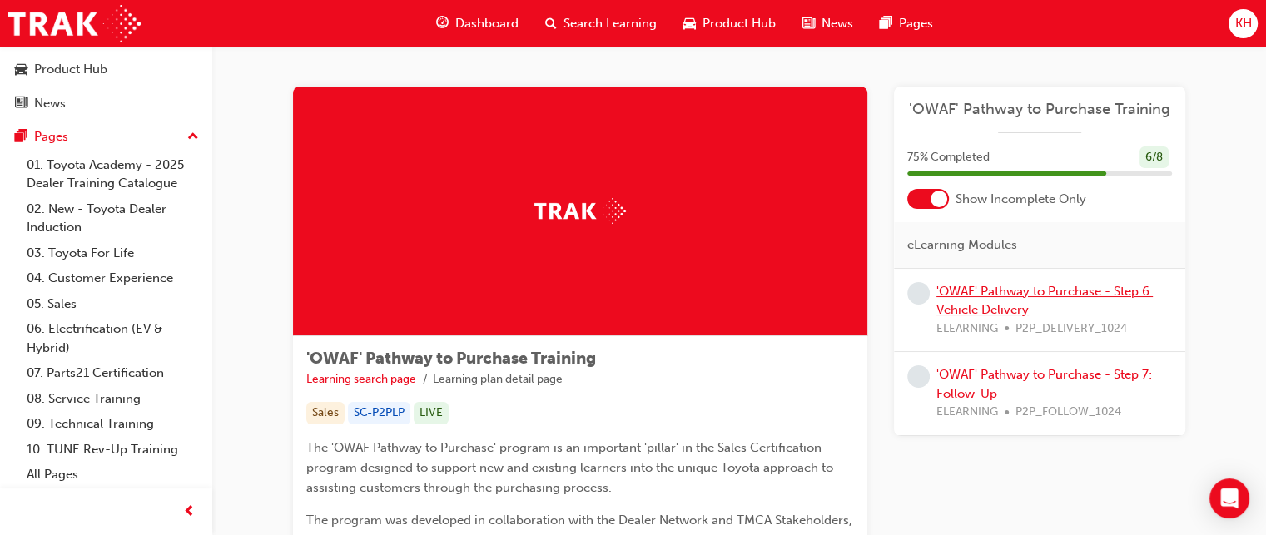
click at [1018, 295] on link "'OWAF' Pathway to Purchase - Step 6: Vehicle Delivery" at bounding box center [1045, 301] width 216 height 34
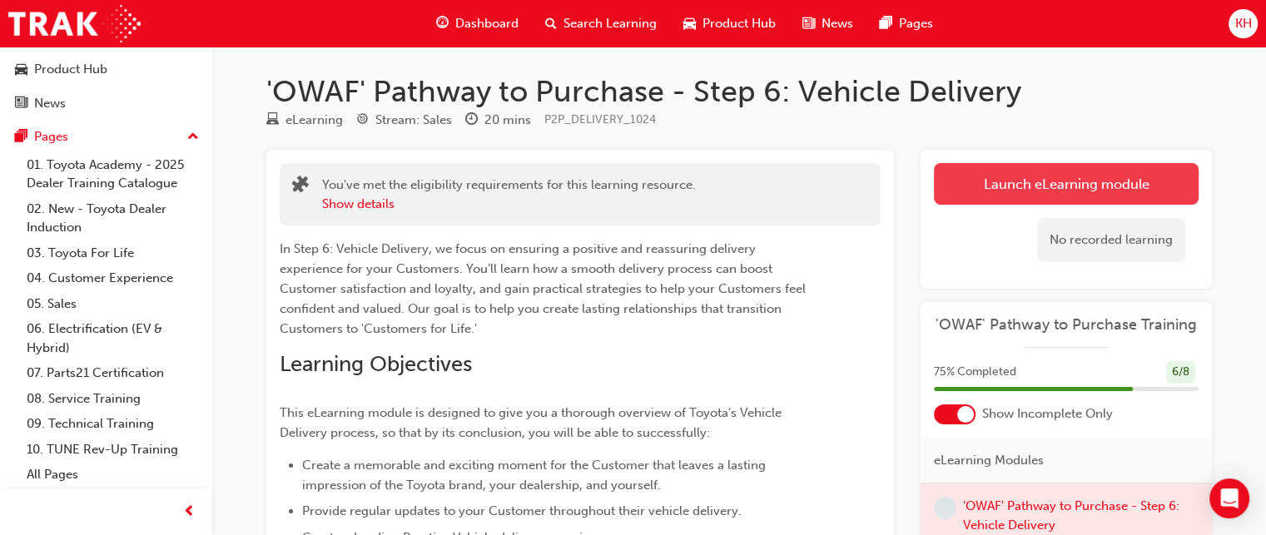
click at [1115, 186] on link "Launch eLearning module" at bounding box center [1066, 184] width 265 height 42
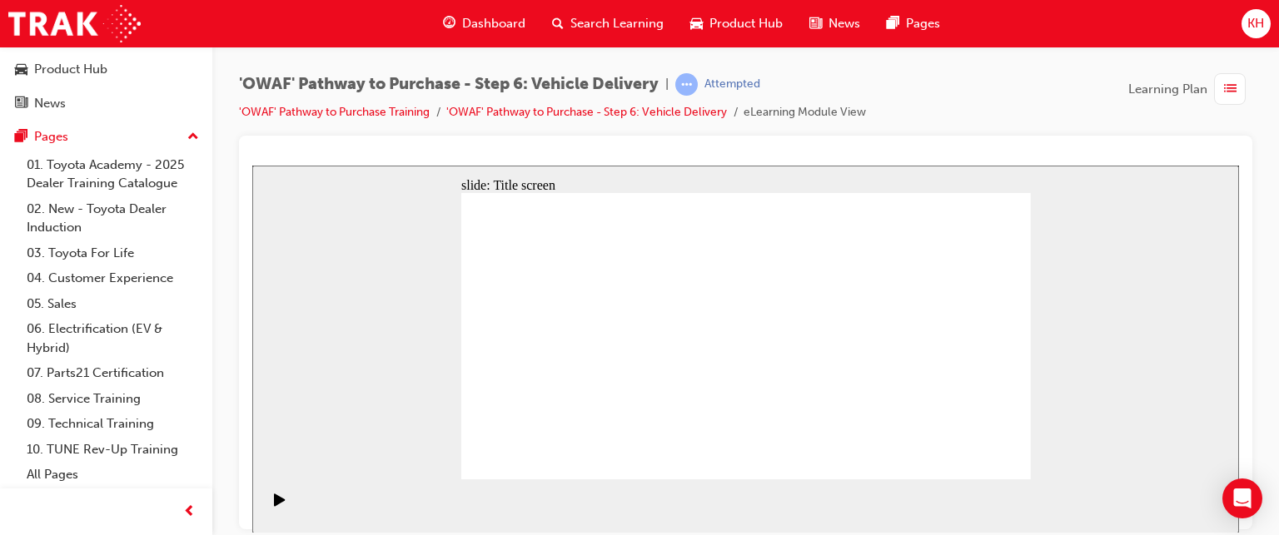
drag, startPoint x: 1010, startPoint y: 460, endPoint x: 1002, endPoint y: 459, distance: 8.4
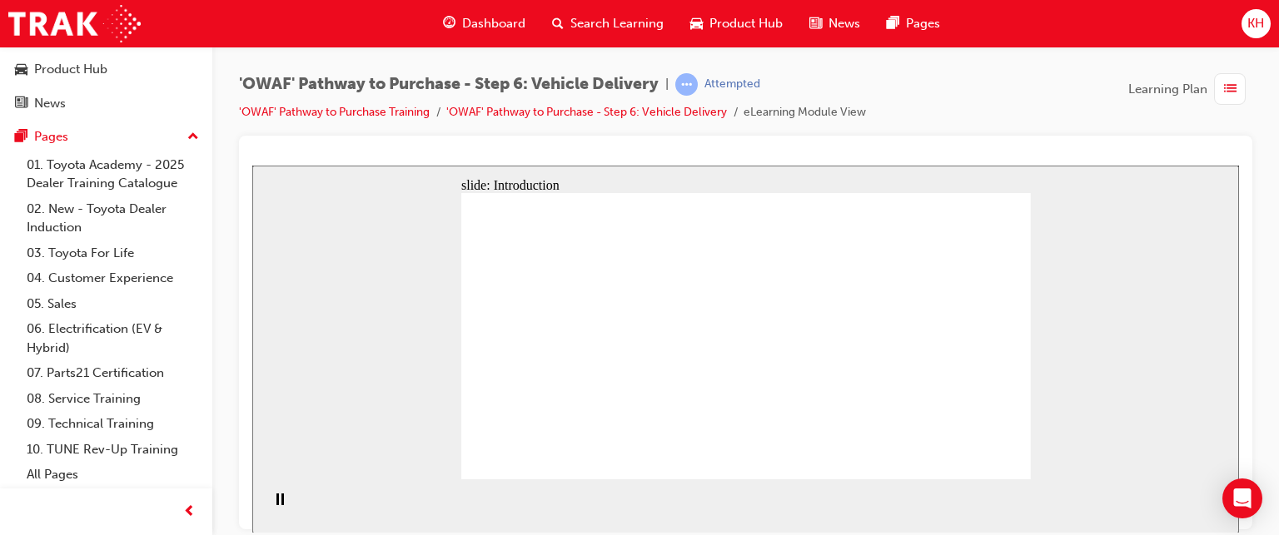
drag, startPoint x: 997, startPoint y: 450, endPoint x: 999, endPoint y: 460, distance: 10.1
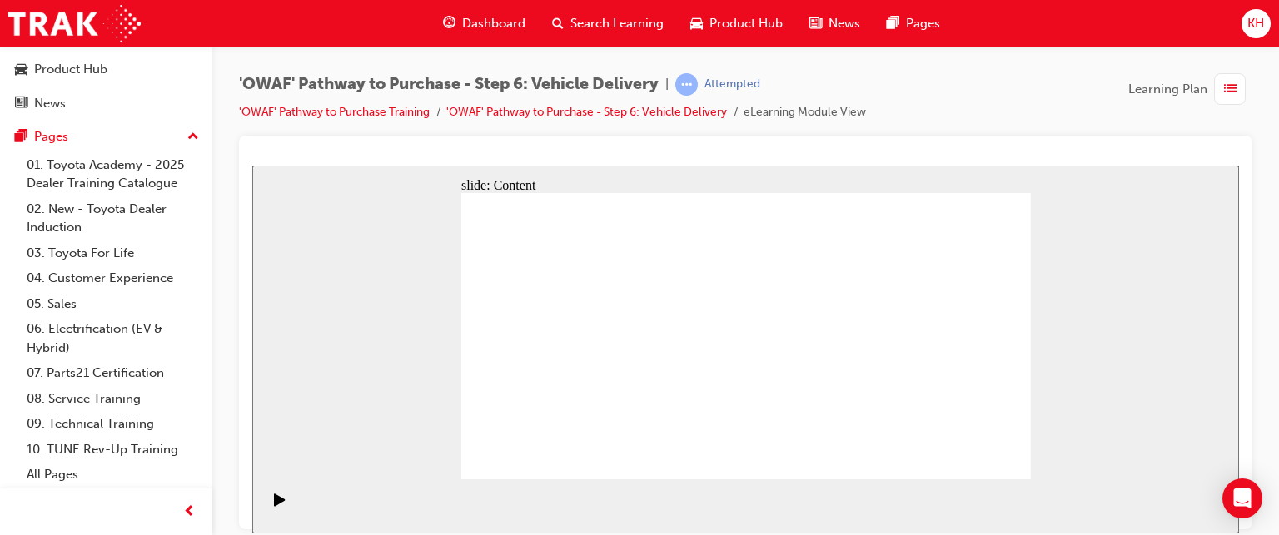
drag, startPoint x: 858, startPoint y: 250, endPoint x: 856, endPoint y: 278, distance: 28.4
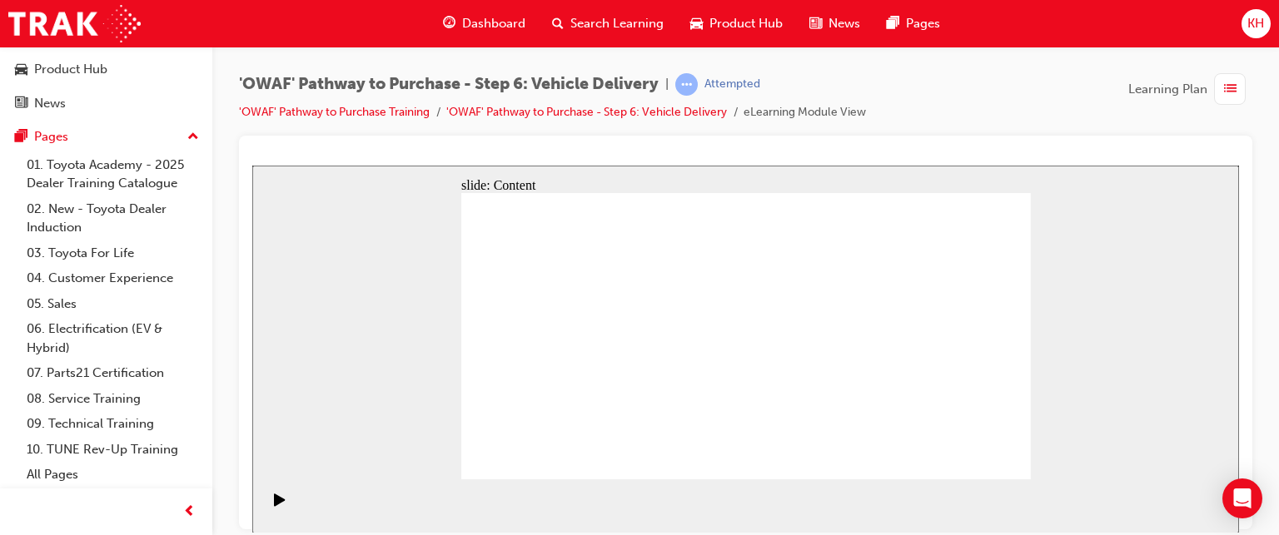
drag, startPoint x: 673, startPoint y: 270, endPoint x: 774, endPoint y: 294, distance: 103.6
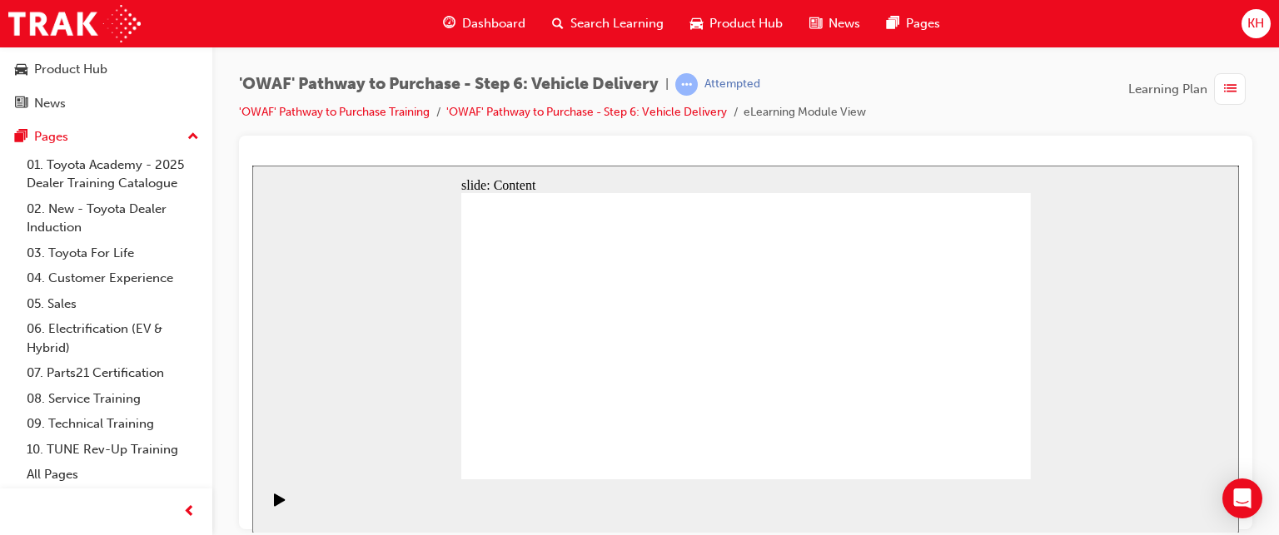
drag, startPoint x: 675, startPoint y: 361, endPoint x: 679, endPoint y: 369, distance: 9.0
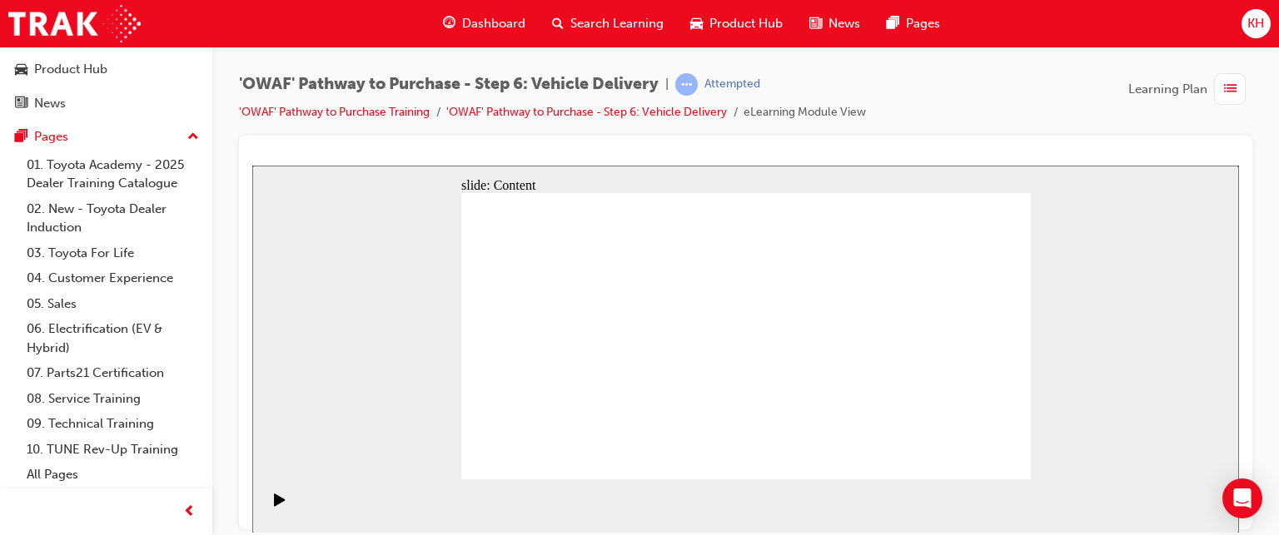
click at [286, 514] on div "Play (Ctrl+Alt+P)" at bounding box center [280, 507] width 28 height 28
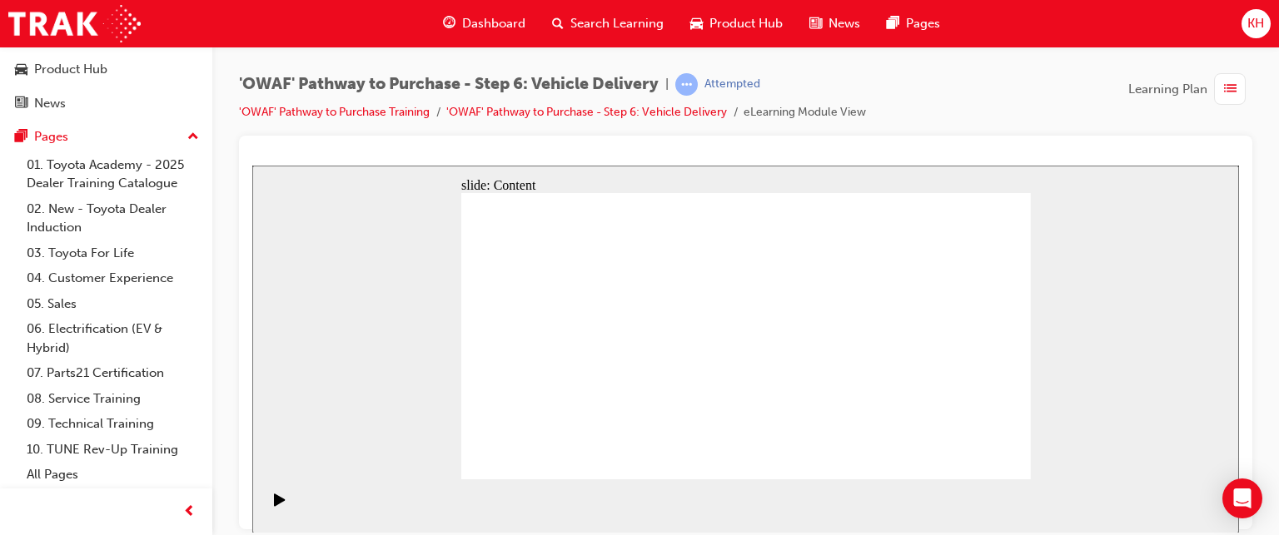
drag, startPoint x: 677, startPoint y: 301, endPoint x: 657, endPoint y: 375, distance: 76.7
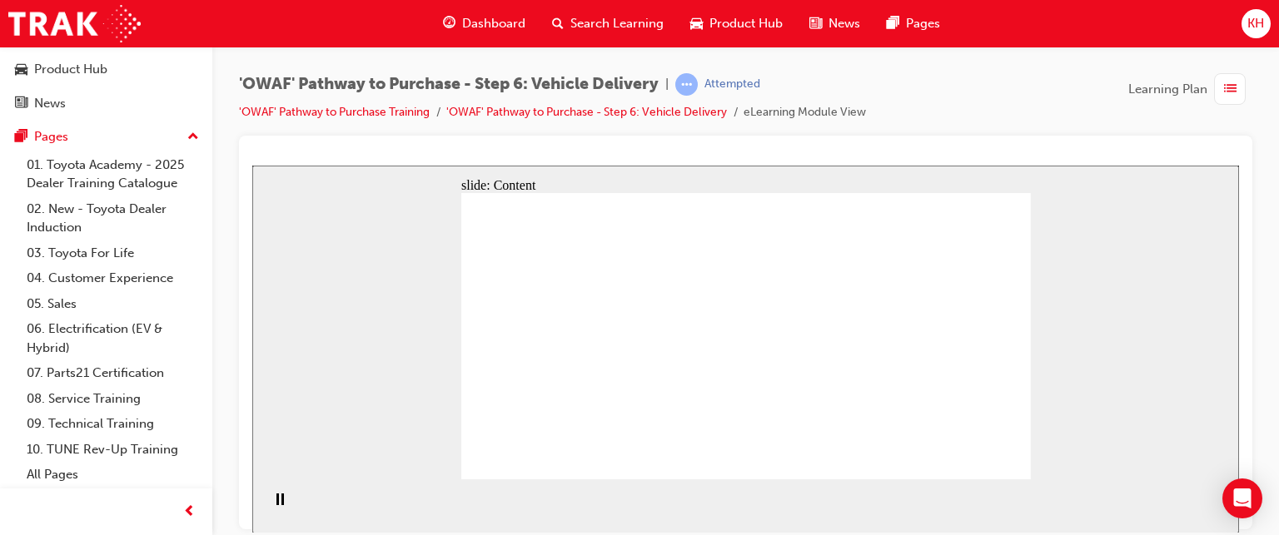
drag, startPoint x: 991, startPoint y: 472, endPoint x: 997, endPoint y: 464, distance: 10.2
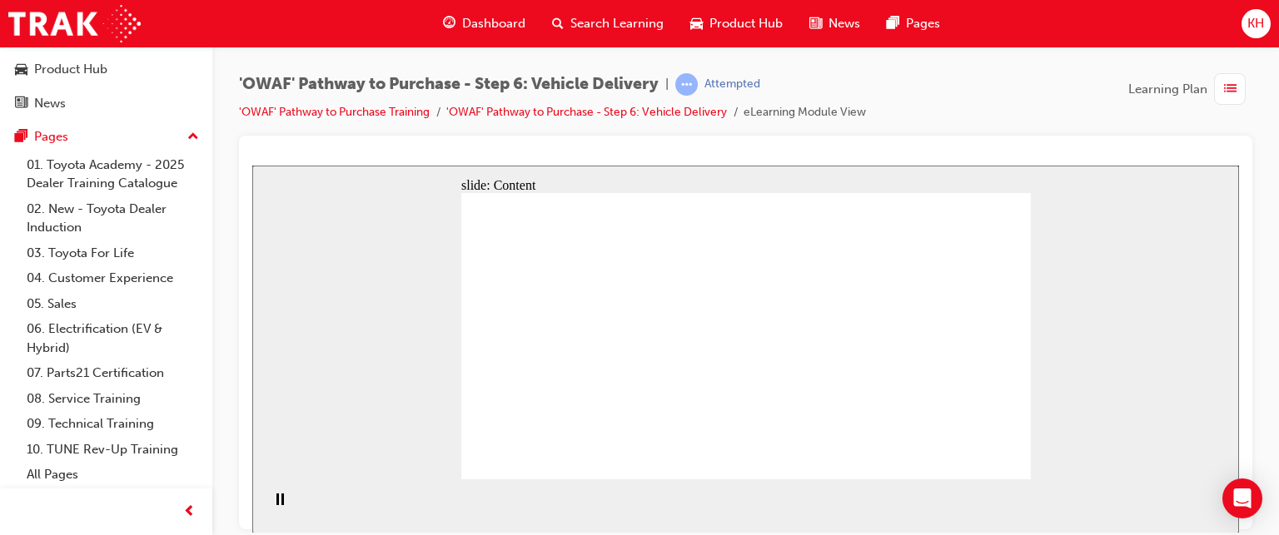
drag, startPoint x: 901, startPoint y: 261, endPoint x: 913, endPoint y: 326, distance: 65.2
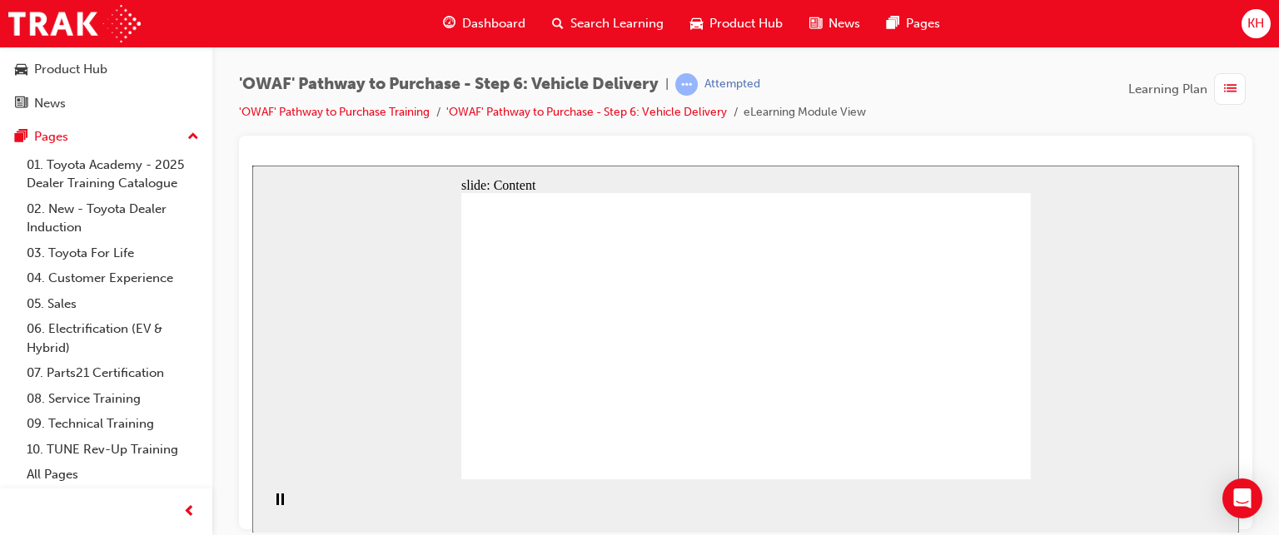
drag, startPoint x: 833, startPoint y: 251, endPoint x: 813, endPoint y: 260, distance: 21.2
drag, startPoint x: 712, startPoint y: 337, endPoint x: 764, endPoint y: 387, distance: 71.8
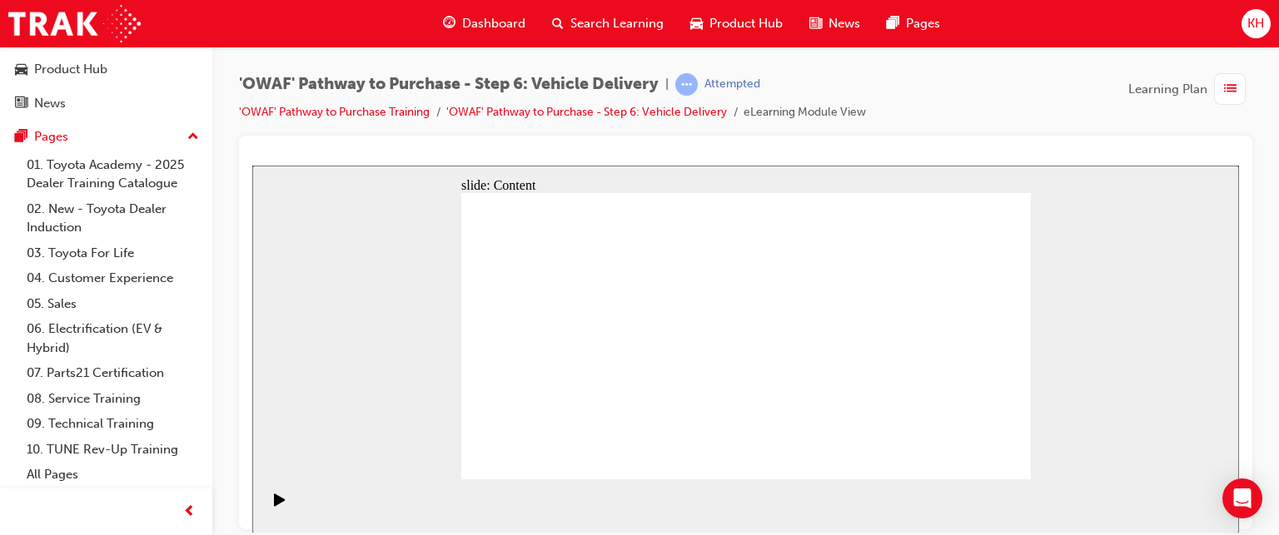
drag, startPoint x: 785, startPoint y: 407, endPoint x: 778, endPoint y: 388, distance: 20.6
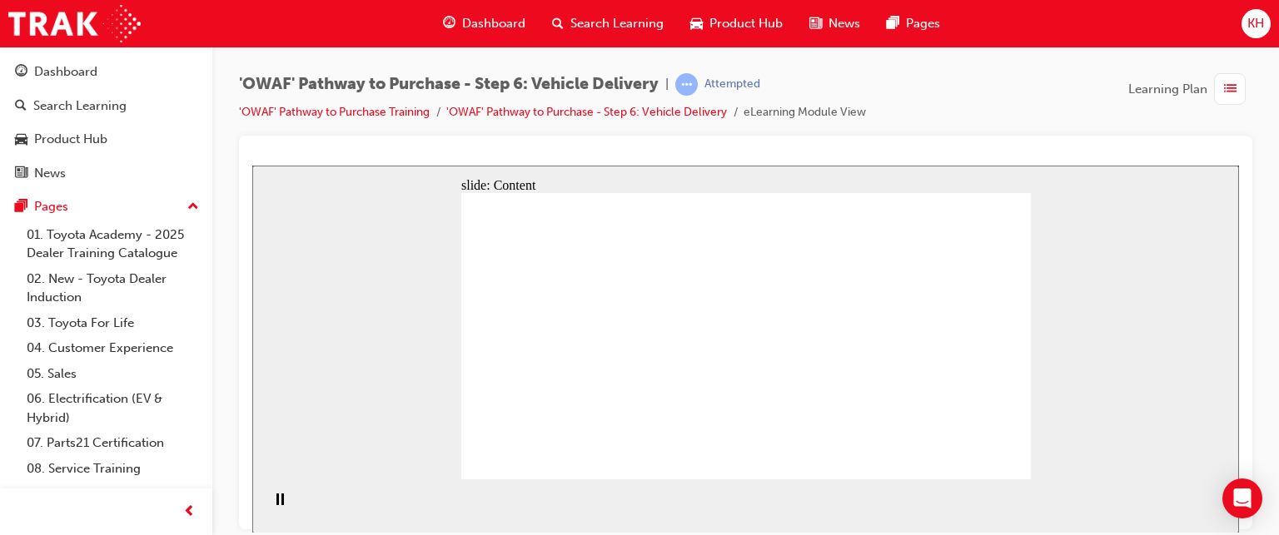
scroll to position [70, 0]
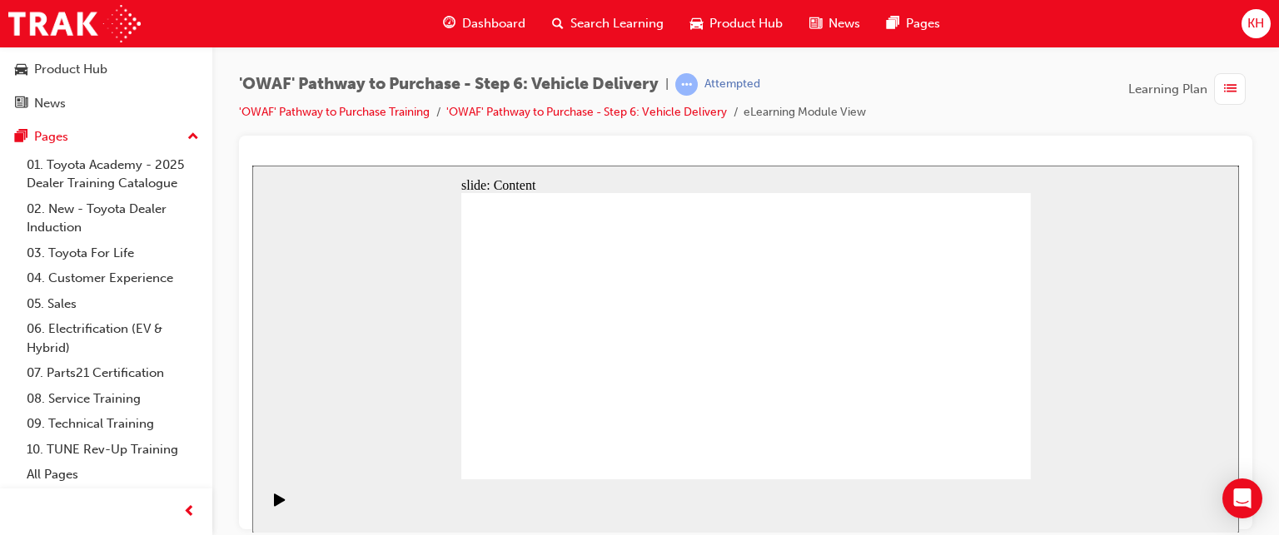
drag, startPoint x: 1007, startPoint y: 451, endPoint x: 978, endPoint y: 456, distance: 28.7
